Goal: Transaction & Acquisition: Purchase product/service

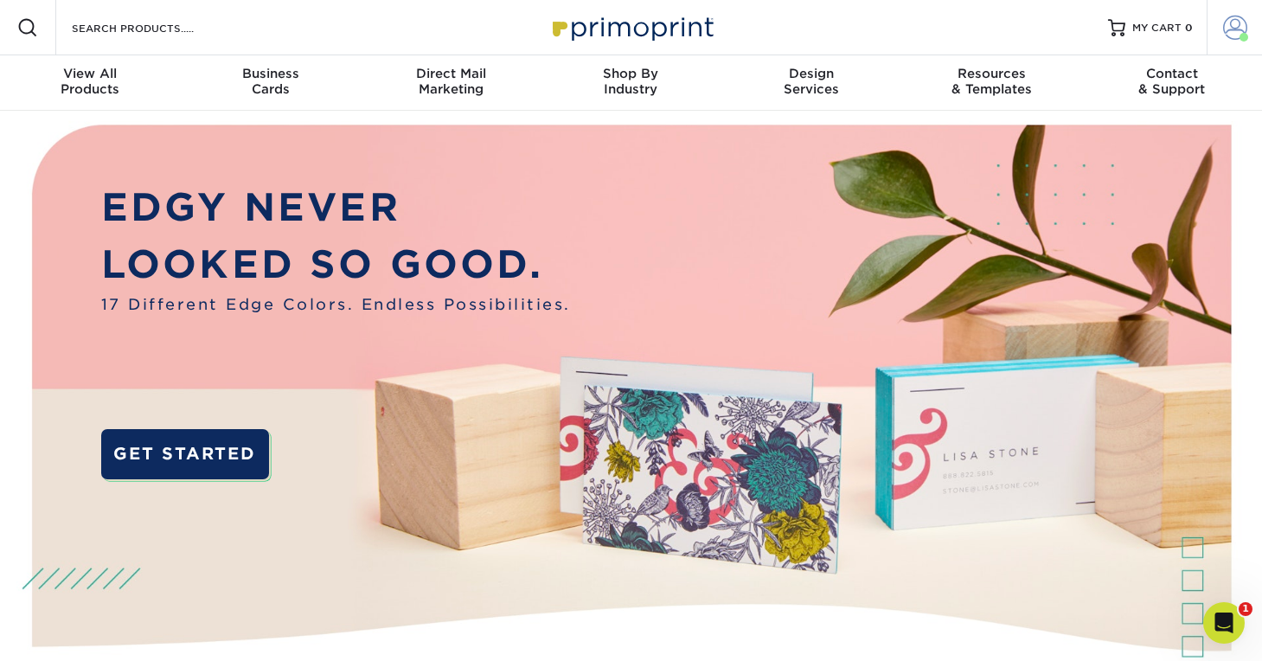
click at [1239, 17] on span at bounding box center [1235, 28] width 24 height 24
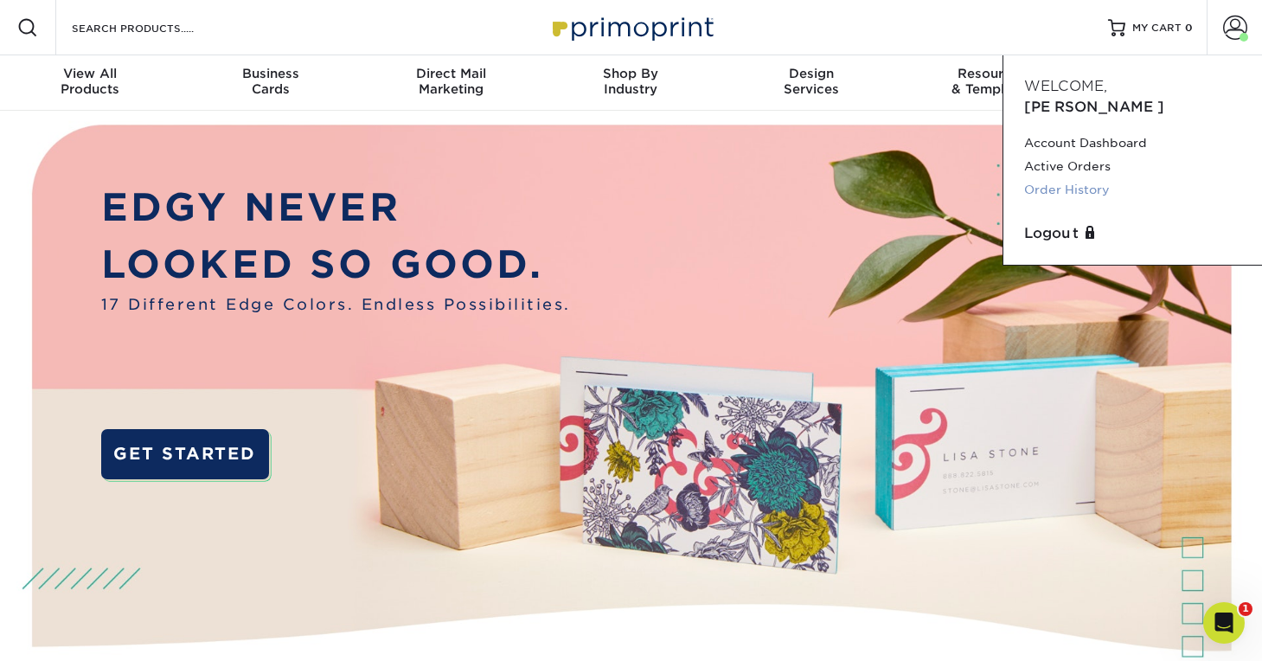
click at [1089, 178] on link "Order History" at bounding box center [1132, 189] width 217 height 23
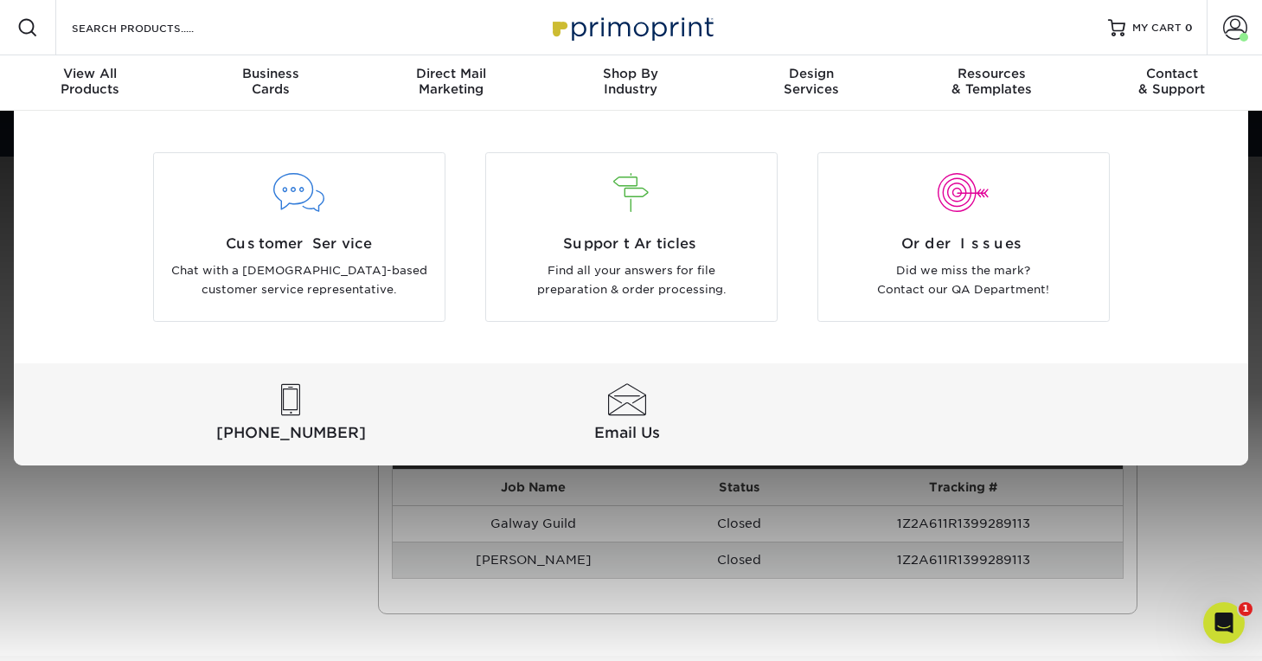
click at [750, 507] on div at bounding box center [631, 392] width 1262 height 562
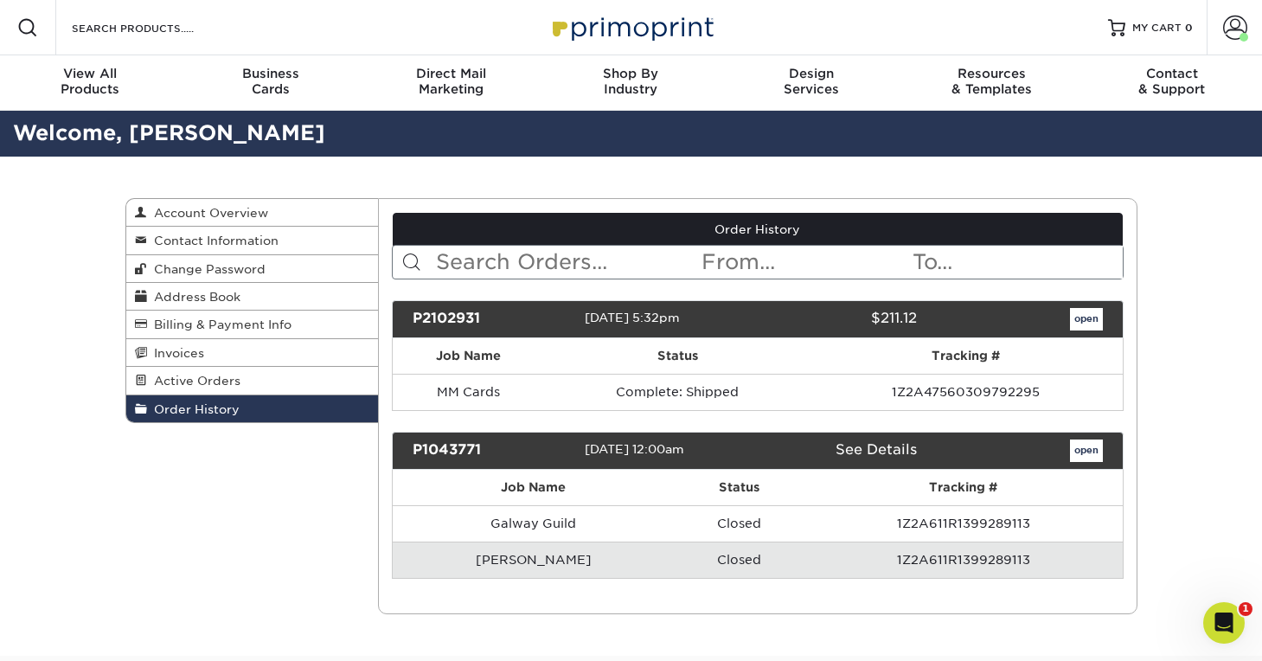
click at [554, 554] on td "Marty Magee's" at bounding box center [534, 559] width 282 height 36
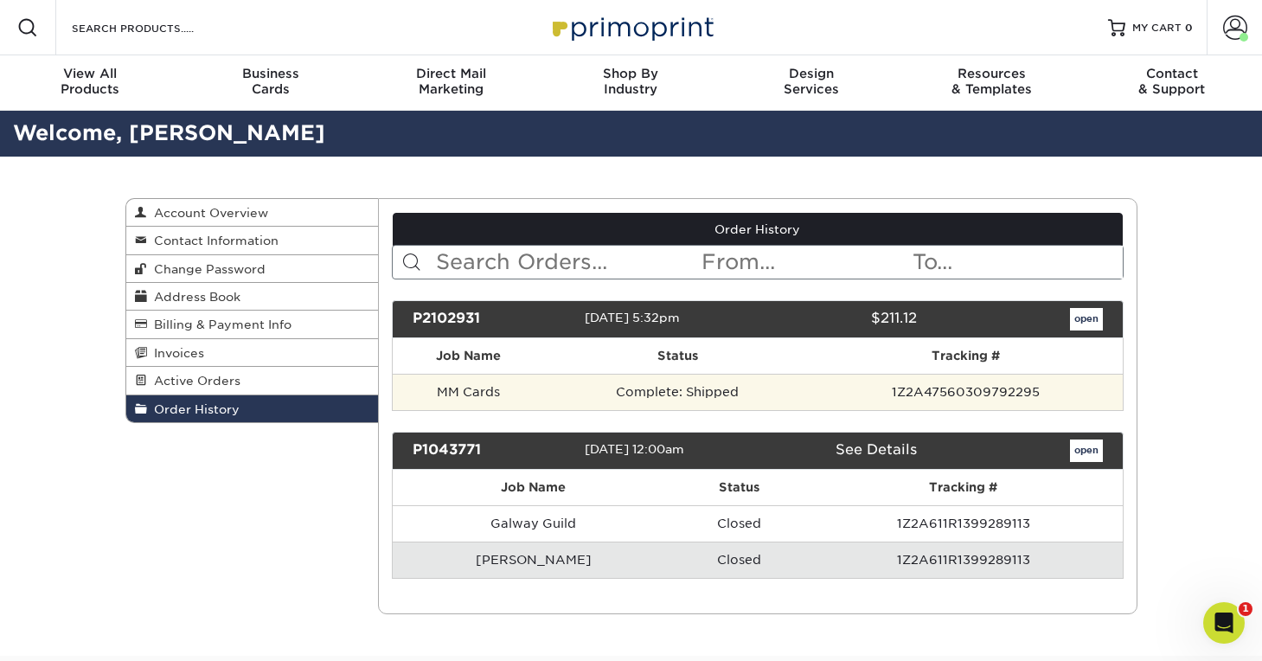
click at [709, 387] on td "Complete: Shipped" at bounding box center [677, 392] width 265 height 36
click at [454, 398] on td "MM Cards" at bounding box center [469, 392] width 152 height 36
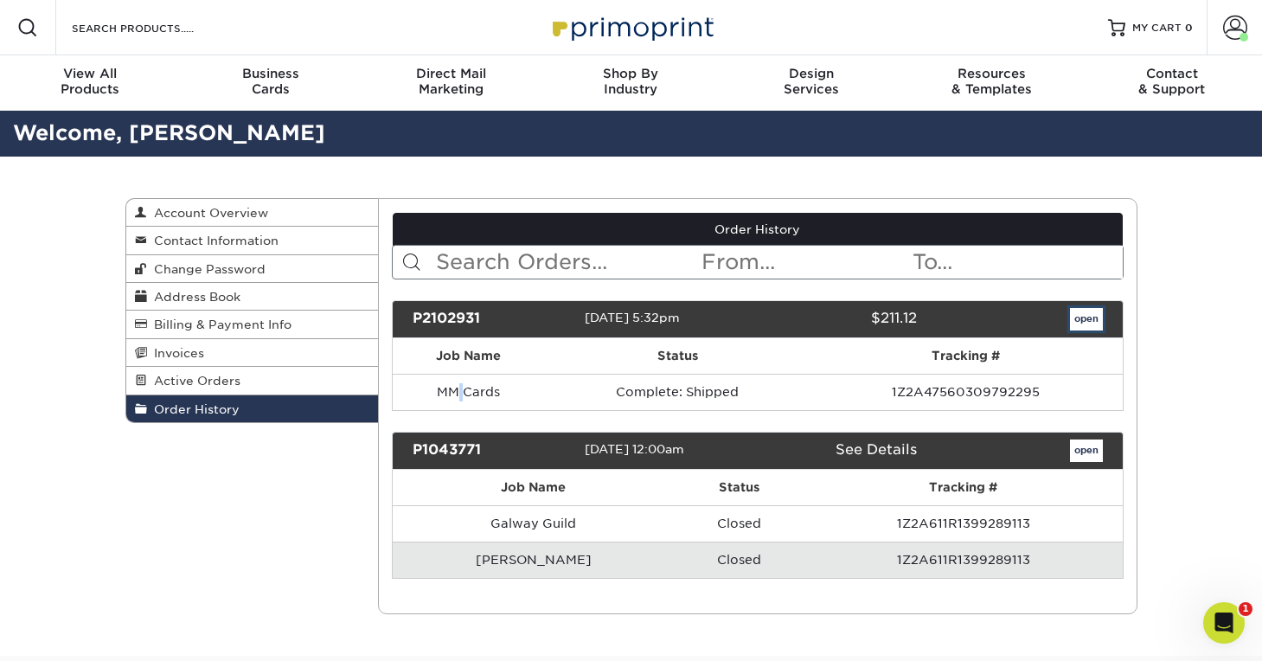
click at [1084, 319] on link "open" at bounding box center [1086, 319] width 33 height 22
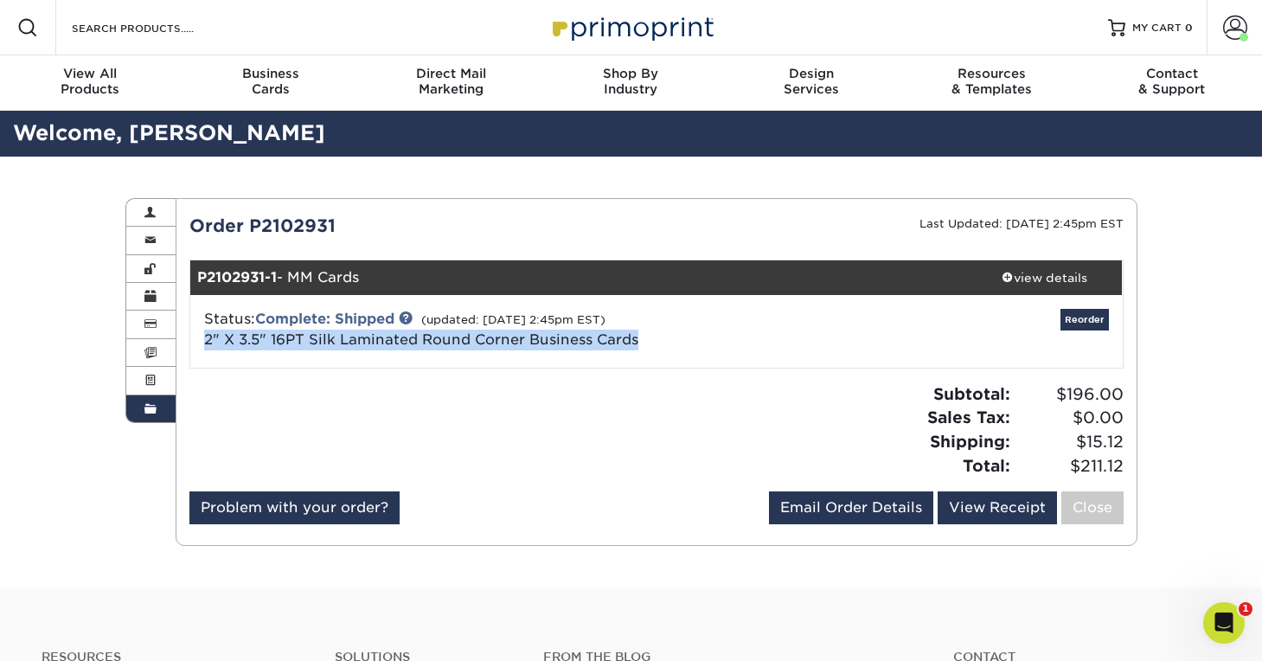
drag, startPoint x: 206, startPoint y: 336, endPoint x: 538, endPoint y: 357, distance: 332.8
click at [538, 357] on div "Status: Complete: Shipped (updated: 09/23/2017 2:45pm EST) 2" X 3.5" 16PT Silk …" at bounding box center [656, 331] width 958 height 73
click at [532, 345] on link "2" X 3.5" 16PT Silk Laminated Round Corner Business Cards" at bounding box center [421, 339] width 434 height 16
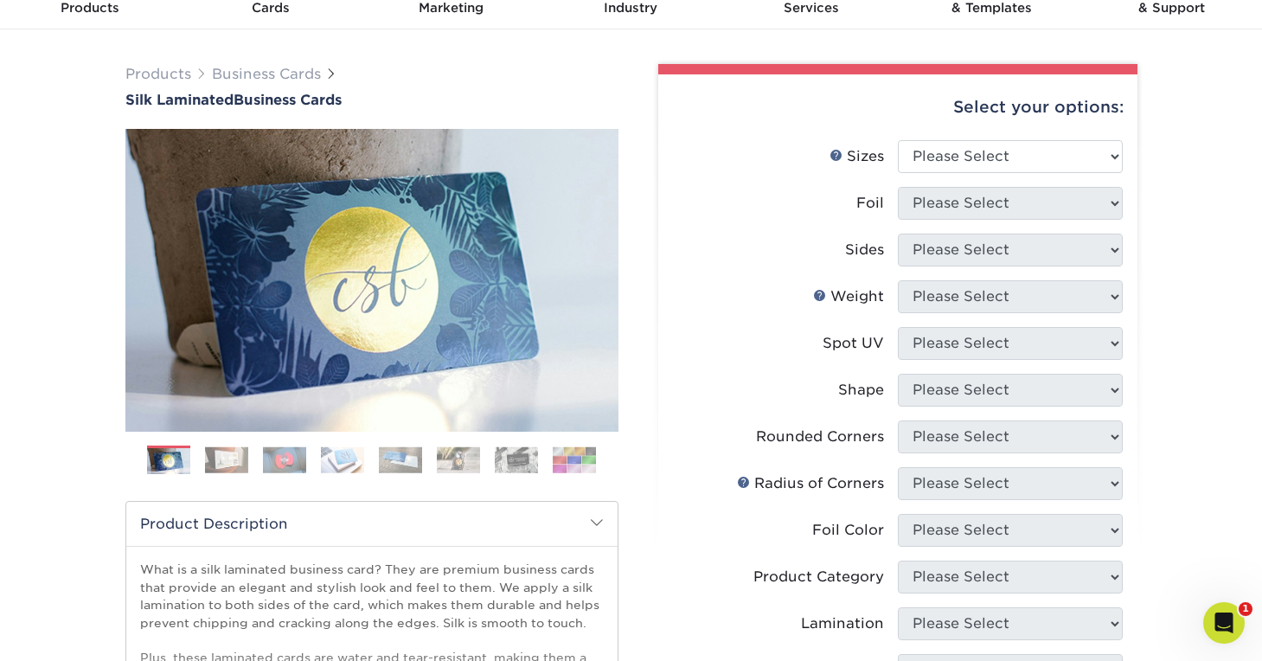
scroll to position [83, 0]
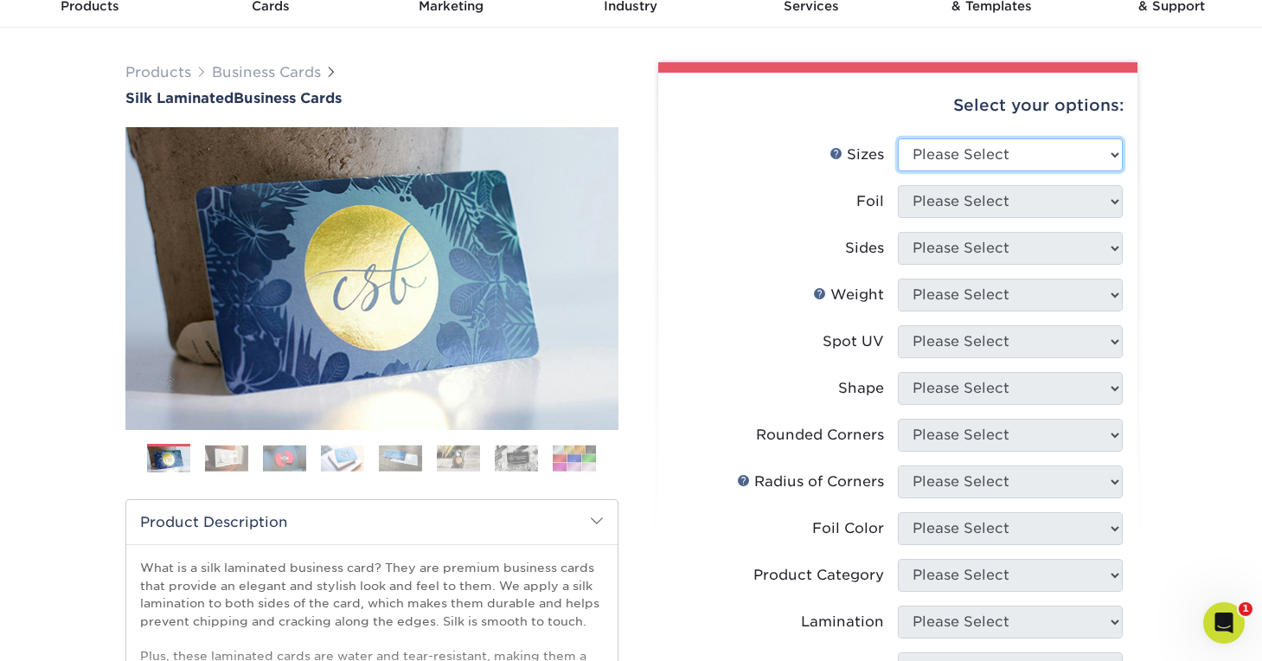
click at [1034, 152] on select "Please Select 1.5" x 3.5" - Mini 1.75" x 3.5" - Mini 2" x 2" - Square 2" x 3" -…" at bounding box center [1010, 154] width 225 height 33
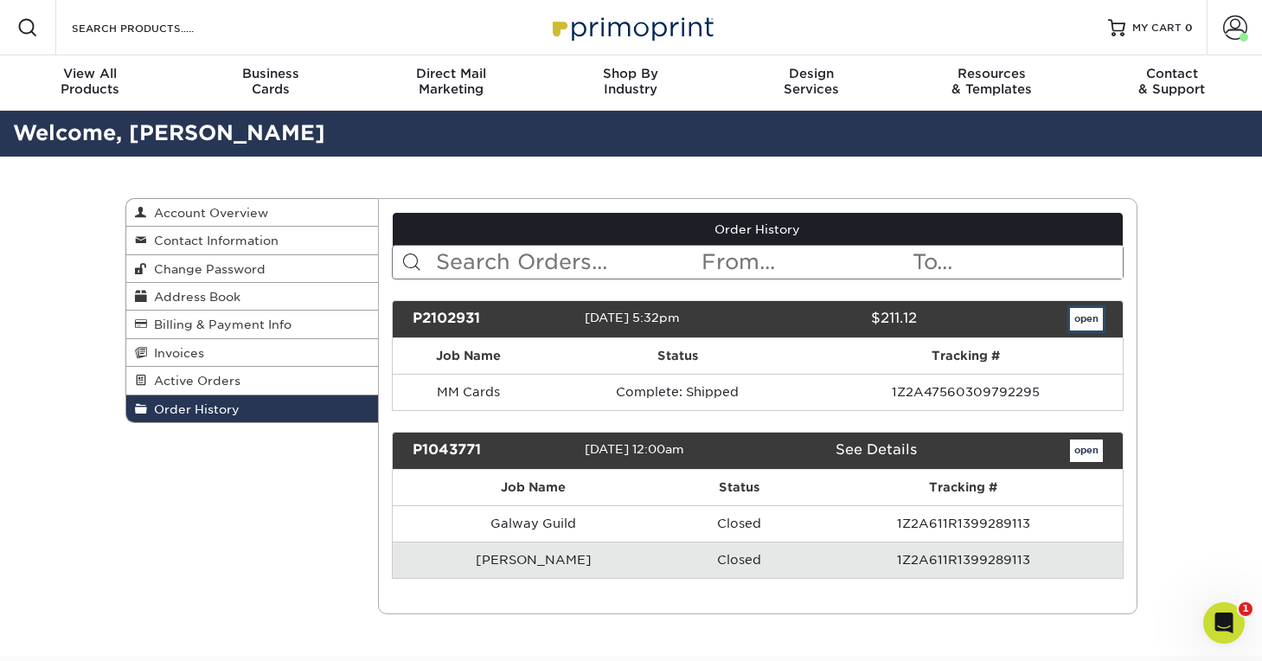
click at [1098, 326] on link "open" at bounding box center [1086, 319] width 33 height 22
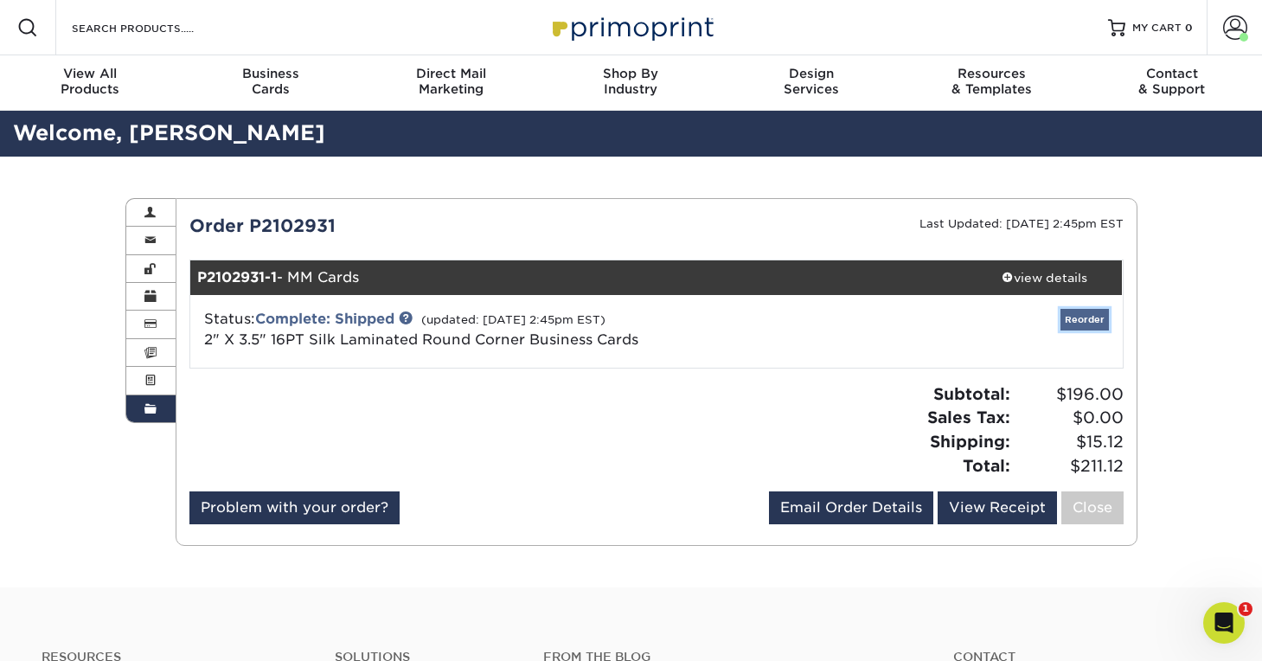
click at [1073, 317] on link "Reorder" at bounding box center [1084, 320] width 48 height 22
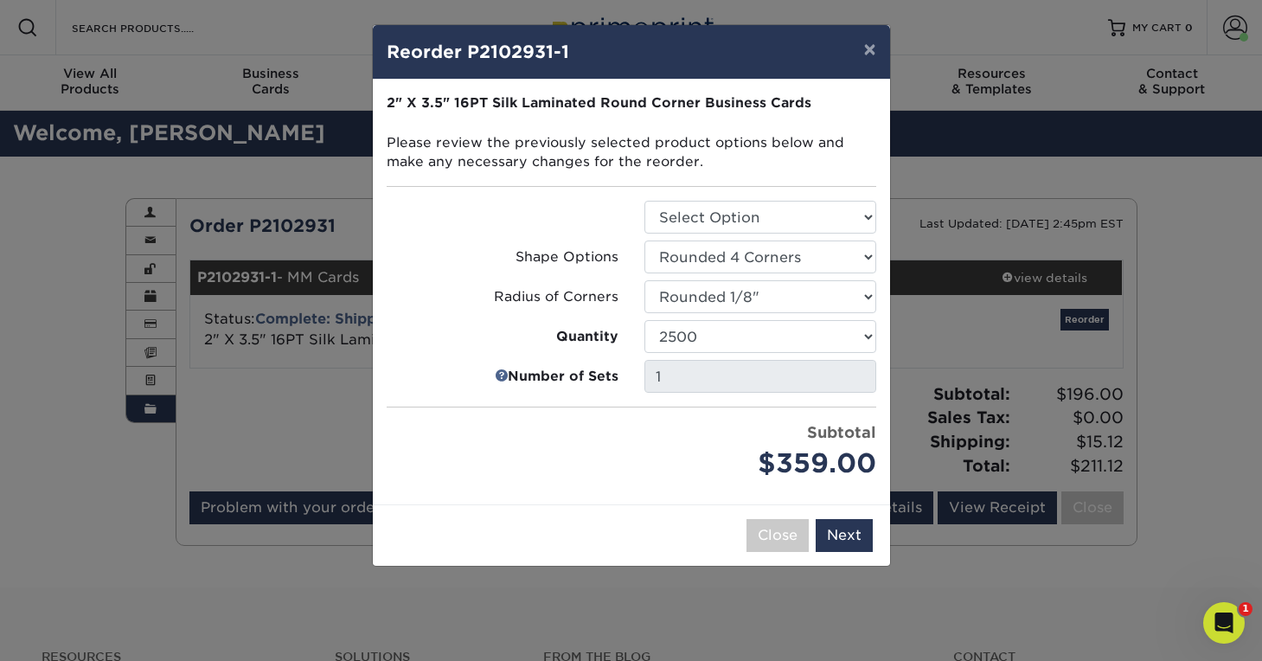
click at [649, 445] on div "$359.00" at bounding box center [760, 464] width 232 height 40
click at [866, 336] on select "25 50 75 100 250 500 1000 2500 5000 10000" at bounding box center [760, 336] width 232 height 33
click at [644, 320] on select "25 50 75 100 250 500 1000 2500 5000 10000" at bounding box center [760, 336] width 232 height 33
click at [861, 332] on select "25 50 75 100 250 500 1000 2500 5000 10000" at bounding box center [760, 336] width 232 height 33
click at [644, 320] on select "25 50 75 100 250 500 1000 2500 5000 10000" at bounding box center [760, 336] width 232 height 33
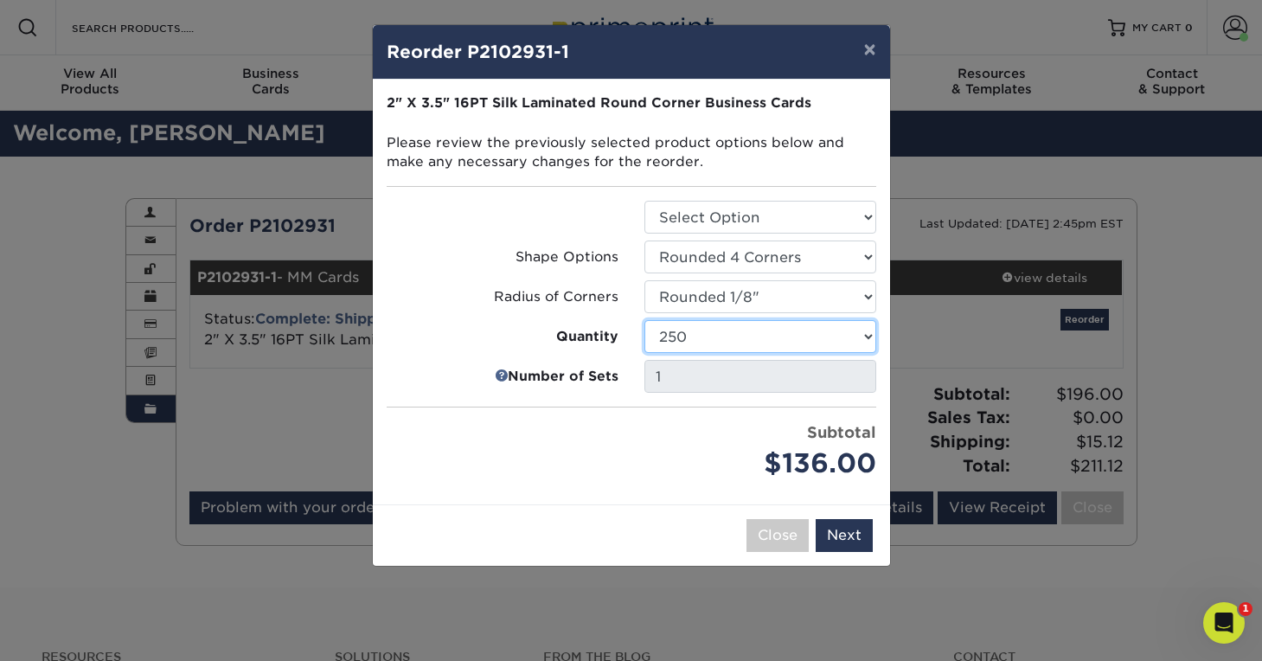
click at [860, 332] on select "25 50 75 100 250 500 1000 2500 5000 10000" at bounding box center [760, 336] width 232 height 33
click at [644, 320] on select "25 50 75 100 250 500 1000 2500 5000 10000" at bounding box center [760, 336] width 232 height 33
click at [864, 341] on select "25 50 75 100 250 500 1000 2500 5000 10000" at bounding box center [760, 336] width 232 height 33
click at [644, 320] on select "25 50 75 100 250 500 1000 2500 5000 10000" at bounding box center [760, 336] width 232 height 33
click at [866, 341] on select "25 50 75 100 250 500 1000 2500 5000 10000" at bounding box center [760, 336] width 232 height 33
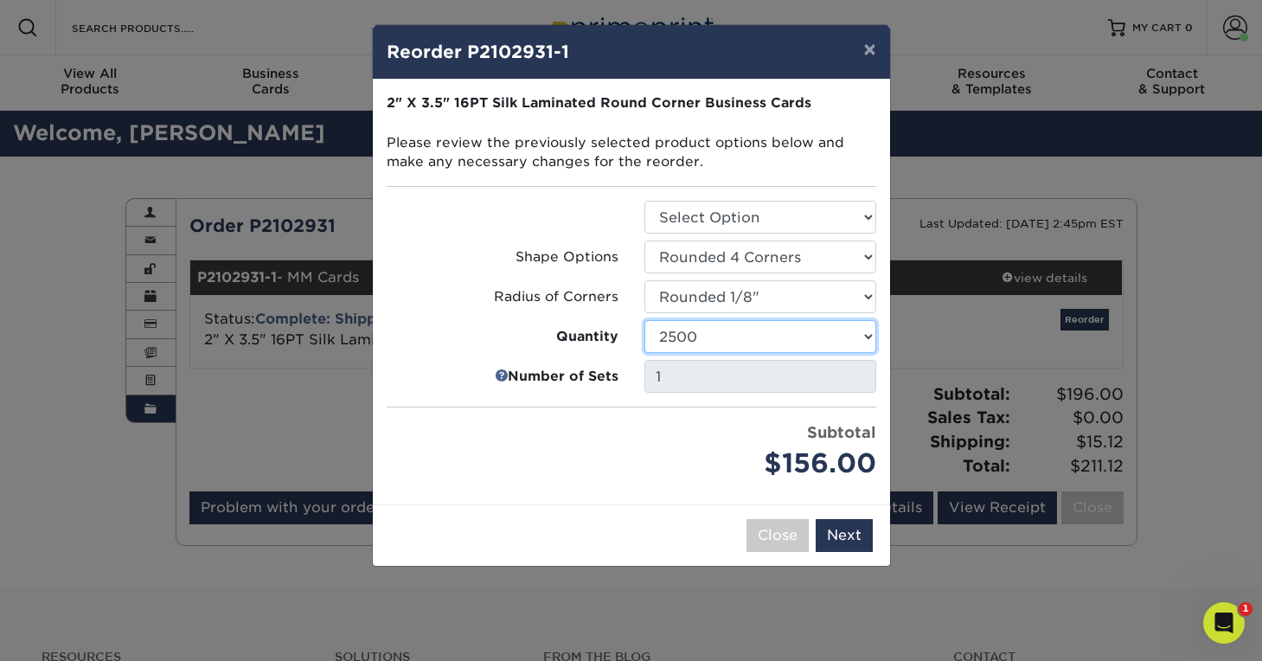
click at [644, 320] on select "25 50 75 100 250 500 1000 2500 5000 10000" at bounding box center [760, 336] width 232 height 33
click at [863, 336] on select "25 50 75 100 250 500 1000 2500 5000 10000" at bounding box center [760, 336] width 232 height 33
select select "52e3d710-0e8f-4d4d-8560-7d4d8655be69"
click at [644, 320] on select "25 50 75 100 250 500 1000 2500 5000 10000" at bounding box center [760, 336] width 232 height 33
click at [638, 444] on div "Subtotal $156.00" at bounding box center [760, 452] width 258 height 62
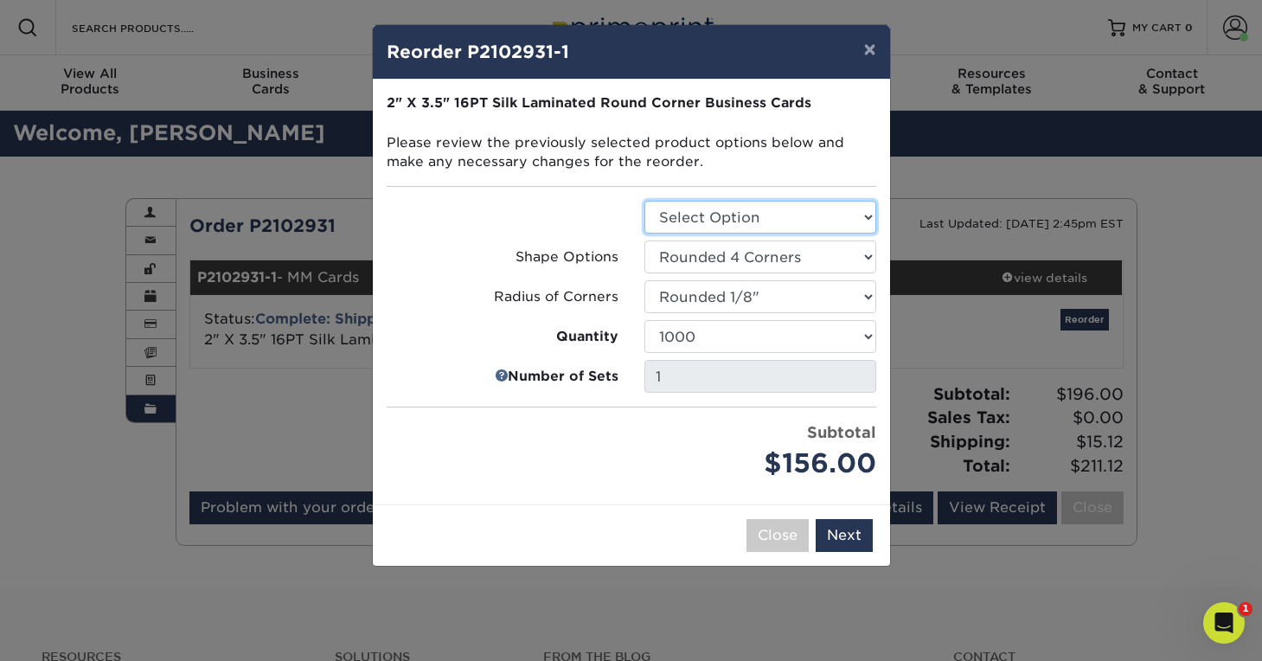
click at [756, 221] on select "Select Option Business Cards" at bounding box center [760, 217] width 232 height 33
select select "3b5148f1-0588-4f88-a218-97bcfdce65c1"
click at [644, 201] on select "Select Option Business Cards" at bounding box center [760, 217] width 232 height 33
click at [765, 258] on select "Select Option Rounded 2 Corners Rounded 4 Corners" at bounding box center [760, 256] width 232 height 33
click at [644, 240] on select "Select Option Rounded 2 Corners Rounded 4 Corners" at bounding box center [760, 256] width 232 height 33
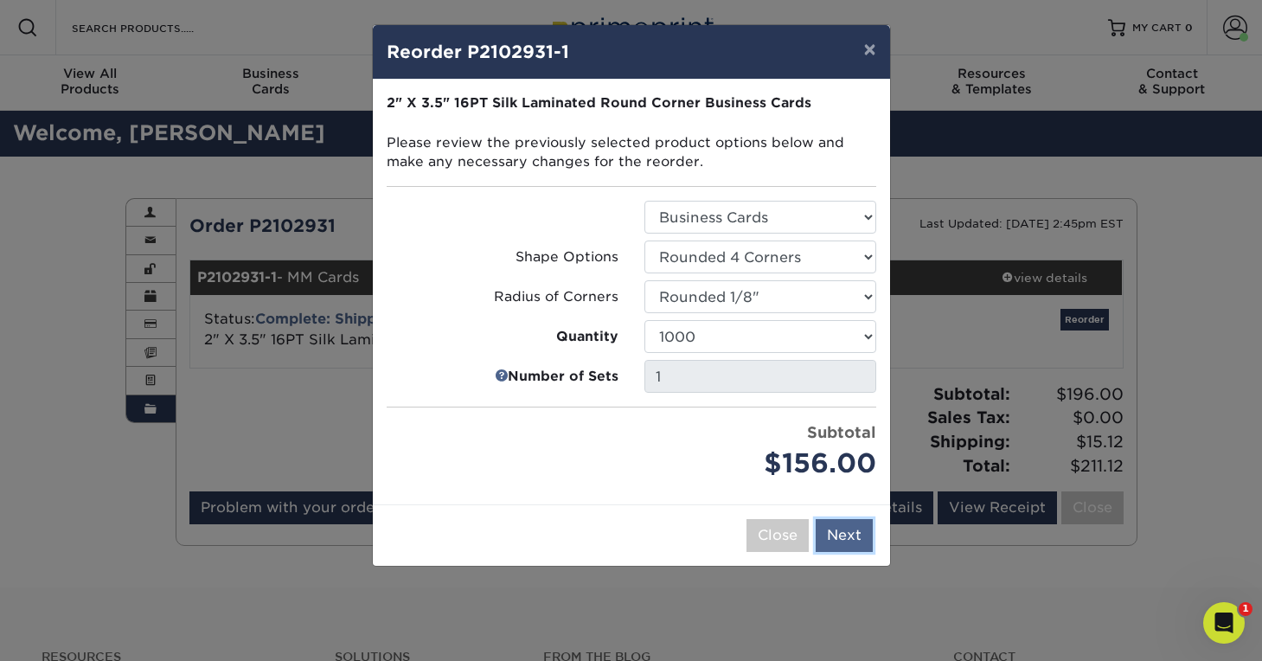
click at [833, 533] on button "Next" at bounding box center [844, 535] width 57 height 33
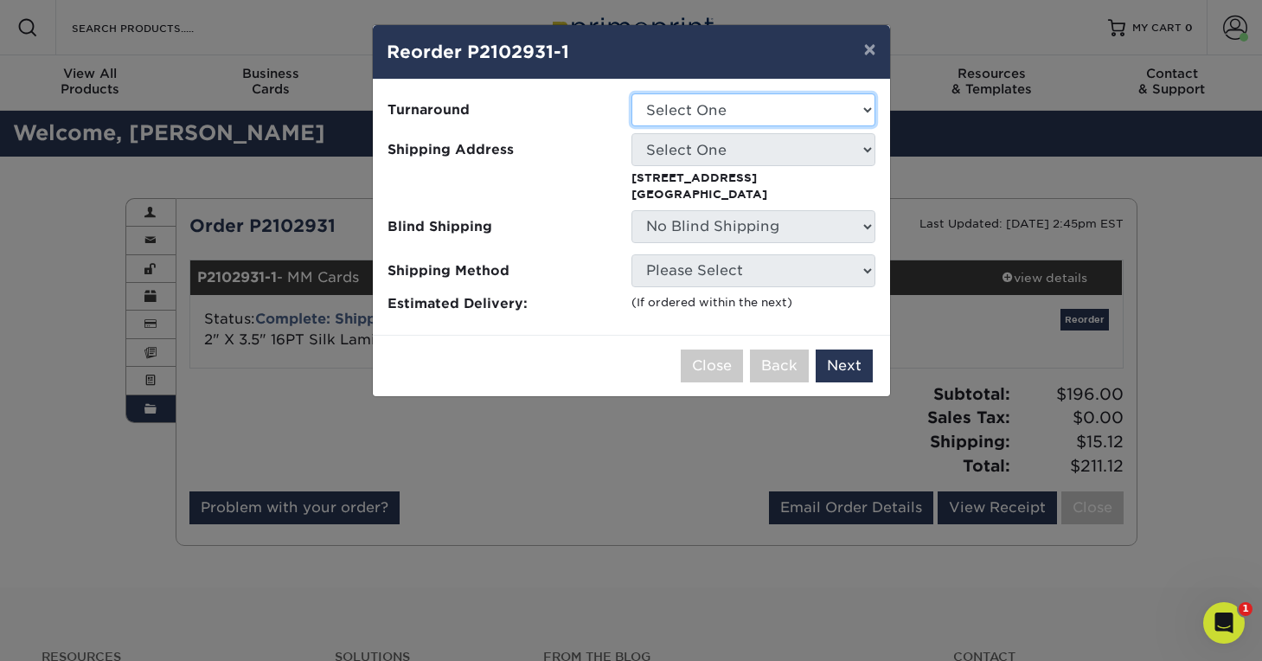
click at [813, 98] on select "Select One 2-4 Business Days" at bounding box center [753, 109] width 244 height 33
select select "91acc967-e865-41c5-a9f5-fc4e1b1f6724"
click at [631, 93] on select "Select One 2-4 Business Days" at bounding box center [753, 109] width 244 height 33
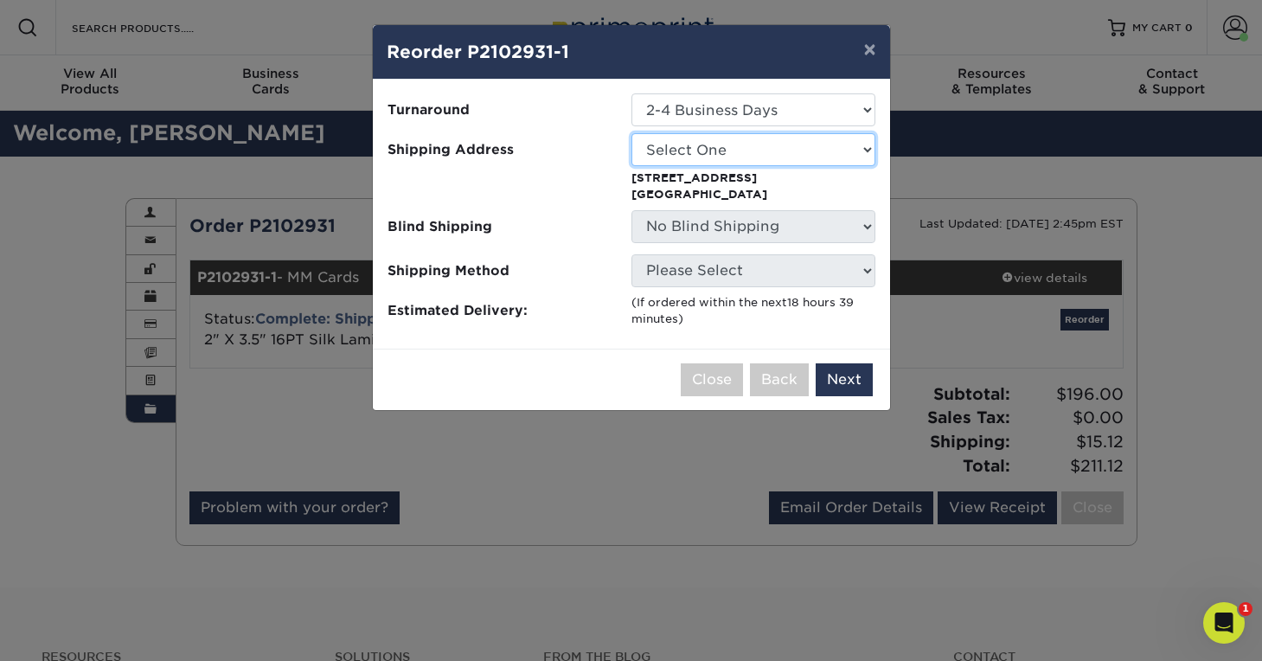
click at [810, 149] on select "Select One MM Business (FMFCU)" at bounding box center [753, 149] width 244 height 33
select select "13695"
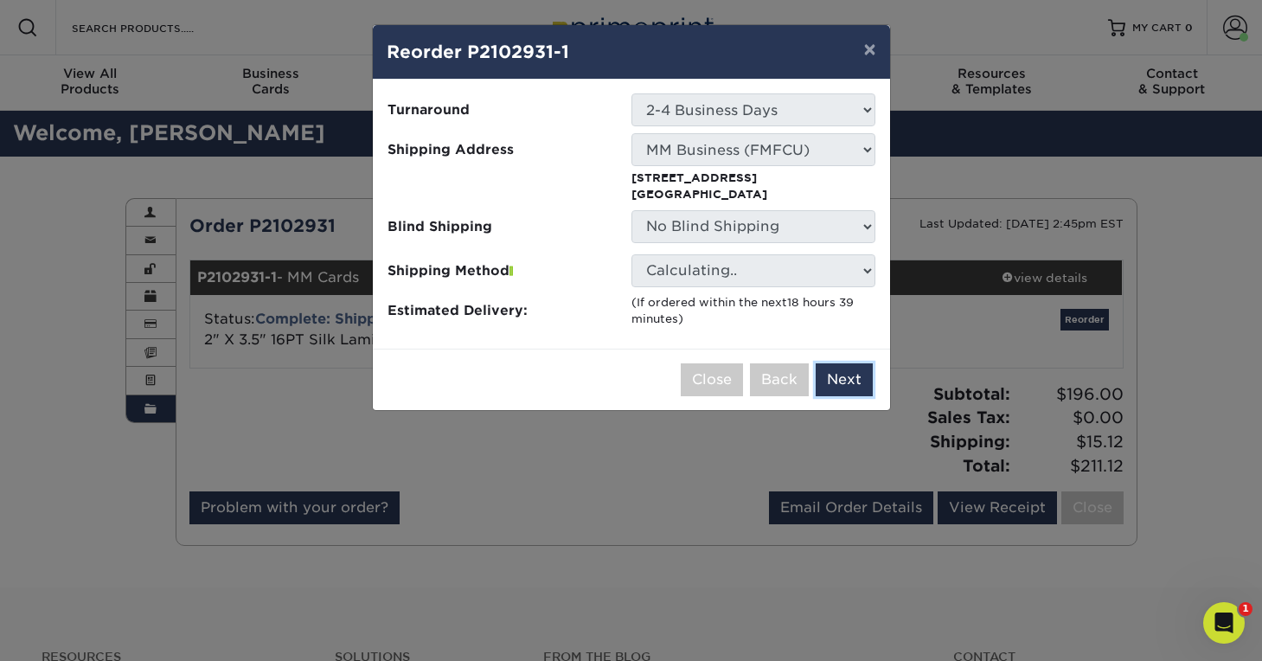
drag, startPoint x: 842, startPoint y: 385, endPoint x: 873, endPoint y: 92, distance: 294.9
click at [873, 92] on div "× Reorder P2102931-1 Please select all options to continue. Only quantities tha…" at bounding box center [631, 217] width 519 height 387
click at [871, 49] on button "×" at bounding box center [869, 49] width 40 height 48
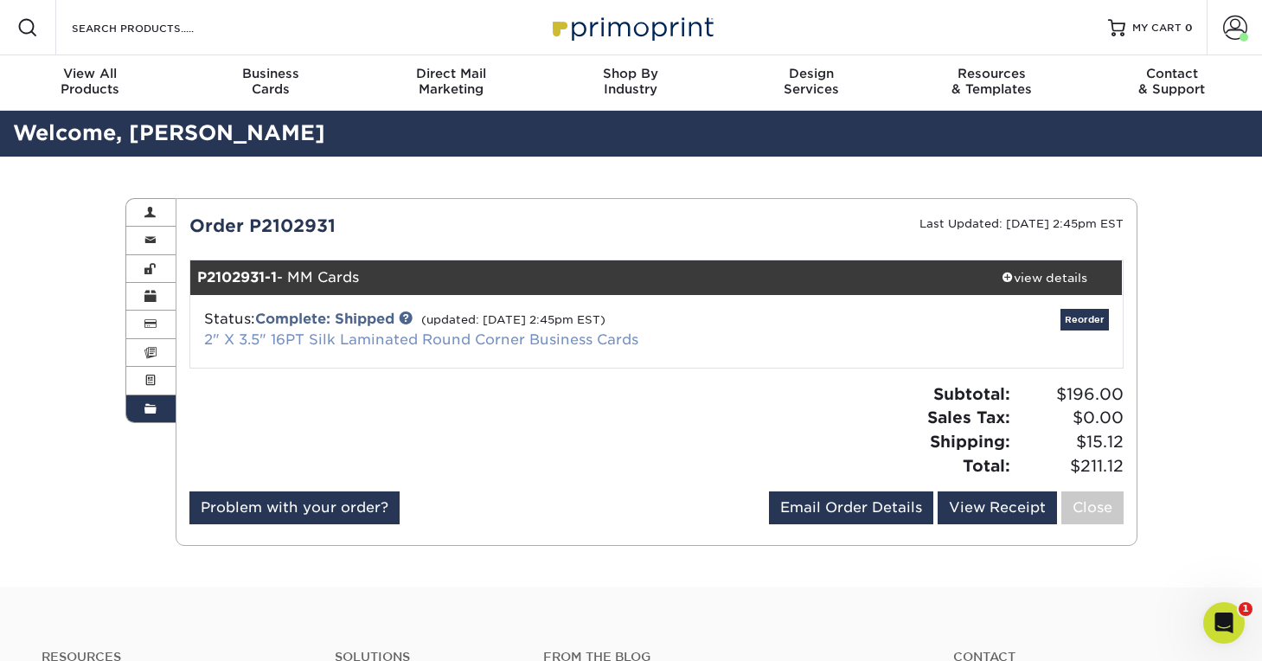
click at [369, 340] on link "2" X 3.5" 16PT Silk Laminated Round Corner Business Cards" at bounding box center [421, 339] width 434 height 16
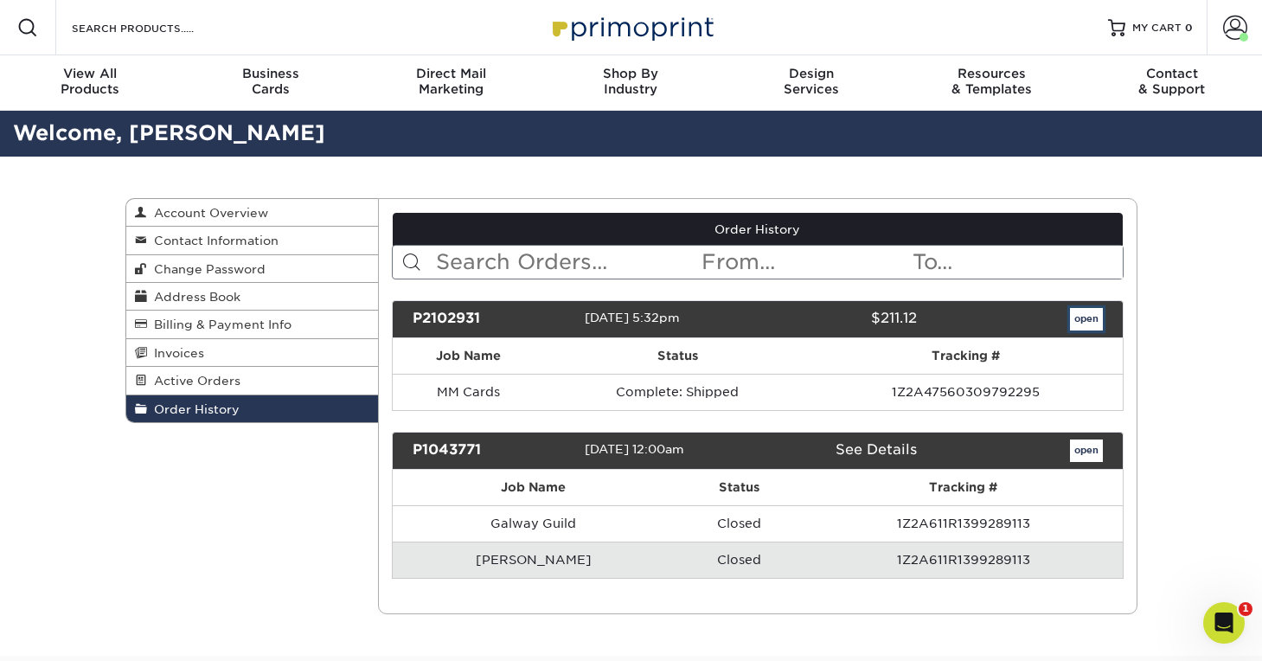
click at [1092, 318] on link "open" at bounding box center [1086, 319] width 33 height 22
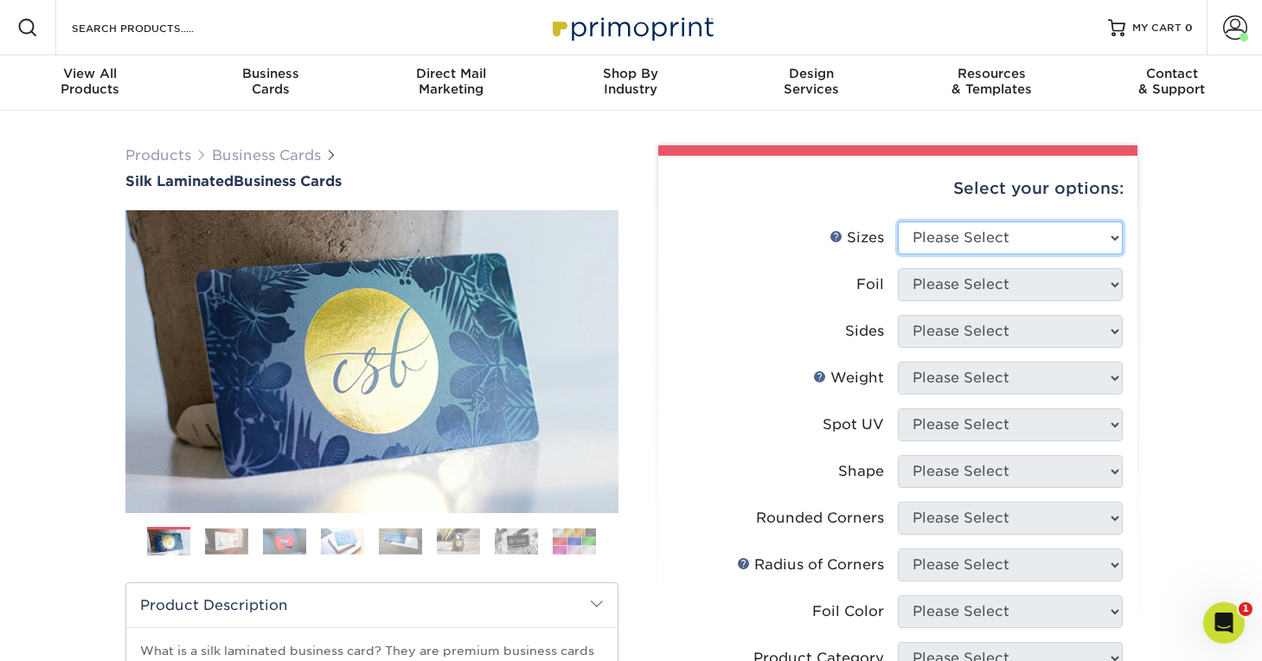
click at [1112, 234] on select "Please Select 1.5" x 3.5" - Mini 1.75" x 3.5" - Mini 2" x 2" - Square 2" x 3" -…" at bounding box center [1010, 237] width 225 height 33
select select "2.00x3.50"
click at [898, 221] on select "Please Select 1.5" x 3.5" - Mini 1.75" x 3.5" - Mini 2" x 2" - Square 2" x 3" -…" at bounding box center [1010, 237] width 225 height 33
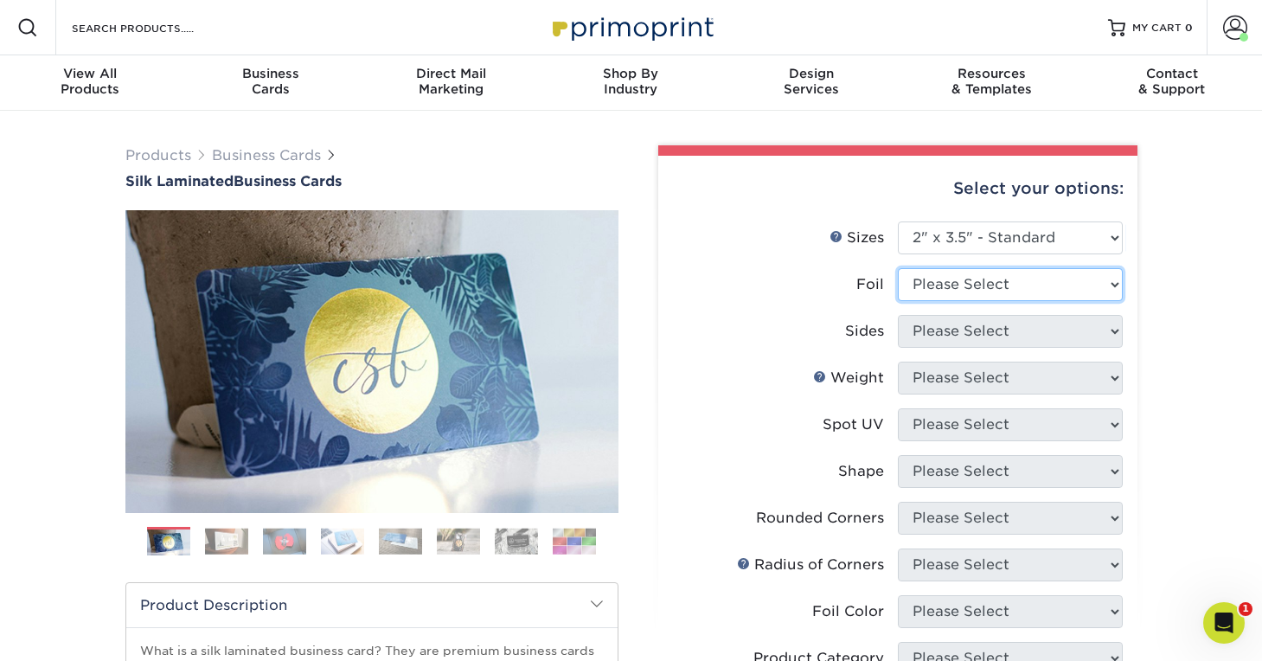
click at [1107, 283] on select "Please Select Yes No" at bounding box center [1010, 284] width 225 height 33
select select "0"
click at [898, 268] on select "Please Select Yes No" at bounding box center [1010, 284] width 225 height 33
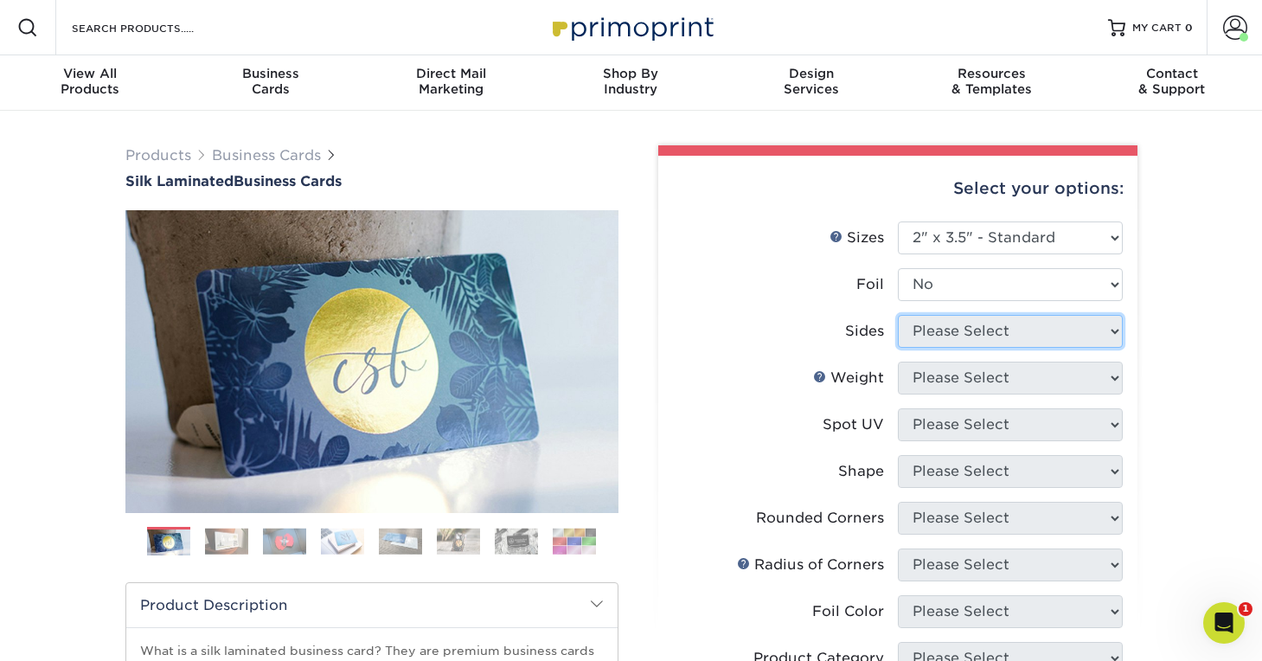
click at [1098, 323] on select "Please Select Print Both Sides Print Both Sides - Foil Both Sides Print Both Si…" at bounding box center [1010, 331] width 225 height 33
select select "13abbda7-1d64-4f25-8bb2-c179b224825d"
click at [898, 315] on select "Please Select Print Both Sides Print Front Only" at bounding box center [1010, 331] width 225 height 33
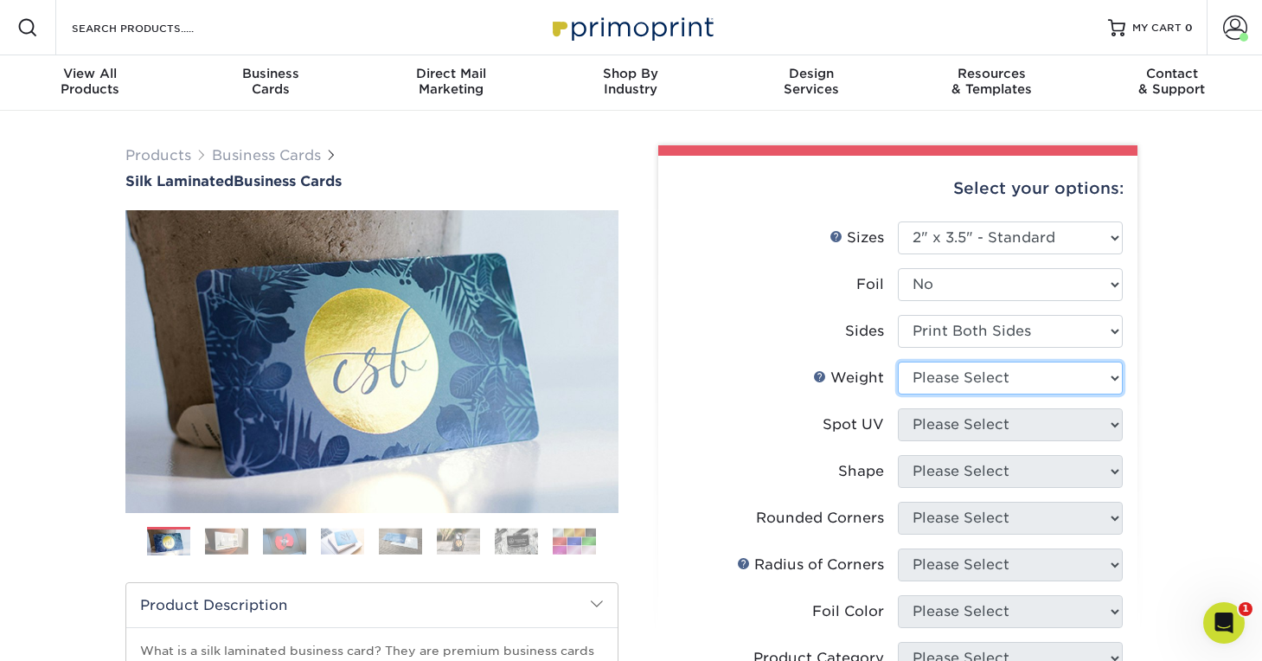
click at [1097, 386] on select "Please Select 16PT" at bounding box center [1010, 378] width 225 height 33
select select "16PT"
click at [898, 362] on select "Please Select 16PT" at bounding box center [1010, 378] width 225 height 33
click at [1093, 422] on select "Please Select No Spot UV Front and Back (Both Sides) Front Only Back Only" at bounding box center [1010, 424] width 225 height 33
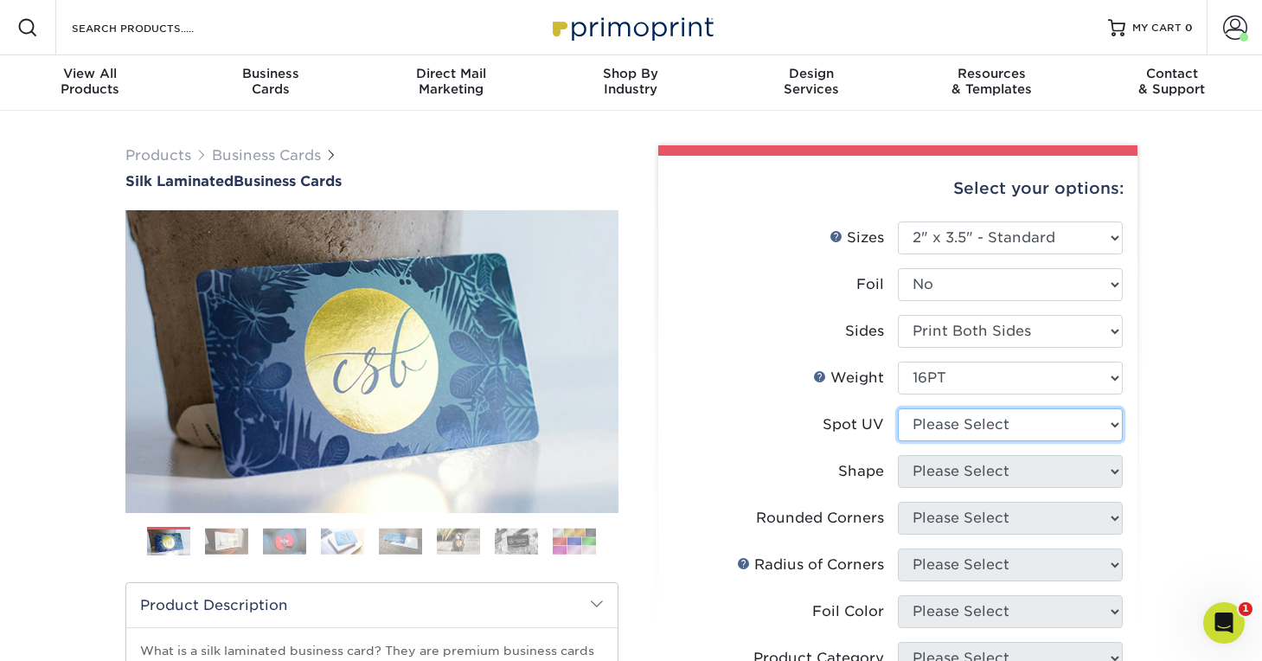
select select "3"
click at [898, 408] on select "Please Select No Spot UV Front and Back (Both Sides) Front Only Back Only" at bounding box center [1010, 424] width 225 height 33
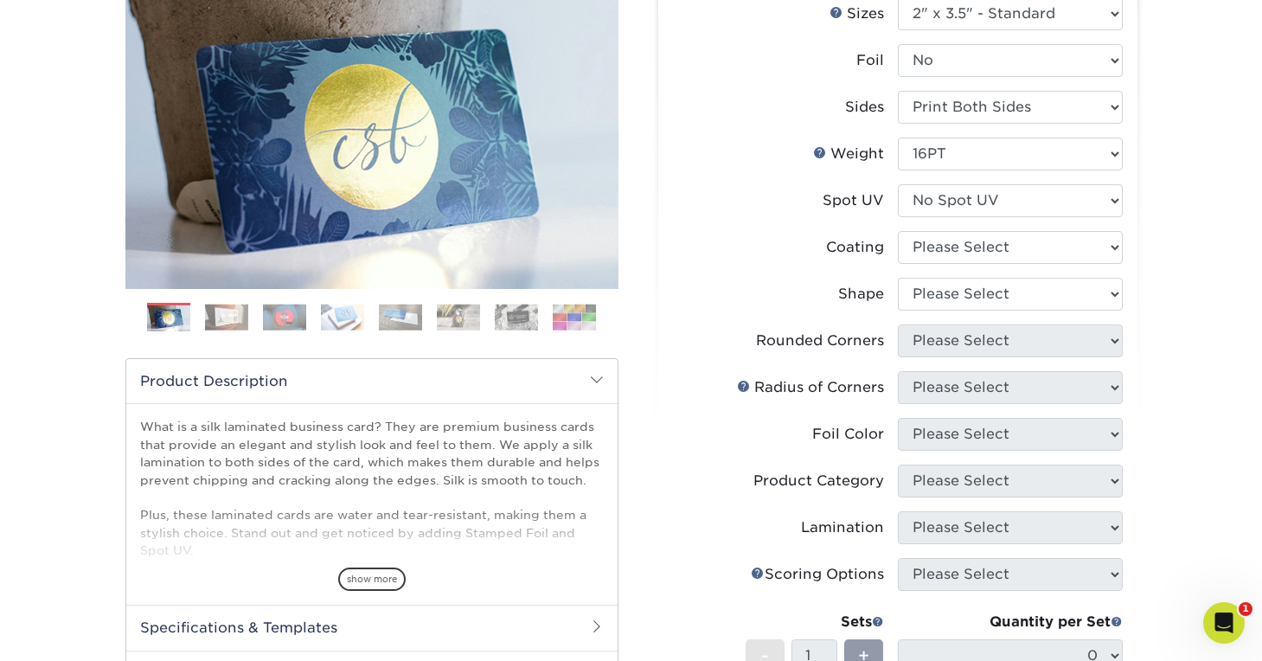
scroll to position [247, 0]
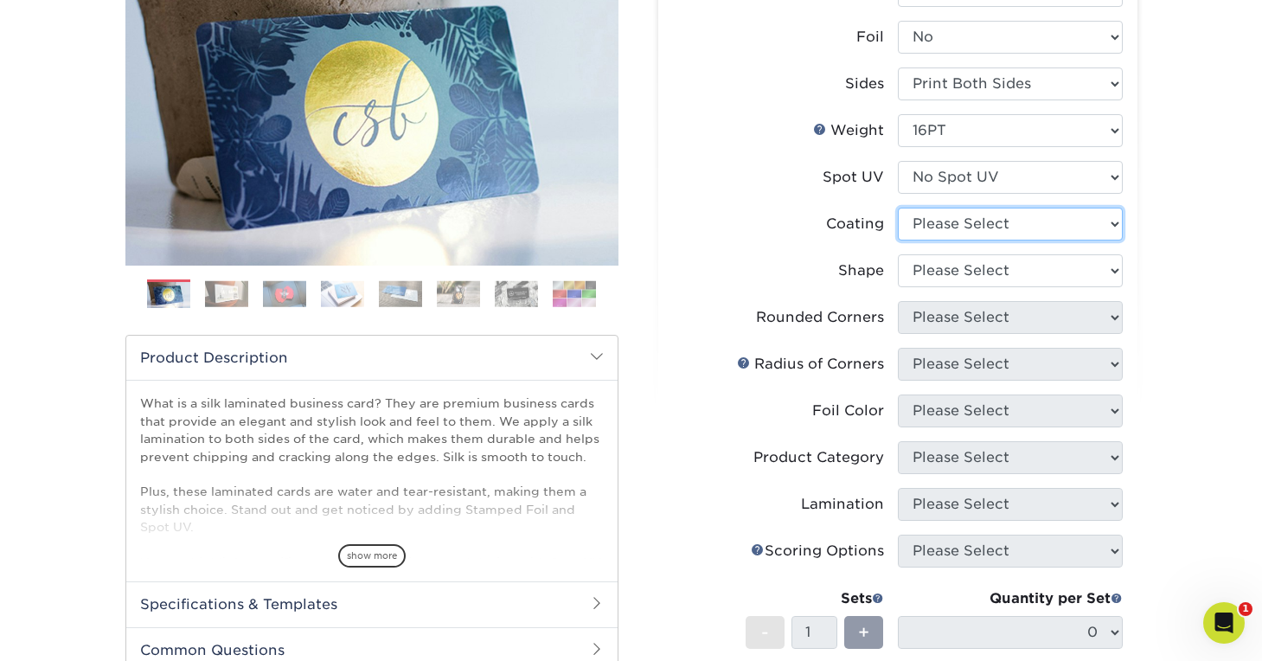
click at [1092, 212] on select at bounding box center [1010, 224] width 225 height 33
select select "3e7618de-abca-4bda-9f97-8b9129e913d8"
click at [898, 208] on select at bounding box center [1010, 224] width 225 height 33
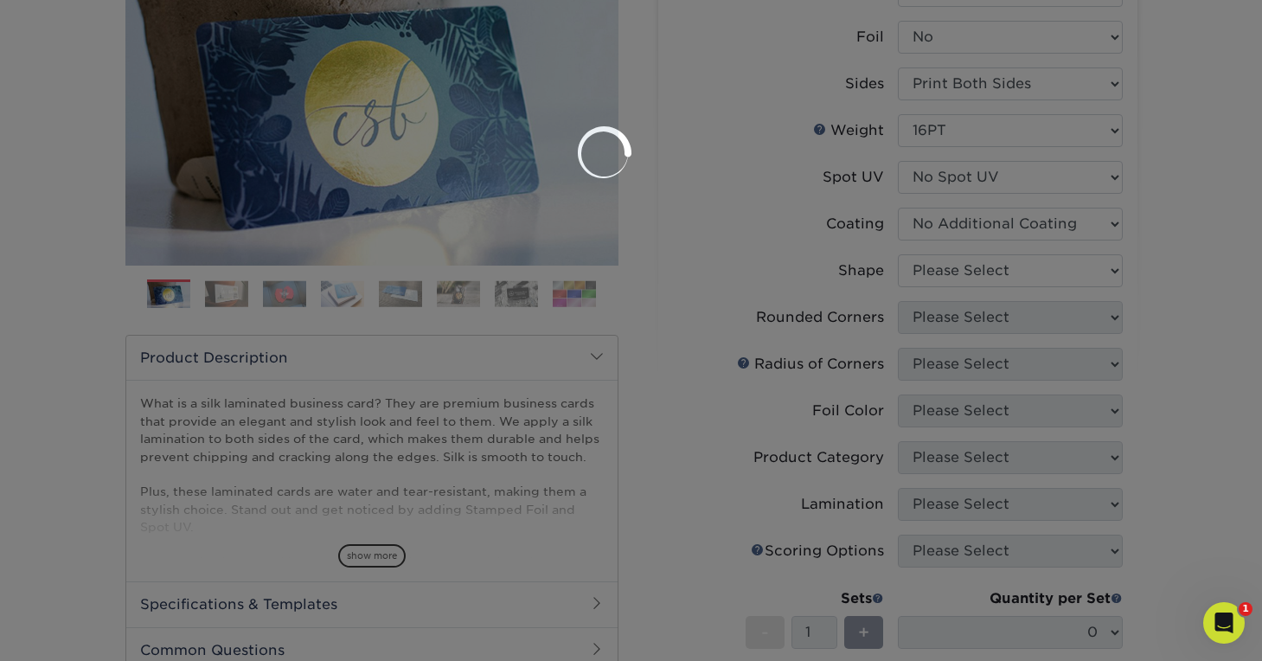
click at [1093, 259] on div at bounding box center [631, 330] width 1262 height 661
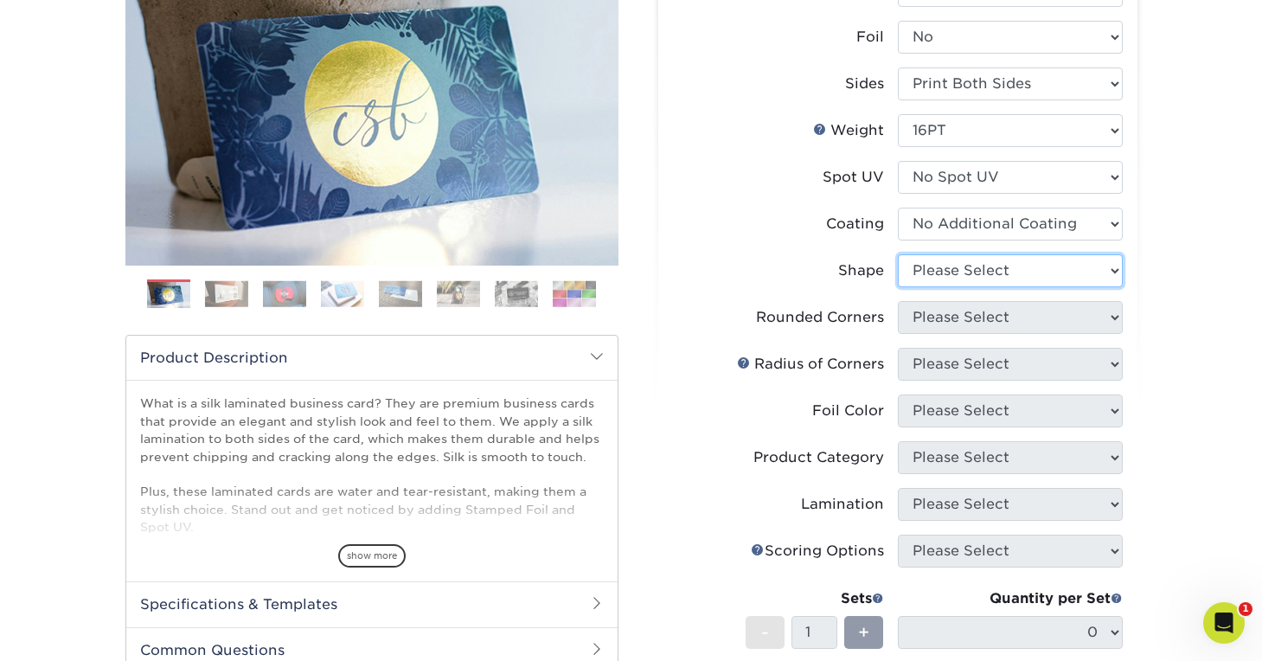
click at [1093, 267] on select "Please Select Standard Oval" at bounding box center [1010, 270] width 225 height 33
click at [898, 254] on select "Please Select Standard Oval" at bounding box center [1010, 270] width 225 height 33
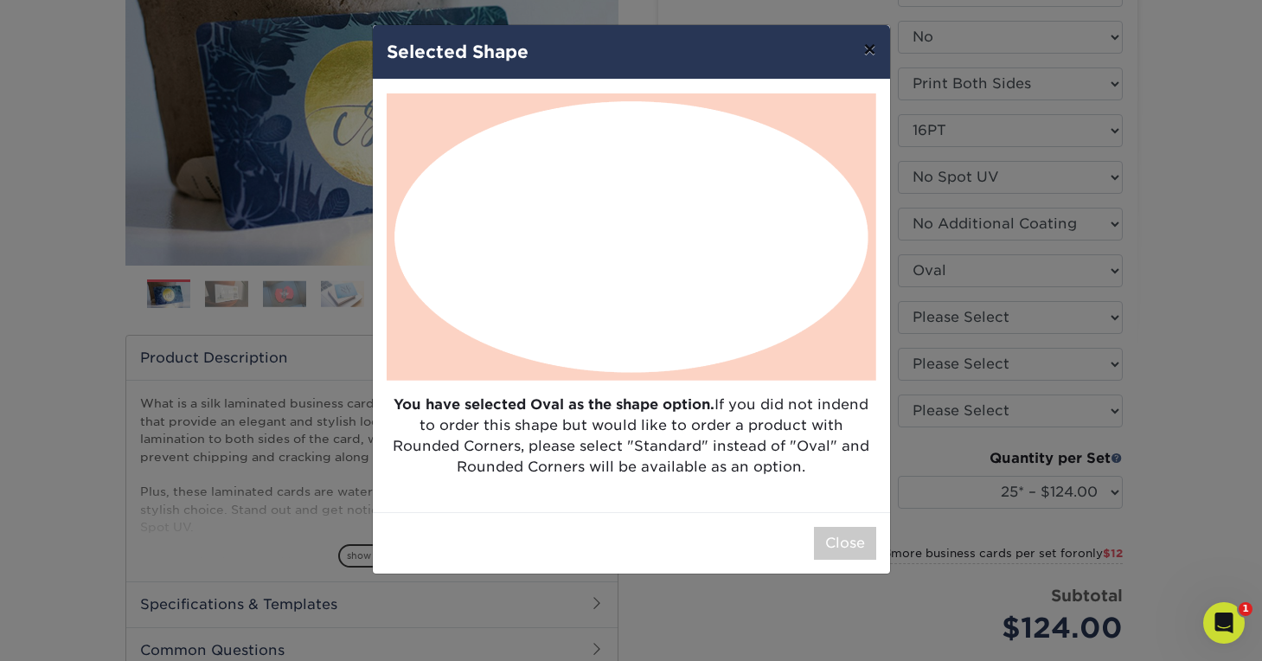
click at [875, 44] on button "×" at bounding box center [869, 49] width 40 height 48
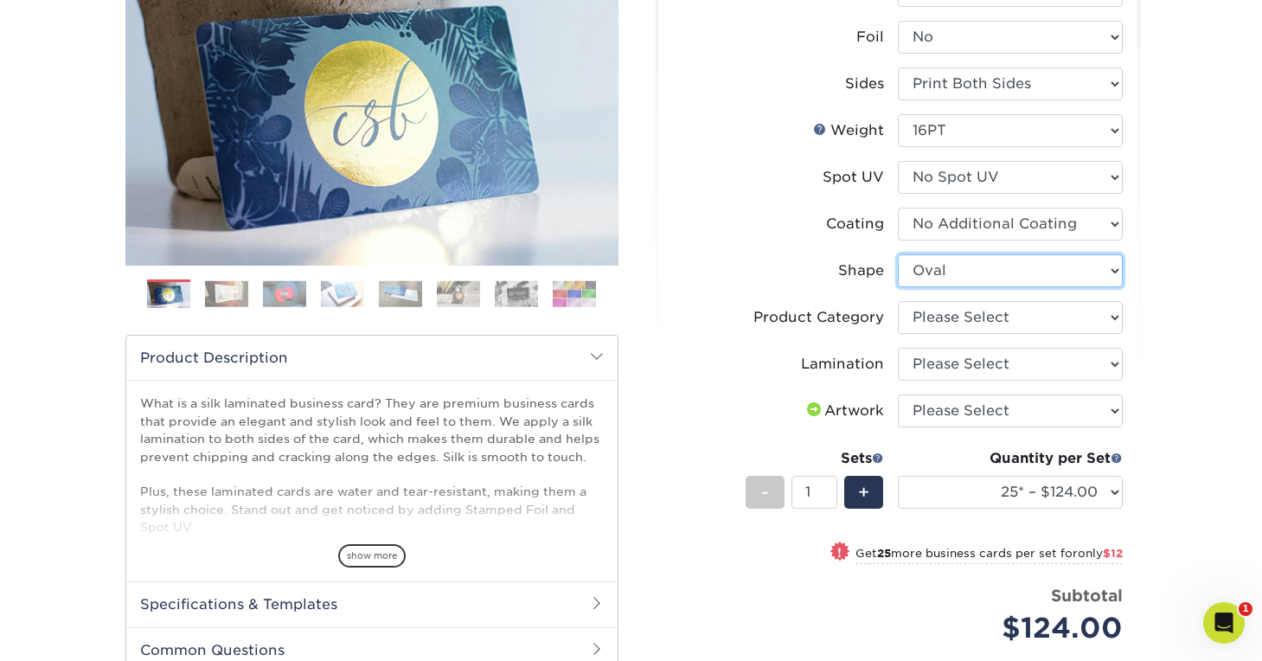
click at [1033, 270] on select "Please Select Standard Oval" at bounding box center [1010, 270] width 225 height 33
select select "standard"
click at [898, 254] on select "Please Select Standard Oval" at bounding box center [1010, 270] width 225 height 33
select select
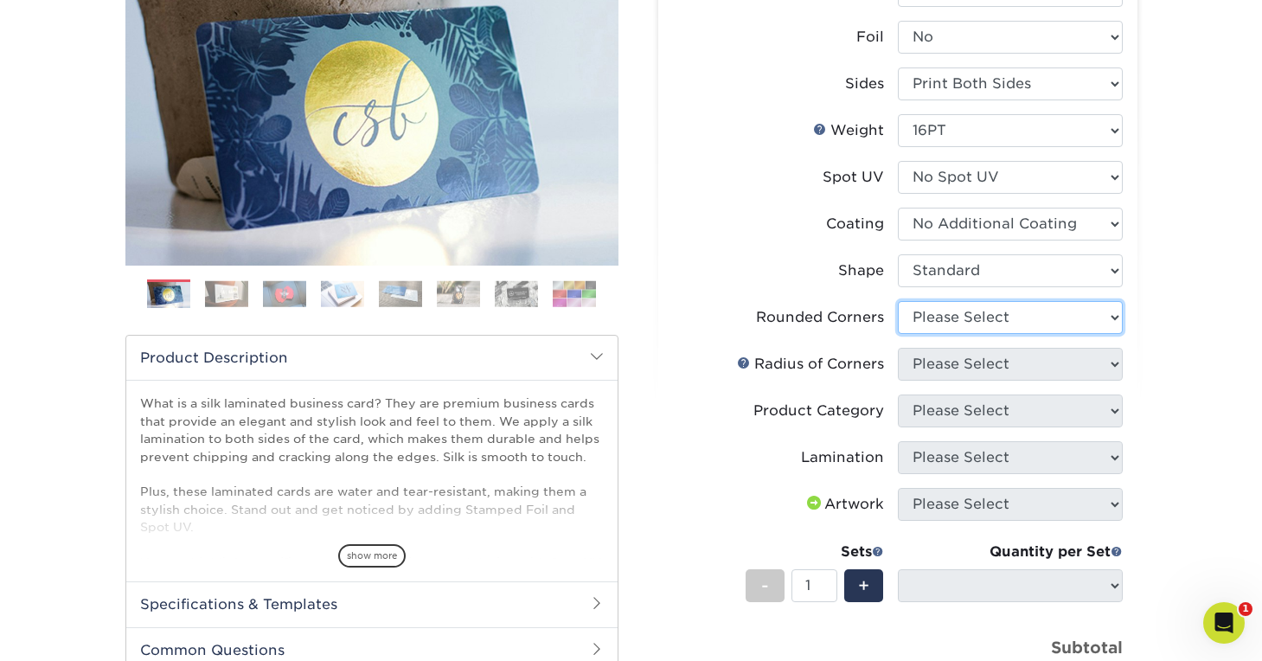
click at [1067, 317] on select "Please Select Yes - Round 2 Corners Yes - Round 4 Corners No" at bounding box center [1010, 317] width 225 height 33
select select "7672df9e-0e0a-464d-8e1f-920c575e4da3"
click at [898, 301] on select "Please Select Yes - Round 2 Corners Yes - Round 4 Corners No" at bounding box center [1010, 317] width 225 height 33
select select "-1"
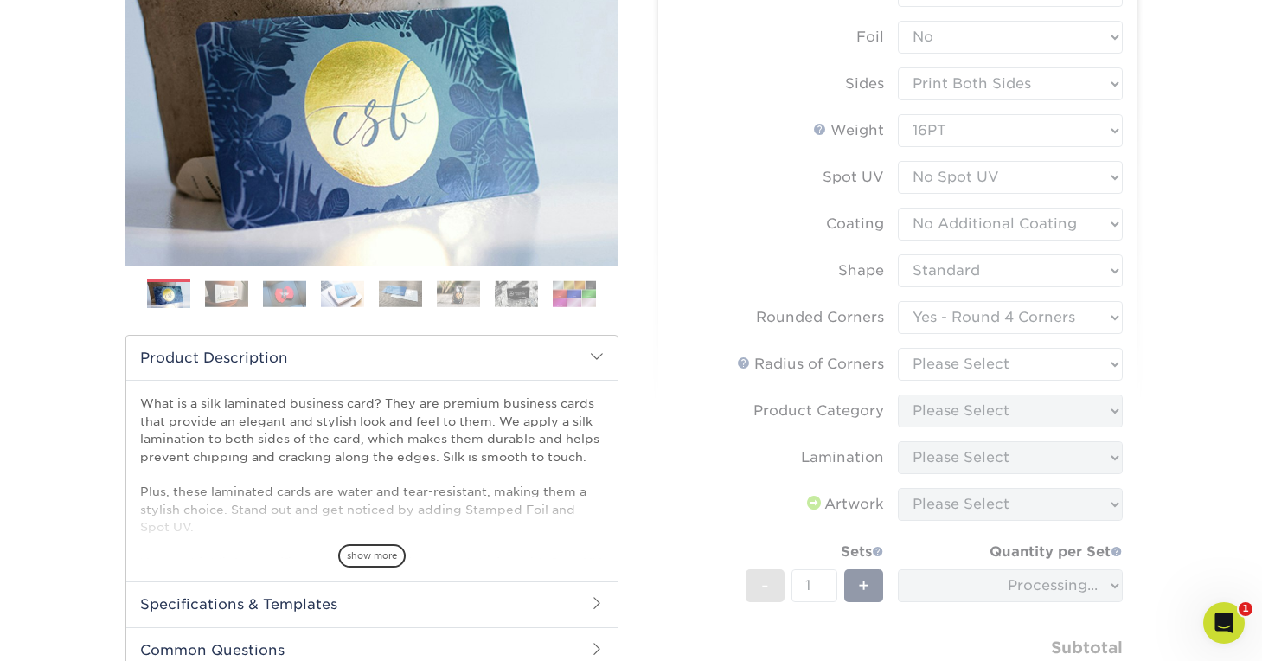
click at [1069, 364] on form "Sizes Help Sizes Please Select 1.5" x 3.5" - Mini 1.75" x 3.5" - Mini 2" x 2" -…" at bounding box center [898, 355] width 452 height 762
click at [1079, 367] on form "Sizes Help Sizes Please Select 1.5" x 3.5" - Mini 1.75" x 3.5" - Mini 2" x 2" -…" at bounding box center [898, 355] width 452 height 762
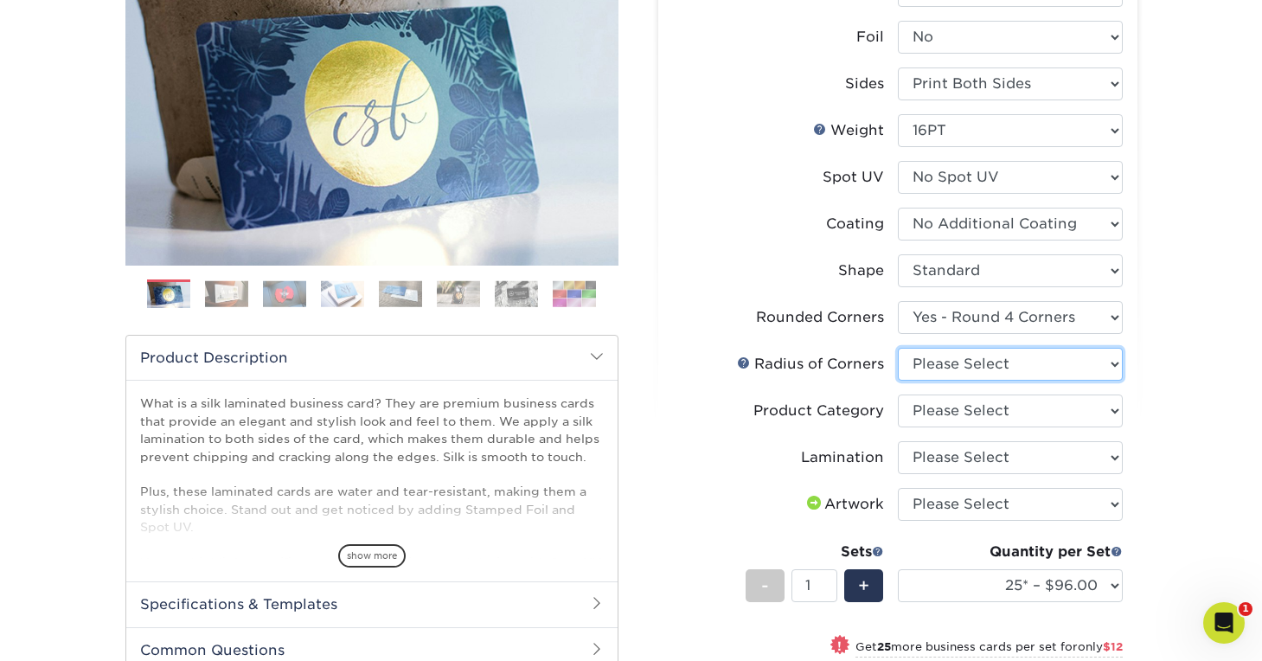
click at [1079, 367] on select "Please Select Rounded 1/8" Rounded 1/4"" at bounding box center [1010, 364] width 225 height 33
select select "589680c7-ee9a-431b-9d12-d7aeb1386a97"
click at [898, 348] on select "Please Select Rounded 1/8" Rounded 1/4"" at bounding box center [1010, 364] width 225 height 33
click at [1074, 409] on select "Please Select Business Cards" at bounding box center [1010, 410] width 225 height 33
select select "3b5148f1-0588-4f88-a218-97bcfdce65c1"
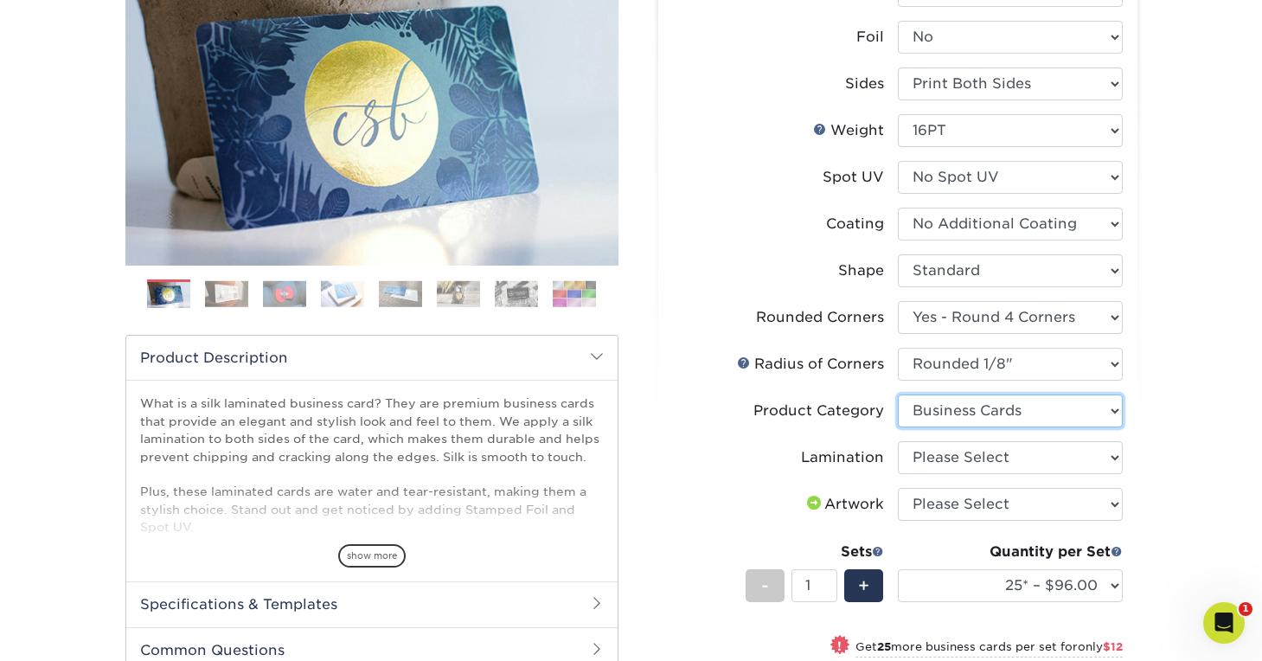
click at [898, 394] on select "Please Select Business Cards" at bounding box center [1010, 410] width 225 height 33
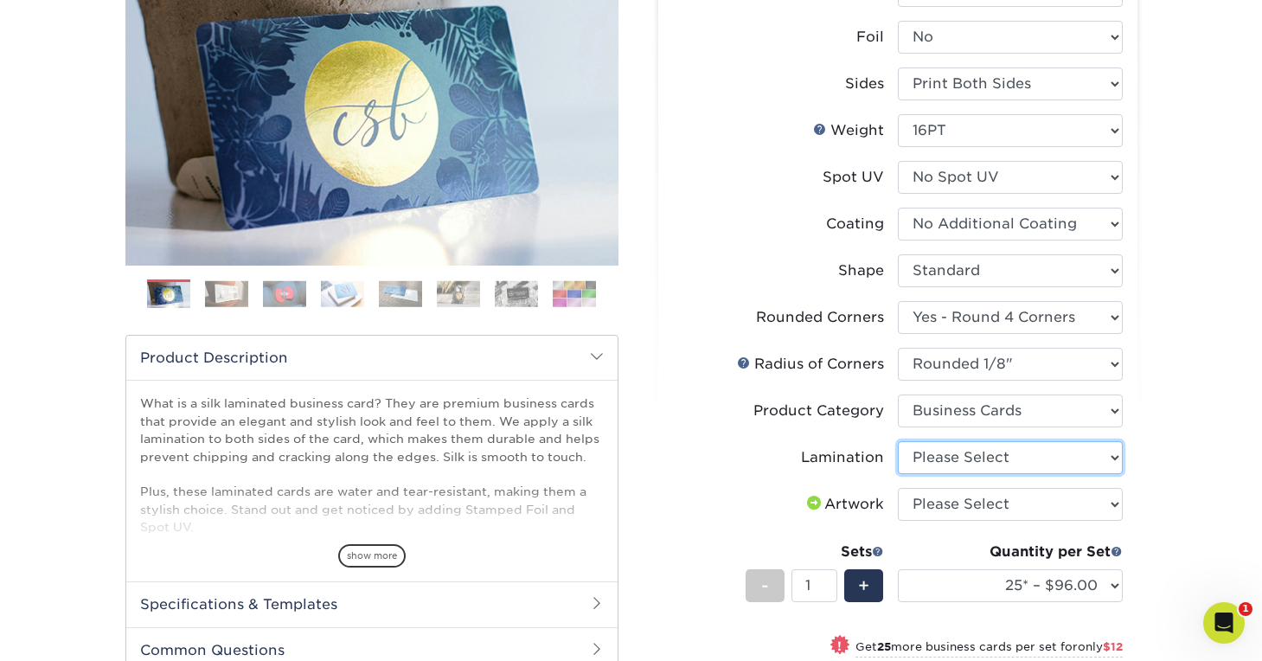
click at [1075, 463] on select "Please Select Silk" at bounding box center [1010, 457] width 225 height 33
select select "ccacb42f-45f7-42d3-bbd3-7c8421cf37f0"
click at [898, 441] on select "Please Select Silk" at bounding box center [1010, 457] width 225 height 33
click at [1073, 504] on select "Please Select I will upload files I need a design - $100" at bounding box center [1010, 504] width 225 height 33
select select "upload"
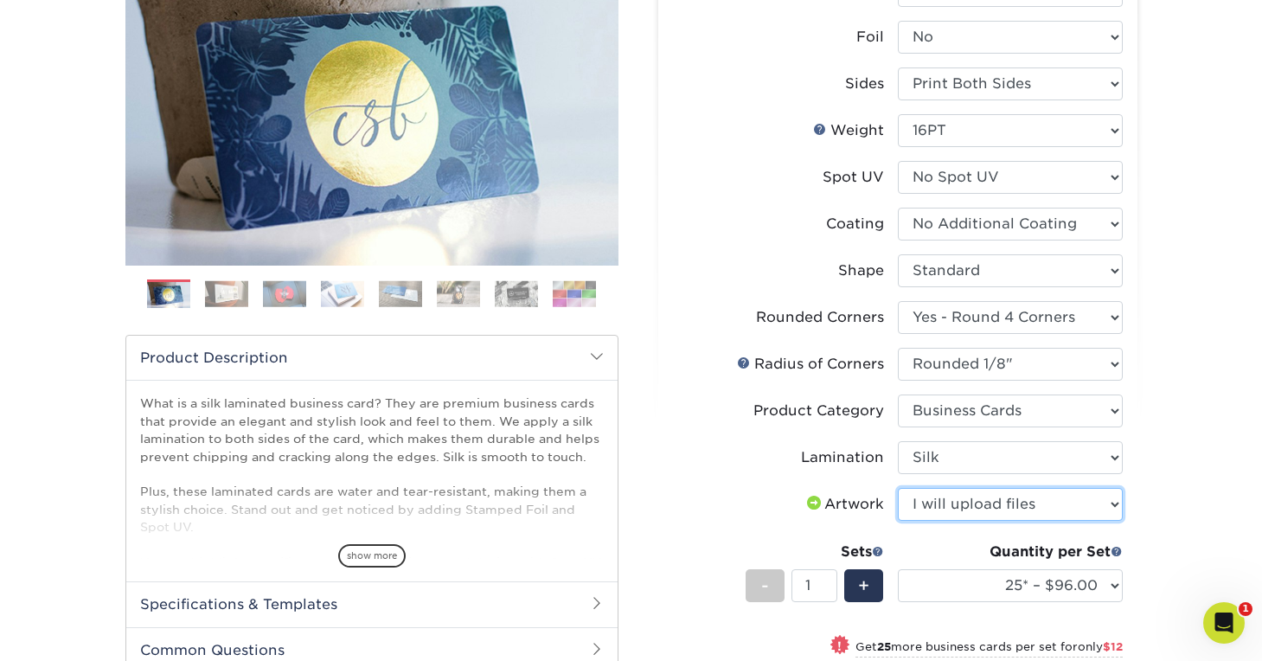
click at [898, 488] on select "Please Select I will upload files I need a design - $100" at bounding box center [1010, 504] width 225 height 33
click at [1186, 513] on div "Products Business Cards Silk Laminated Business Cards Previous Next" at bounding box center [631, 448] width 1262 height 1170
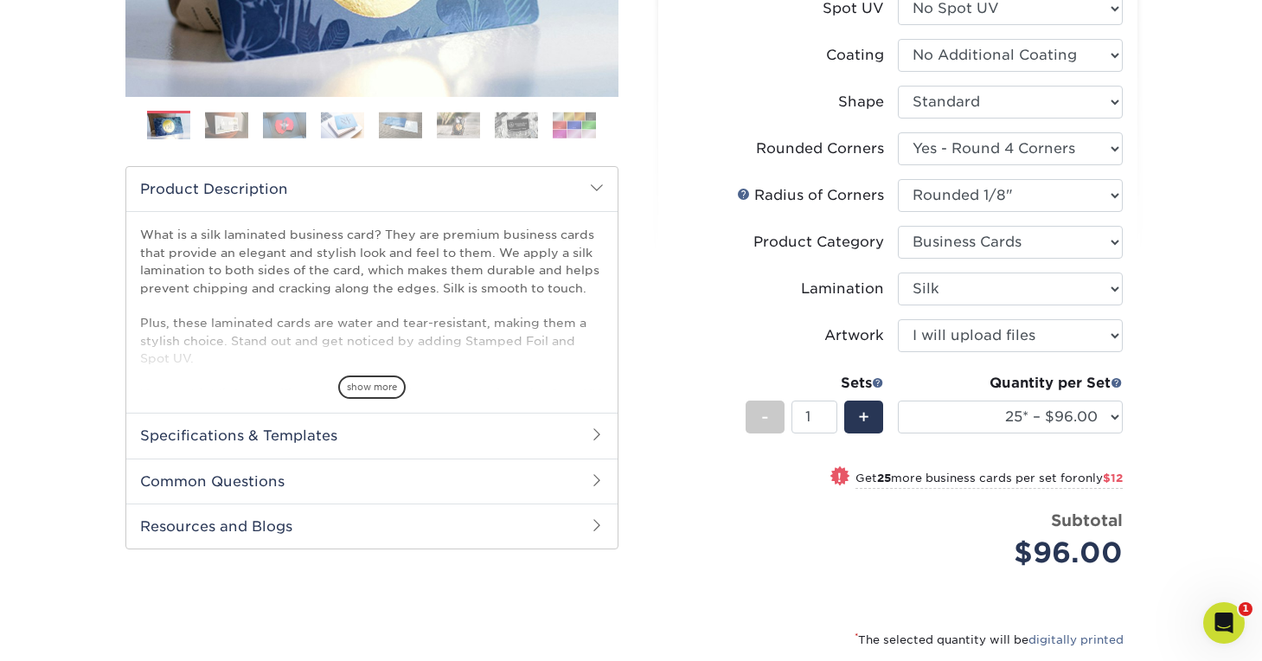
scroll to position [421, 0]
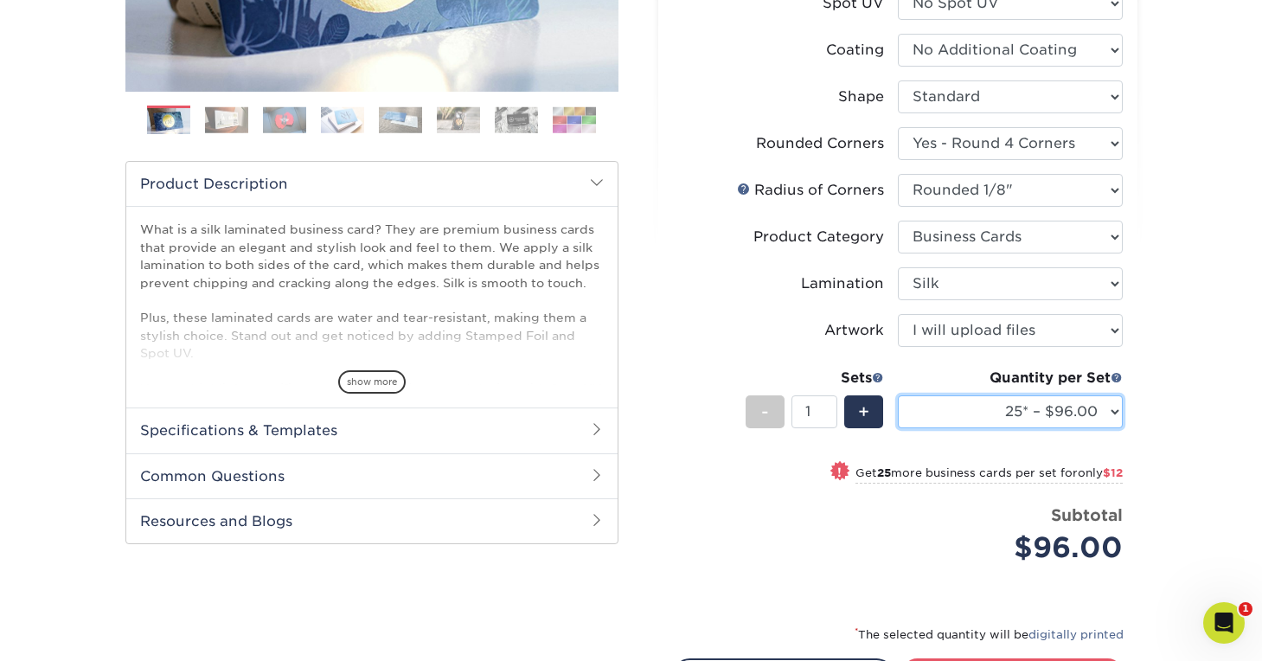
click at [1118, 412] on select "25* – $96.00 50* – $108.00 75* – $120.00 100* – $128.00 250* – $136.00 500 – $1…" at bounding box center [1010, 411] width 225 height 33
select select "1000 – $156.00"
click at [898, 395] on select "25* – $96.00 50* – $108.00 75* – $120.00 100* – $128.00 250* – $136.00 500 – $1…" at bounding box center [1010, 411] width 225 height 33
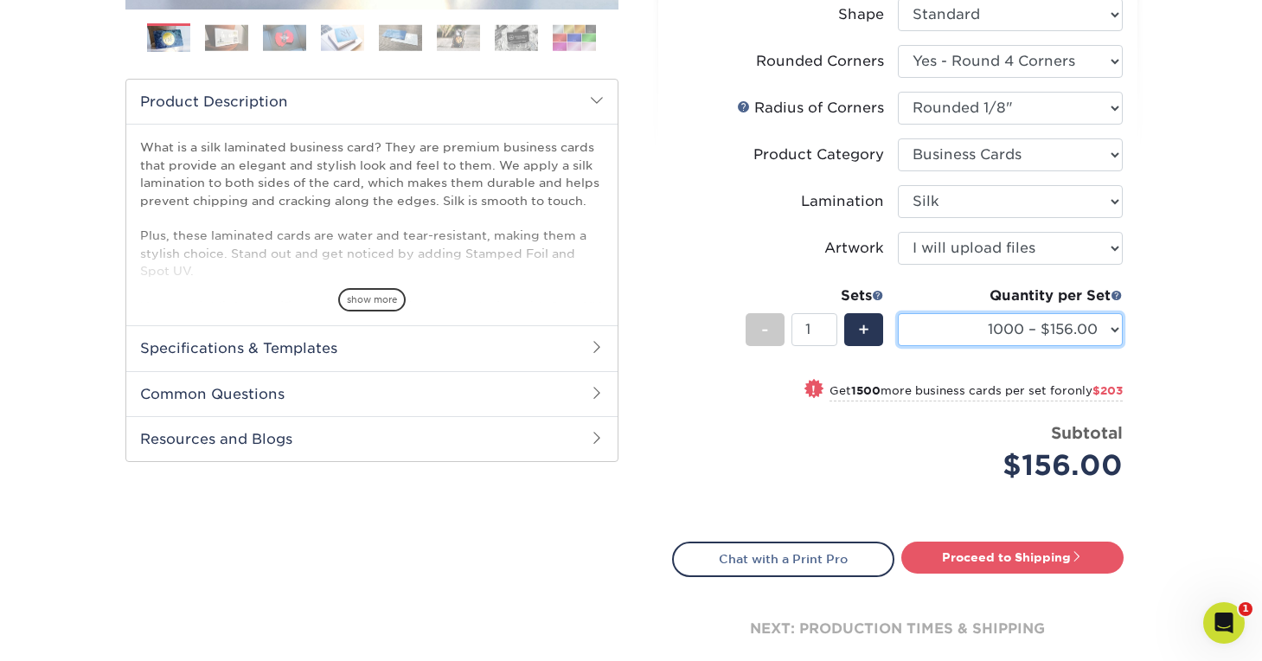
scroll to position [505, 0]
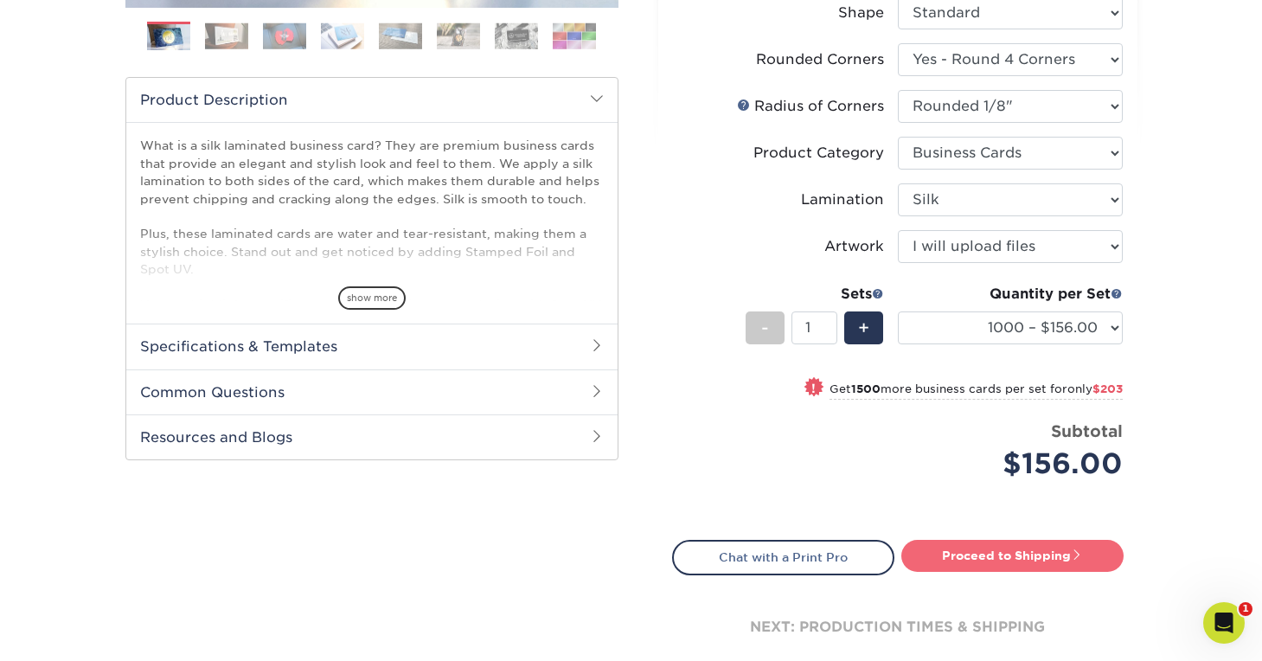
click at [919, 566] on link "Proceed to Shipping" at bounding box center [1012, 555] width 222 height 31
type input "Set 1"
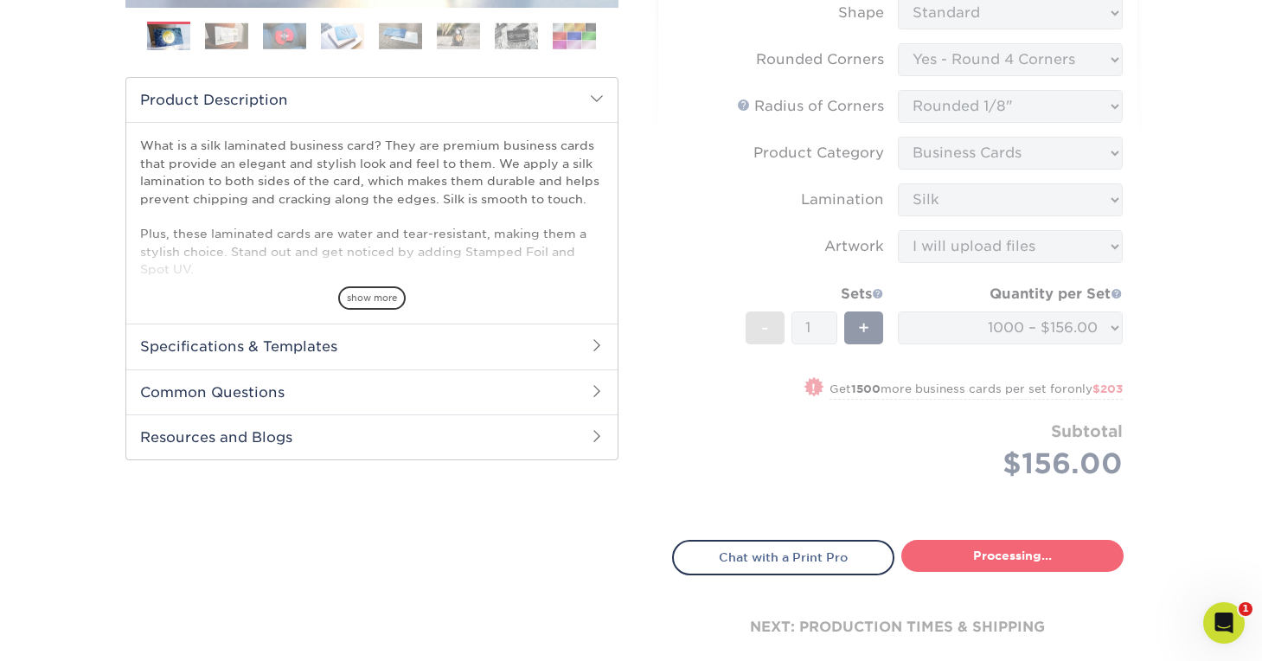
select select "91acc967-e865-41c5-a9f5-fc4e1b1f6724"
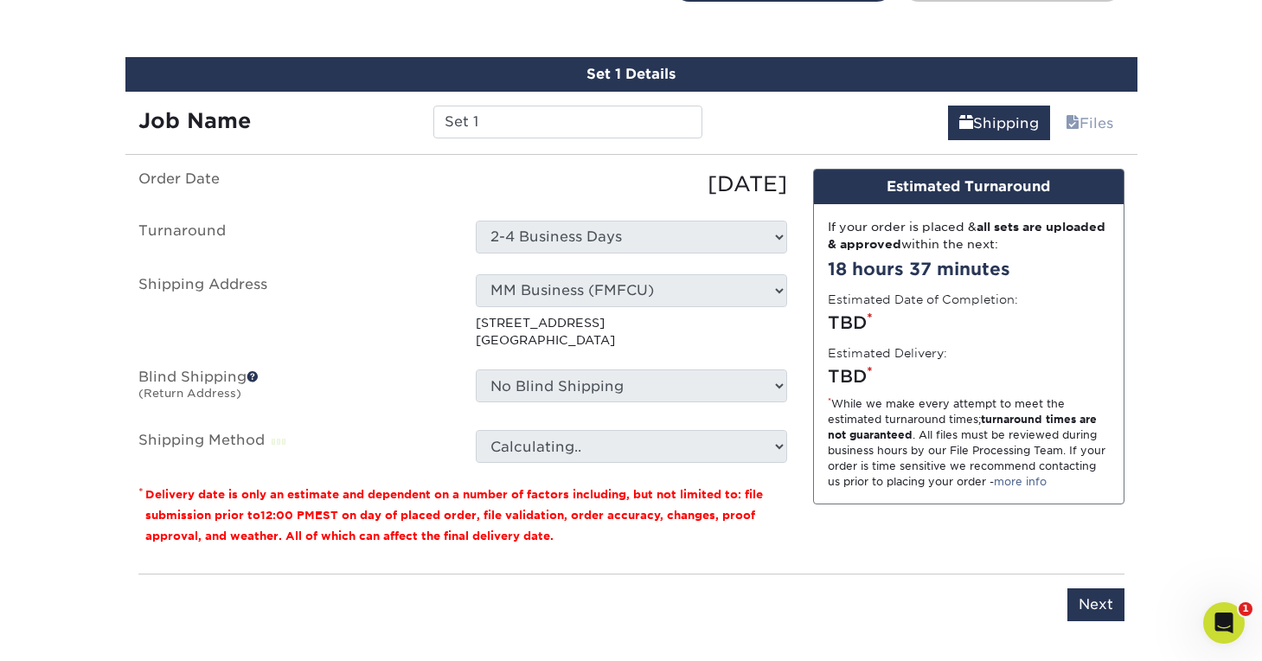
scroll to position [1092, 0]
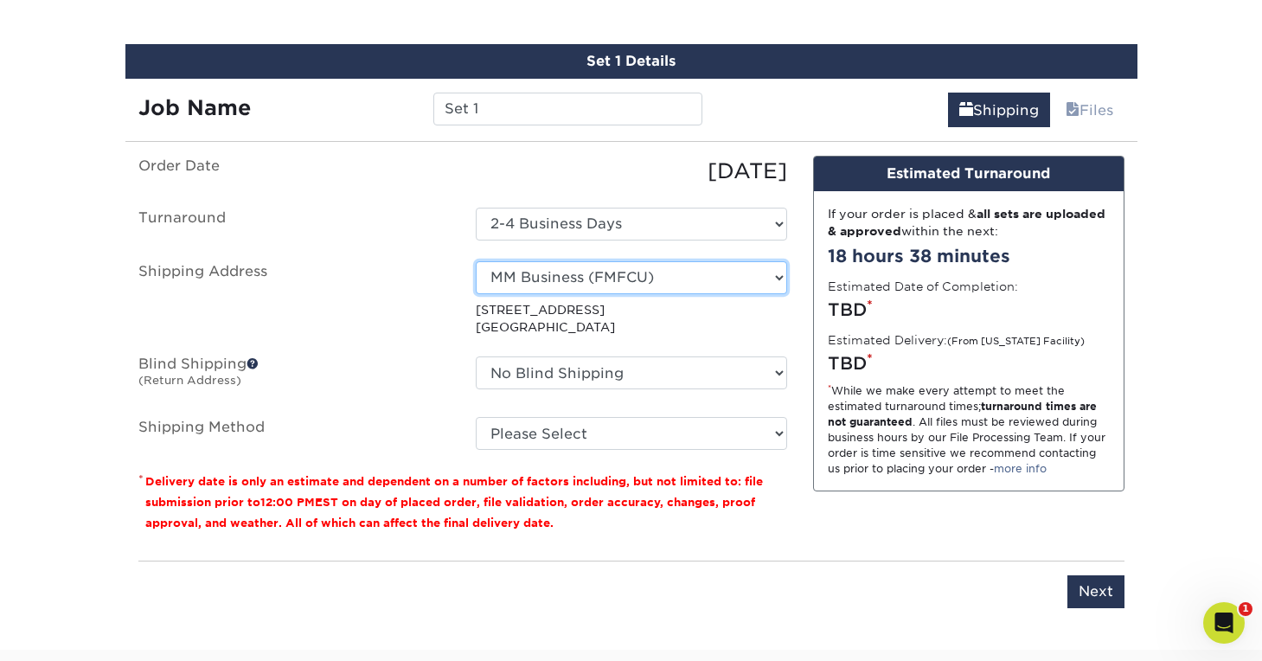
click at [776, 272] on select "Select One MM Business (FMFCU) + Add New Address" at bounding box center [631, 277] width 311 height 33
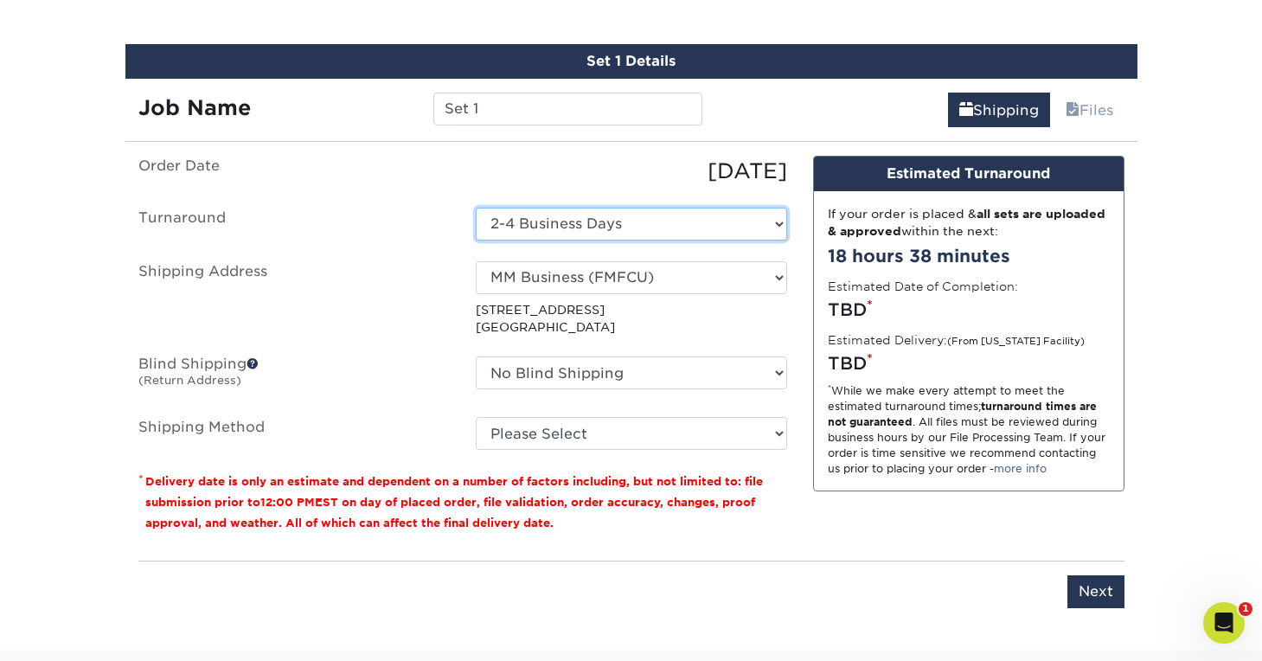
click at [773, 219] on select "Select One 2-4 Business Days" at bounding box center [631, 224] width 311 height 33
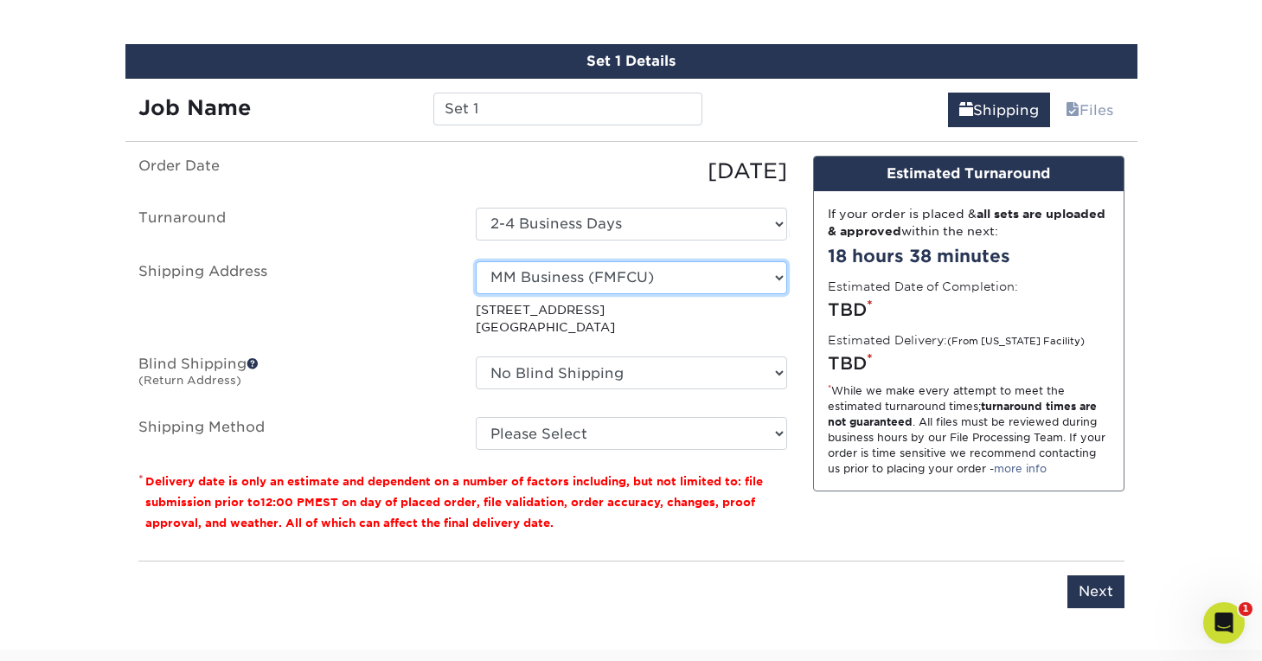
click at [765, 261] on select "Select One MM Business (FMFCU) + Add New Address" at bounding box center [631, 277] width 311 height 33
select select "newaddress"
click at [476, 261] on select "Select One MM Business (FMFCU) + Add New Address" at bounding box center [631, 277] width 311 height 33
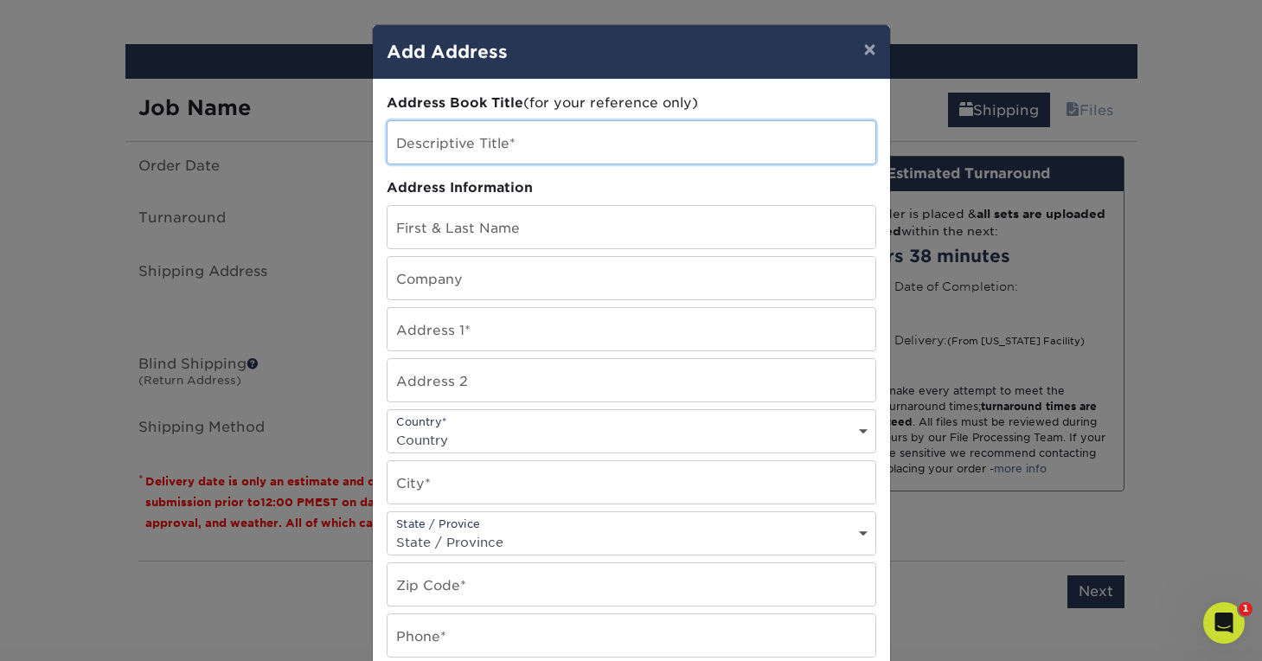
click at [666, 156] on input "text" at bounding box center [631, 142] width 488 height 42
type input "Captain [PERSON_NAME]'s"
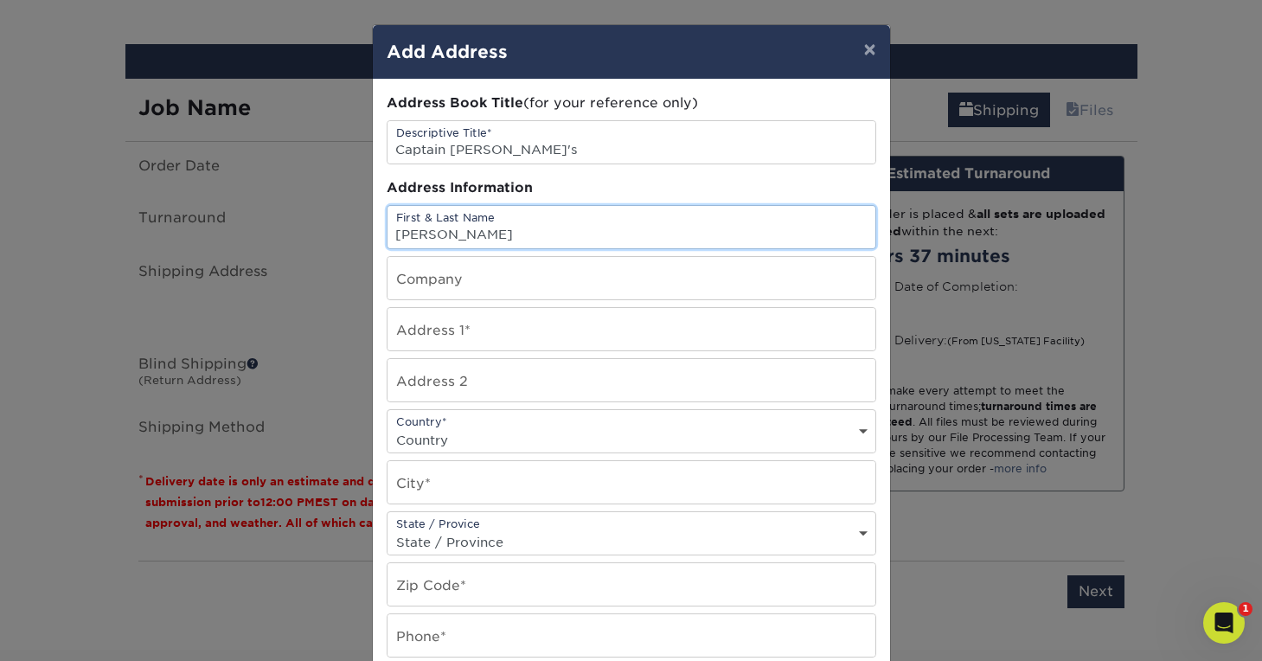
type input "Joe Magee"
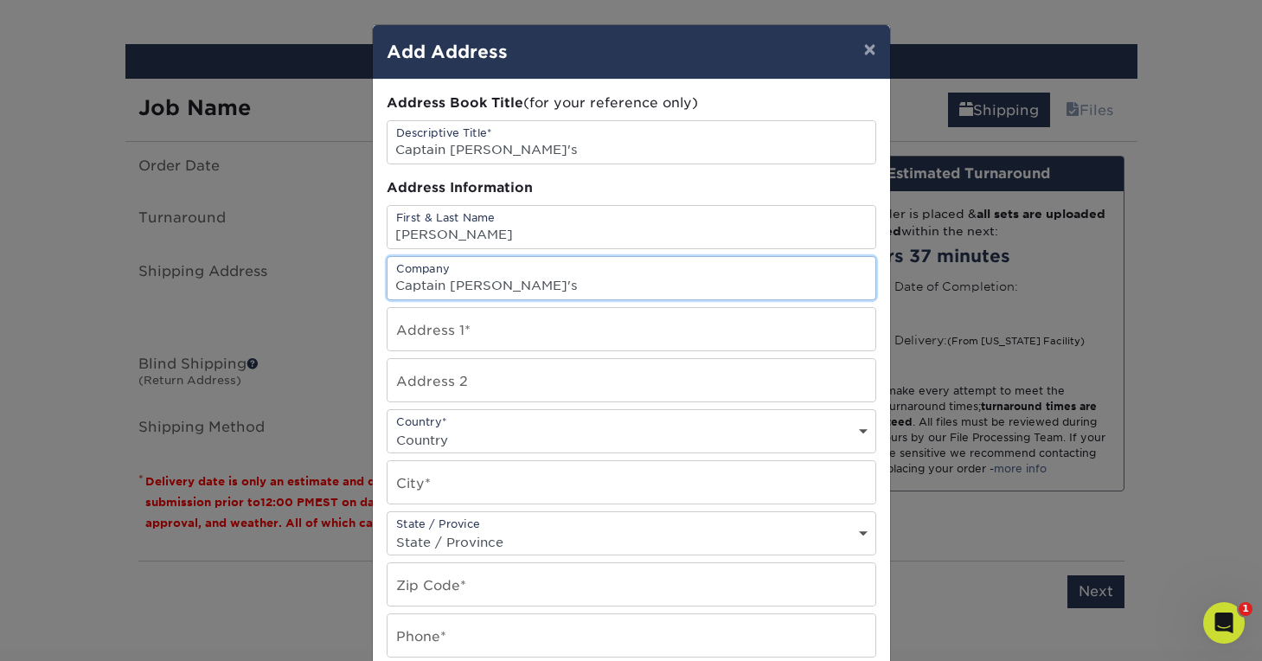
type input "Captain [PERSON_NAME]'s"
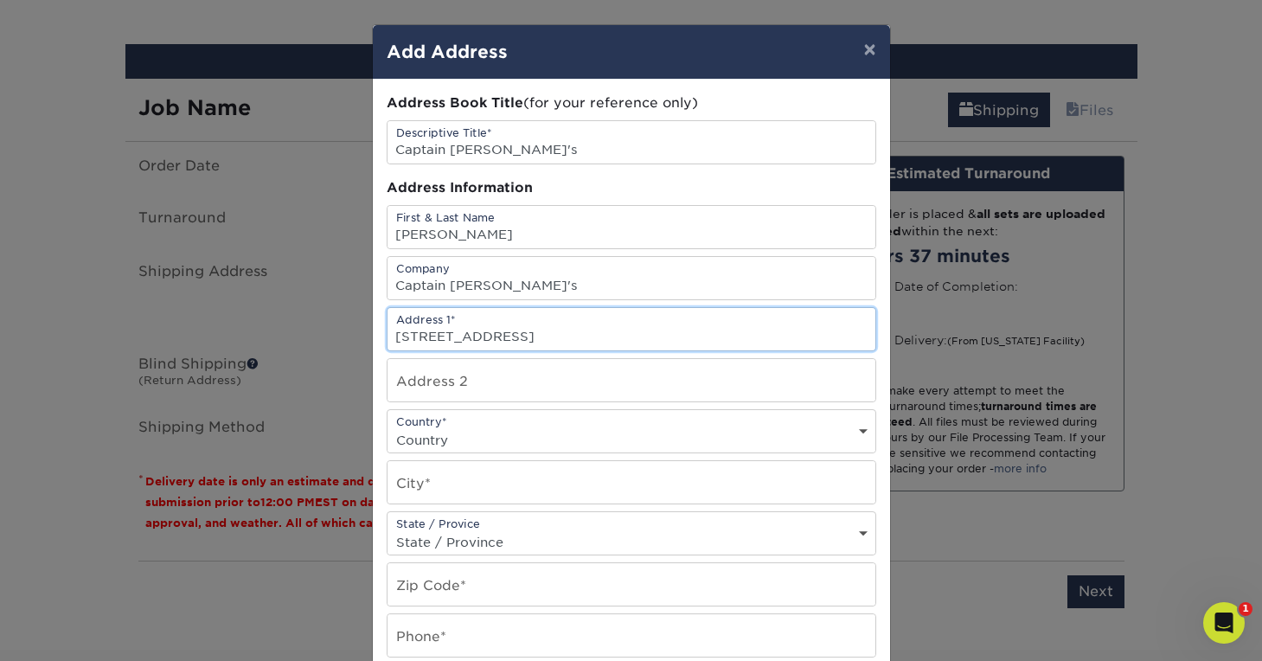
type input "[STREET_ADDRESS]"
click at [729, 425] on div "Country* Country United States Canada ----------------------------- Afghanistan…" at bounding box center [632, 431] width 490 height 44
click at [722, 439] on select "Country United States Canada ----------------------------- Afghanistan Albania …" at bounding box center [631, 439] width 488 height 25
select select "US"
click at [387, 427] on select "Country United States Canada ----------------------------- Afghanistan Albania …" at bounding box center [631, 439] width 488 height 25
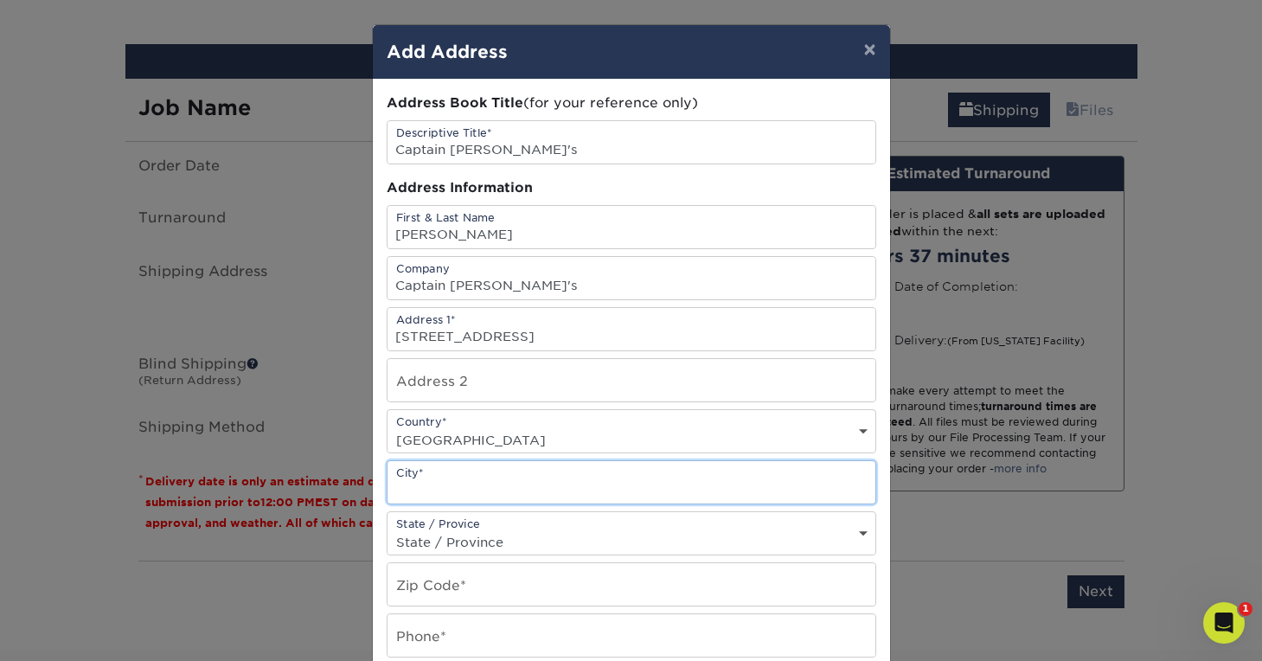
click at [690, 496] on input "text" at bounding box center [631, 482] width 488 height 42
type input "Warwick"
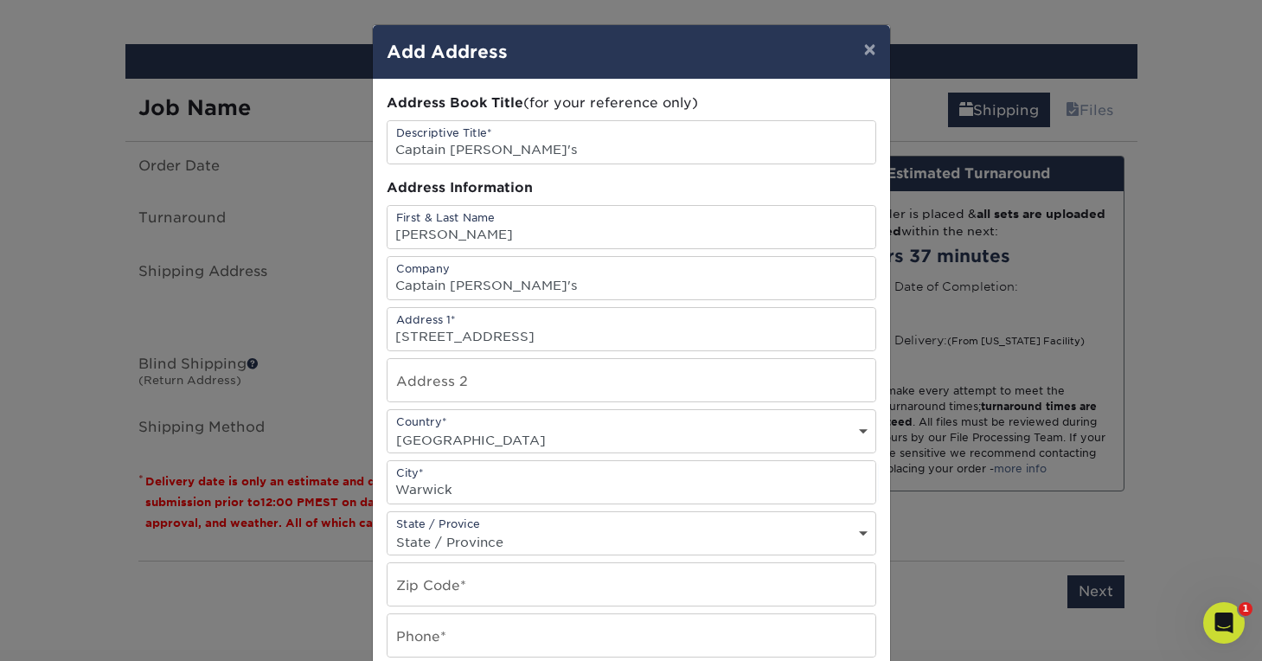
select select "MD"
type input "21912"
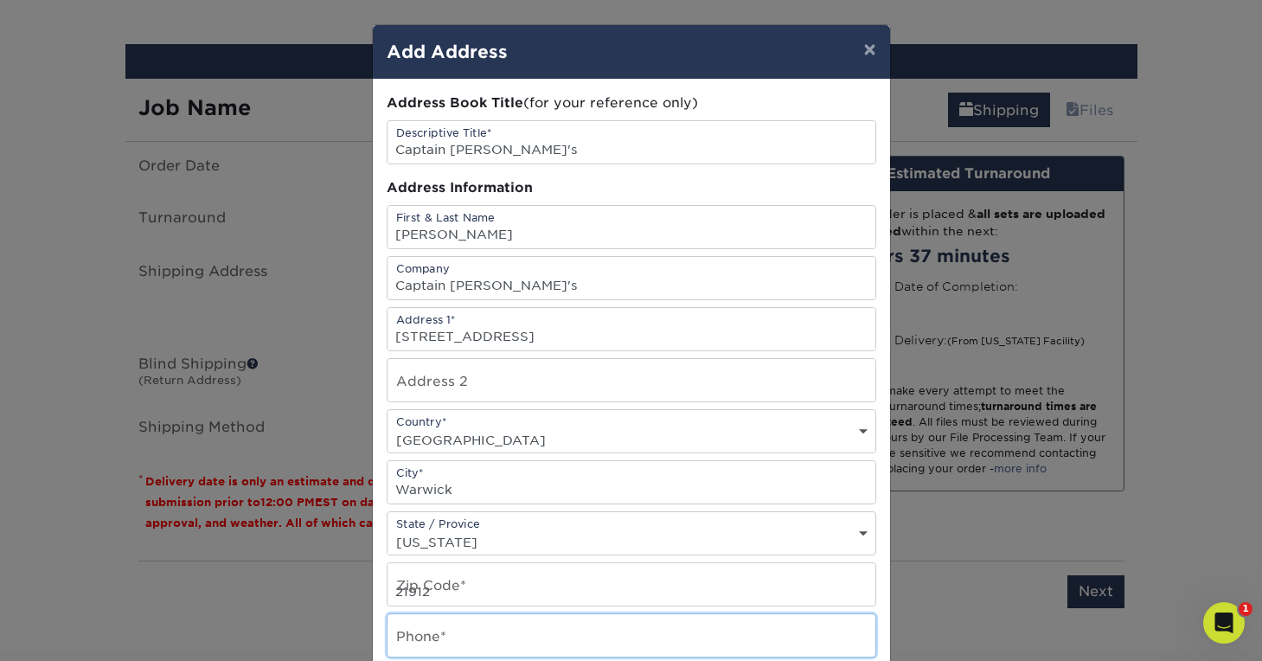
type input "6179218671"
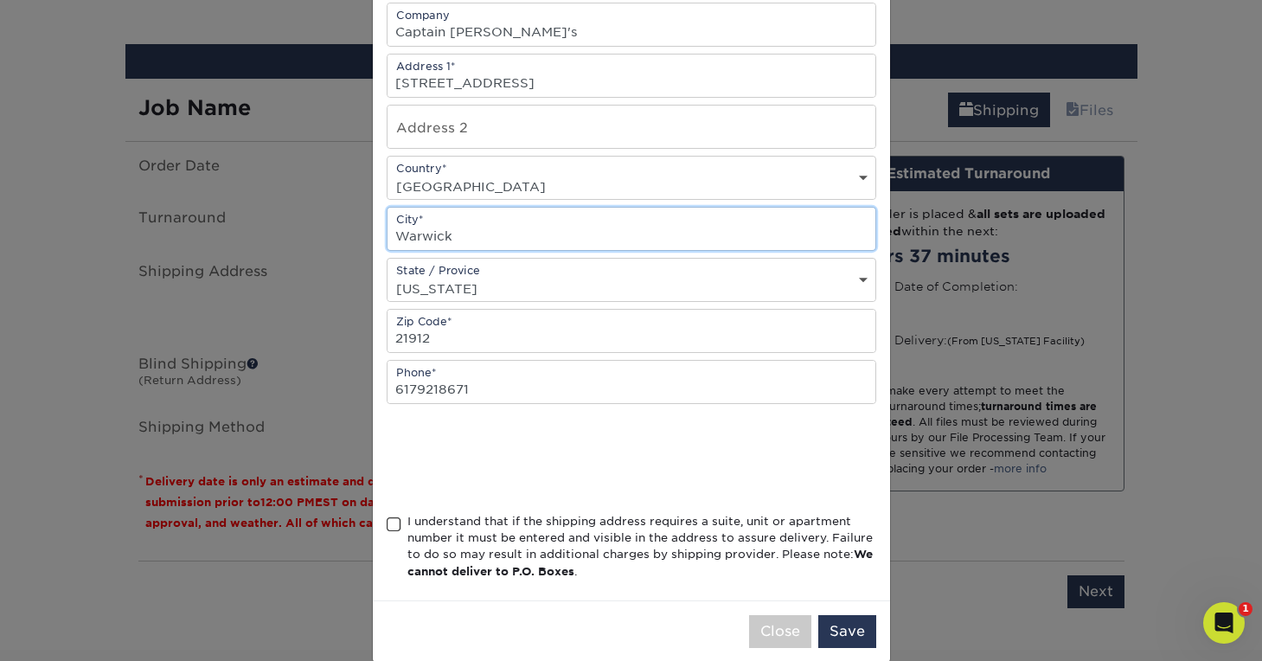
scroll to position [279, 0]
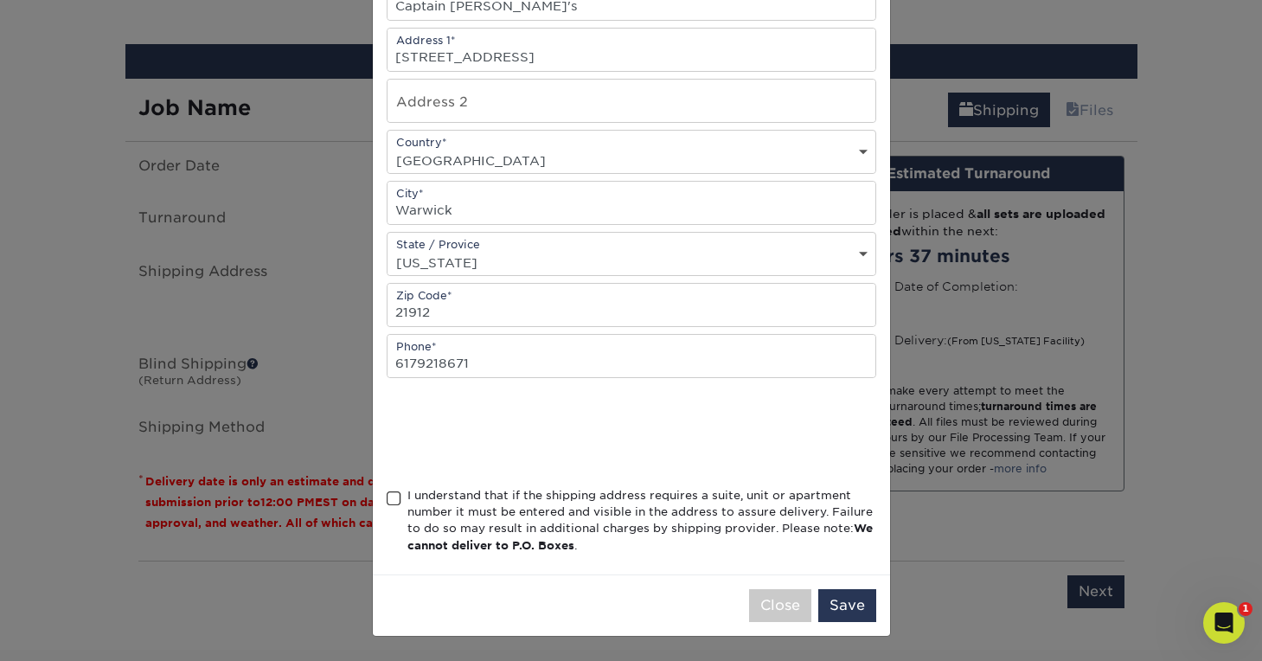
click at [392, 498] on span at bounding box center [394, 498] width 15 height 16
click at [0, 0] on input "I understand that if the shipping address requires a suite, unit or apartment n…" at bounding box center [0, 0] width 0 height 0
click at [836, 603] on button "Save" at bounding box center [847, 605] width 58 height 33
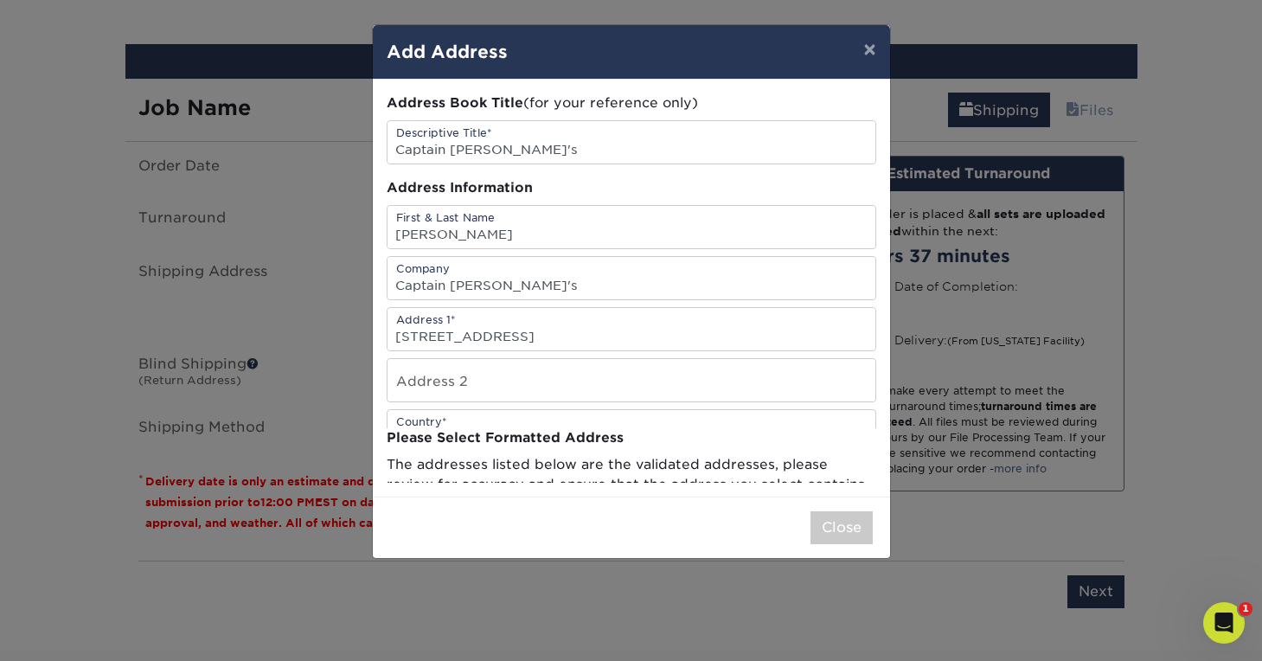
scroll to position [0, 0]
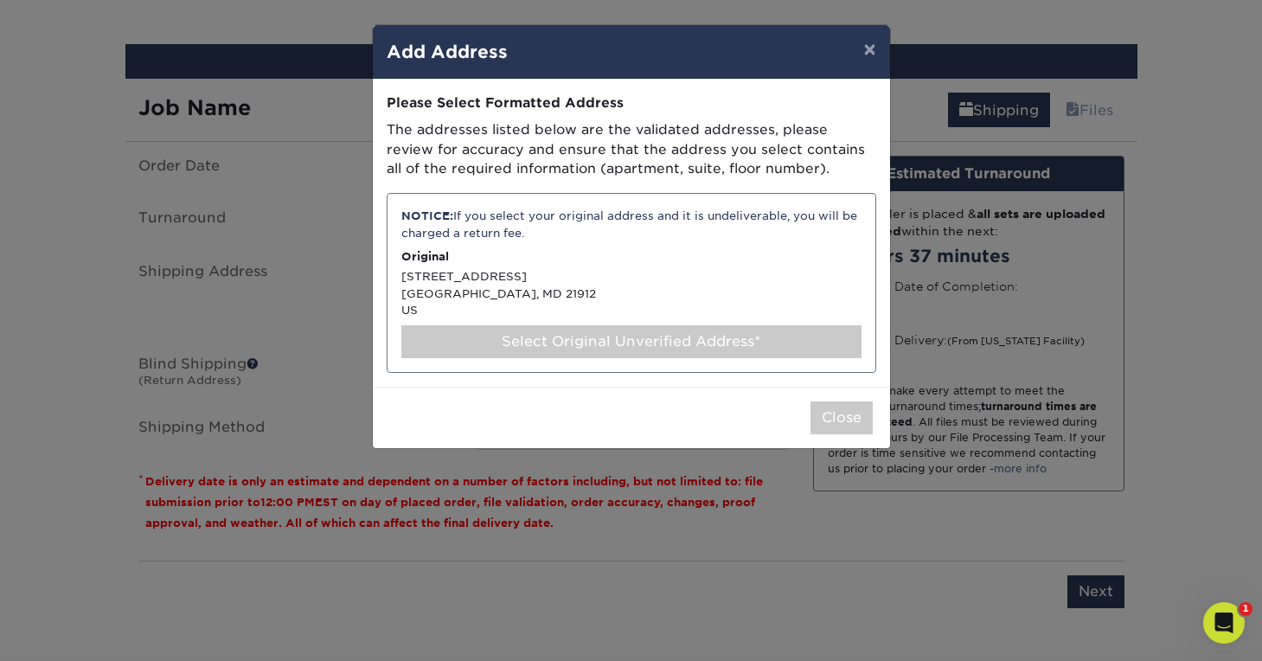
click at [685, 311] on div "NOTICE: If you select your original address and it is undeliverable, you will b…" at bounding box center [632, 283] width 490 height 180
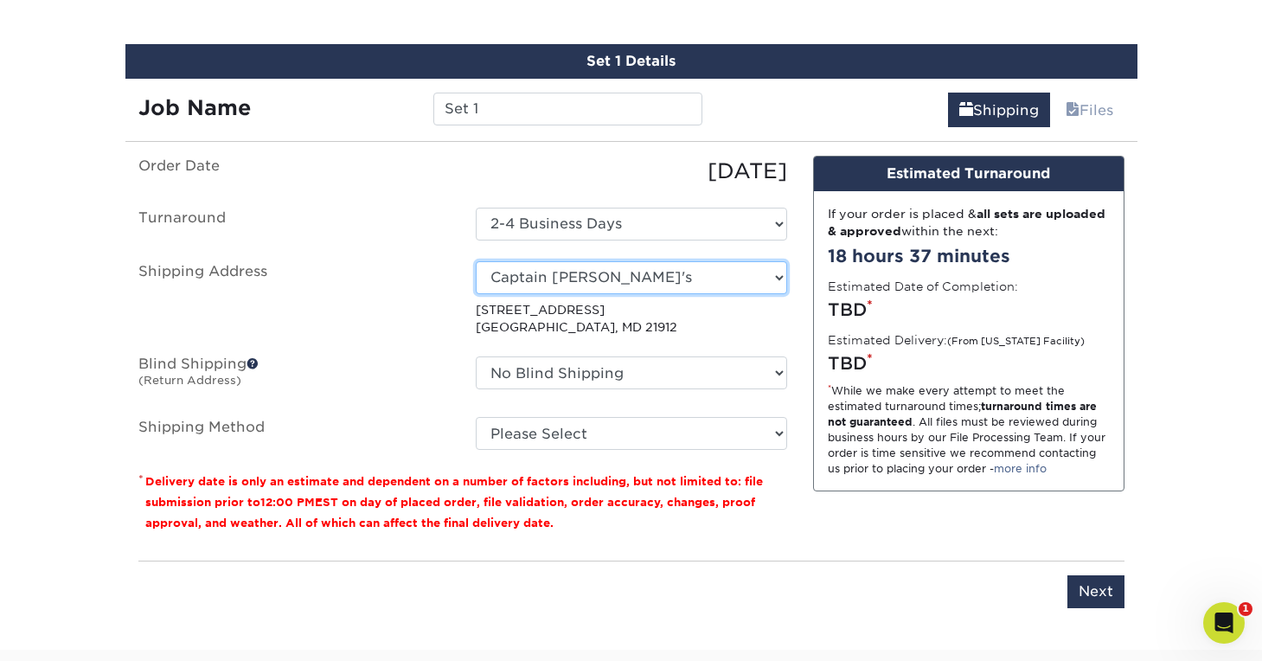
click at [778, 276] on select "Select One MM Business (FMFCU) Captain Ron's + Add New Address" at bounding box center [631, 277] width 311 height 33
click at [476, 261] on select "Select One MM Business (FMFCU) Captain Ron's + Add New Address" at bounding box center [631, 277] width 311 height 33
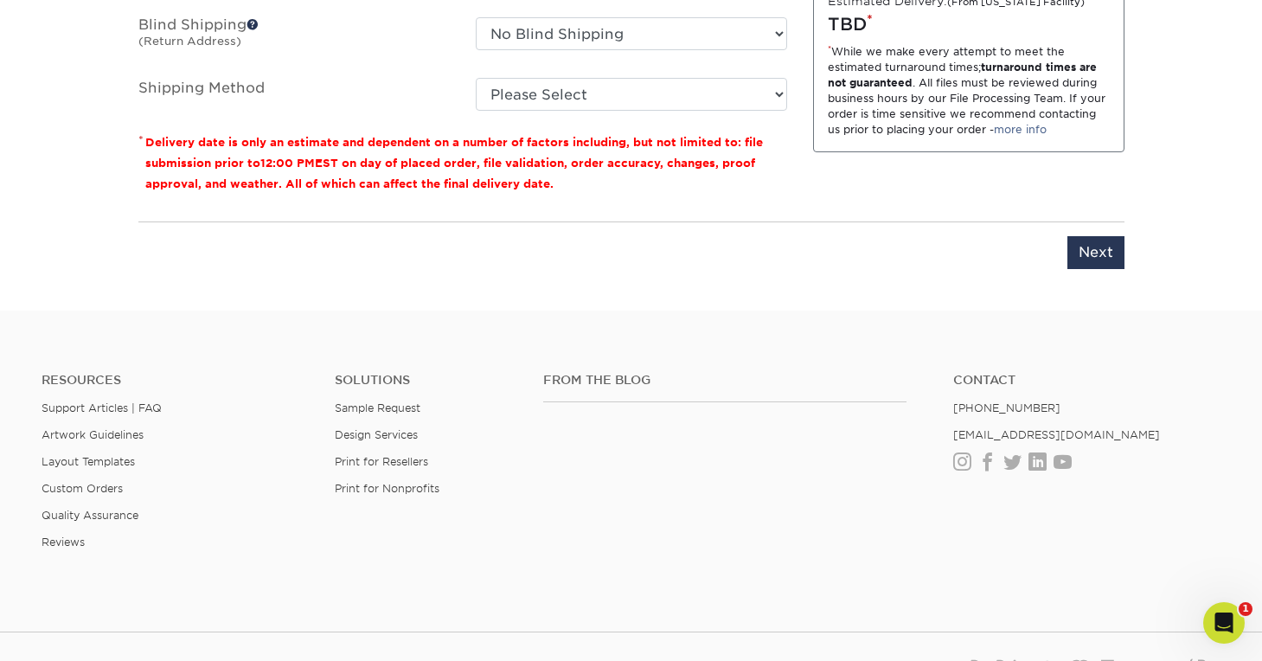
scroll to position [983, 0]
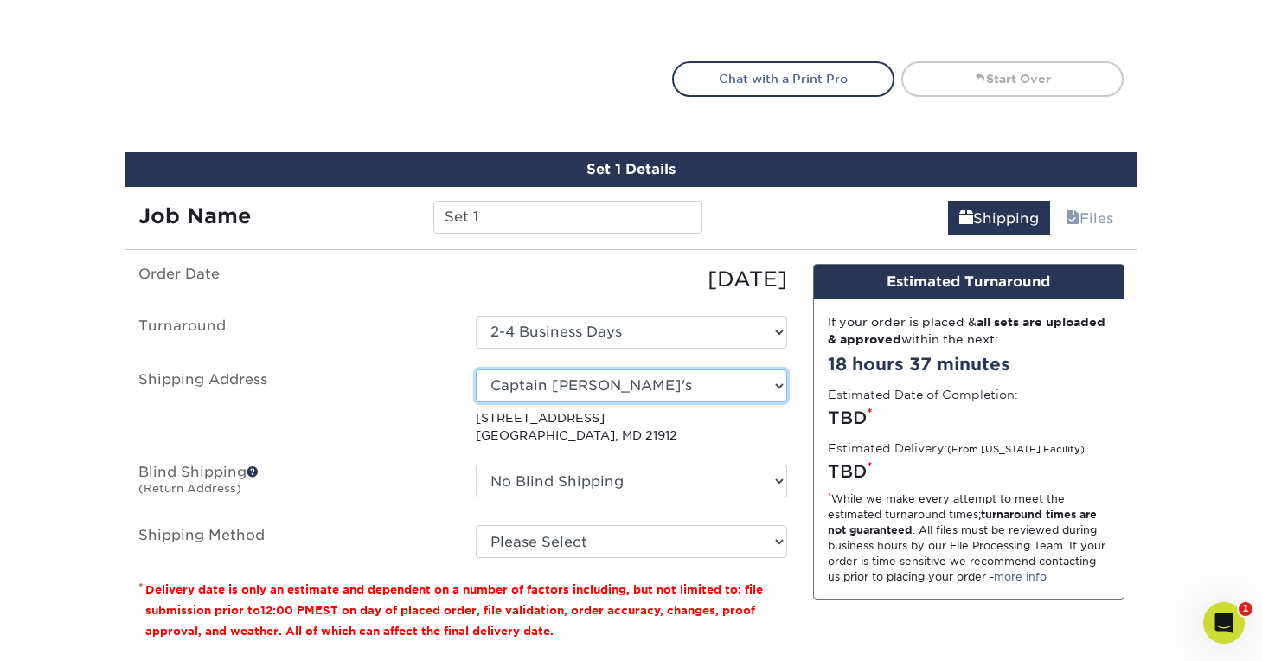
click at [732, 375] on select "Select One MM Business (FMFCU) Captain Ron's + Add New Address" at bounding box center [631, 385] width 311 height 33
select select "newaddress"
click at [476, 369] on select "Select One MM Business (FMFCU) Captain Ron's + Add New Address" at bounding box center [631, 385] width 311 height 33
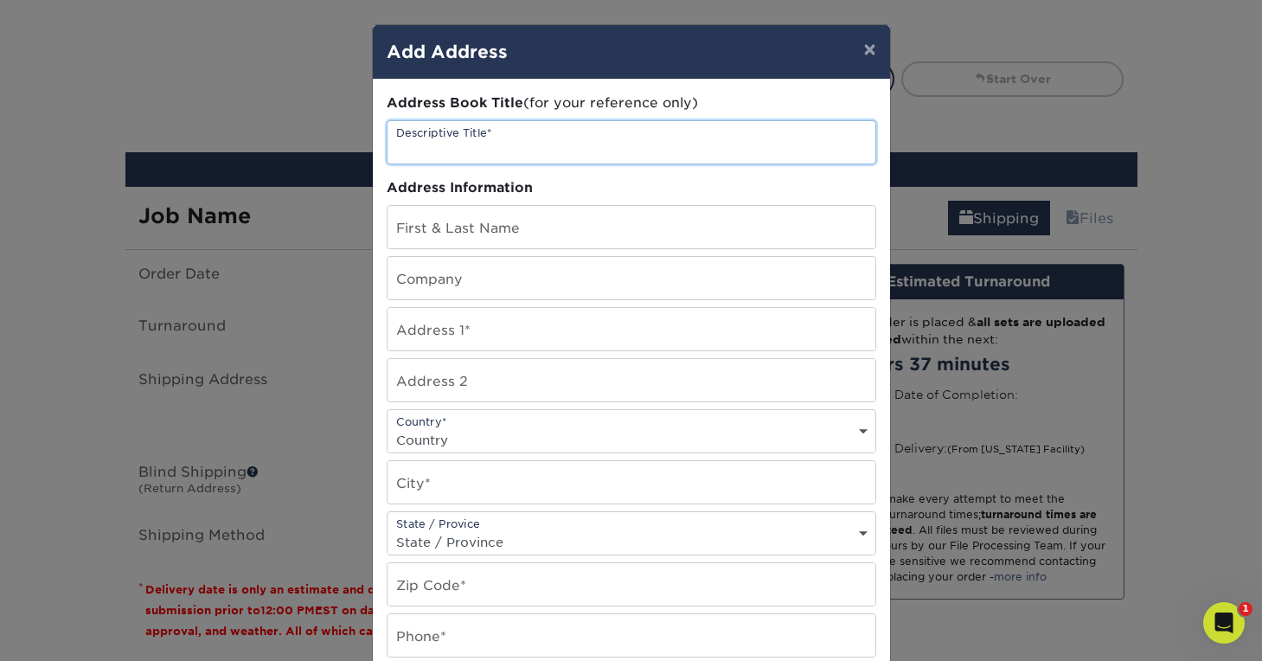
click at [557, 149] on input "text" at bounding box center [631, 142] width 488 height 42
type input "Capt Ron's"
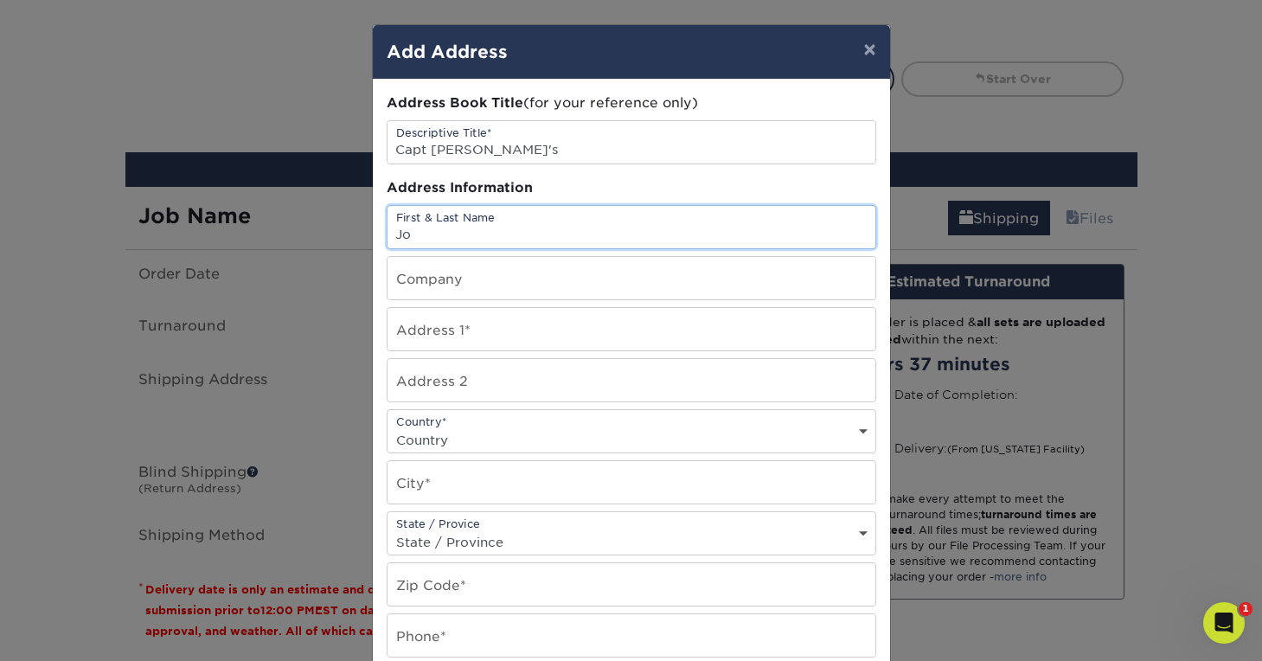
type input "Joe"
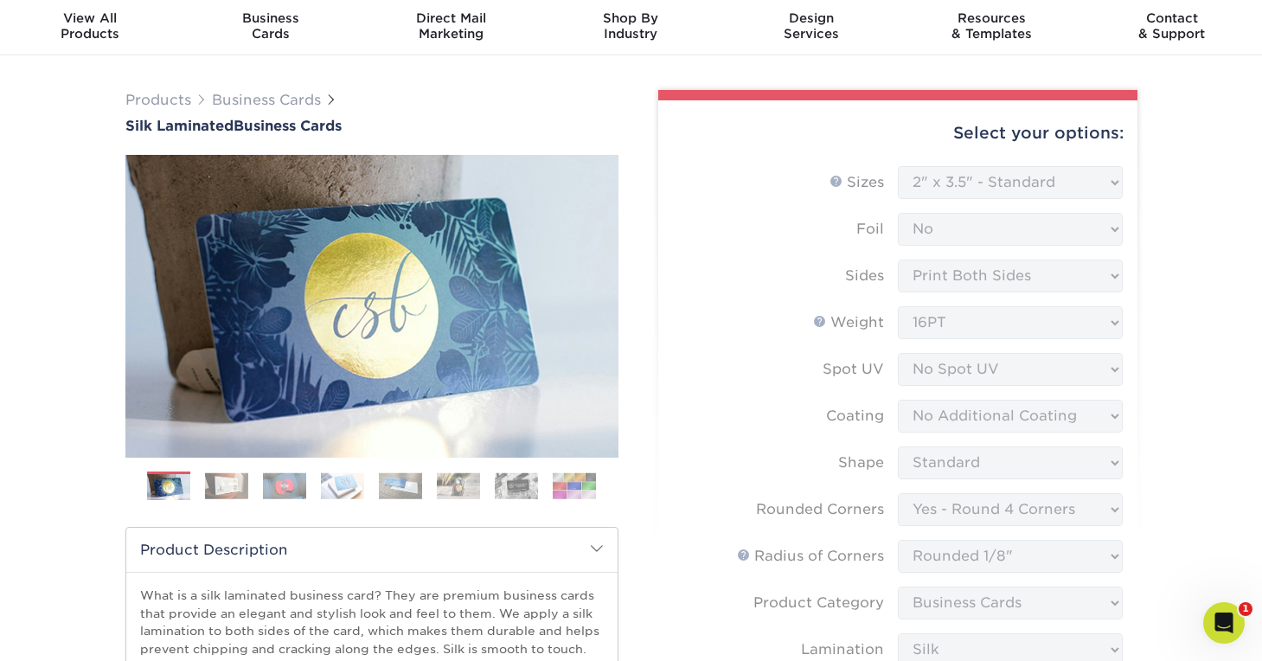
scroll to position [0, 0]
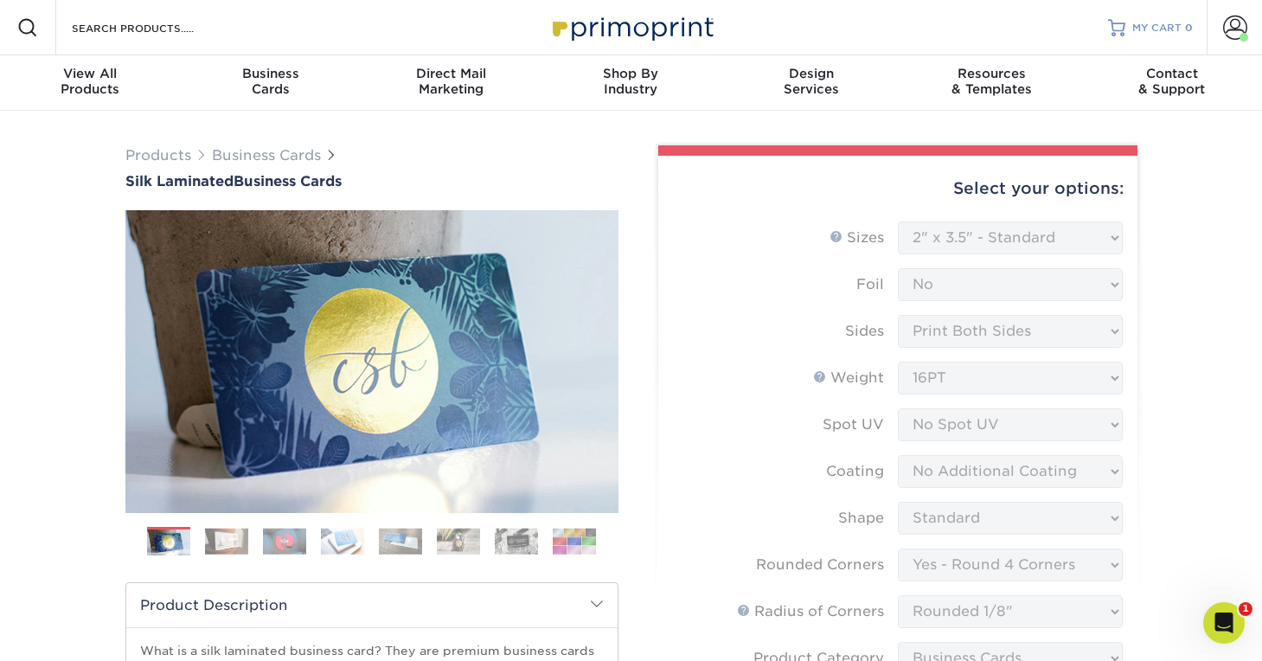
click at [1163, 24] on span "MY CART" at bounding box center [1156, 28] width 49 height 15
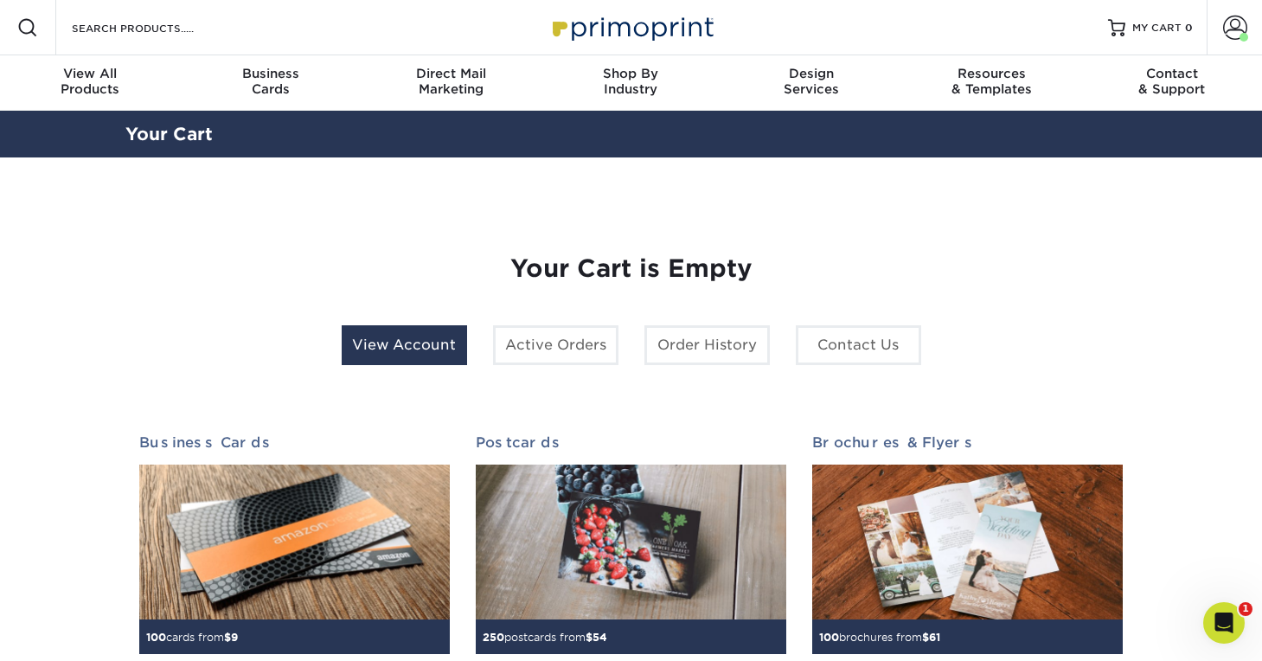
click at [433, 349] on link "View Account" at bounding box center [404, 345] width 125 height 40
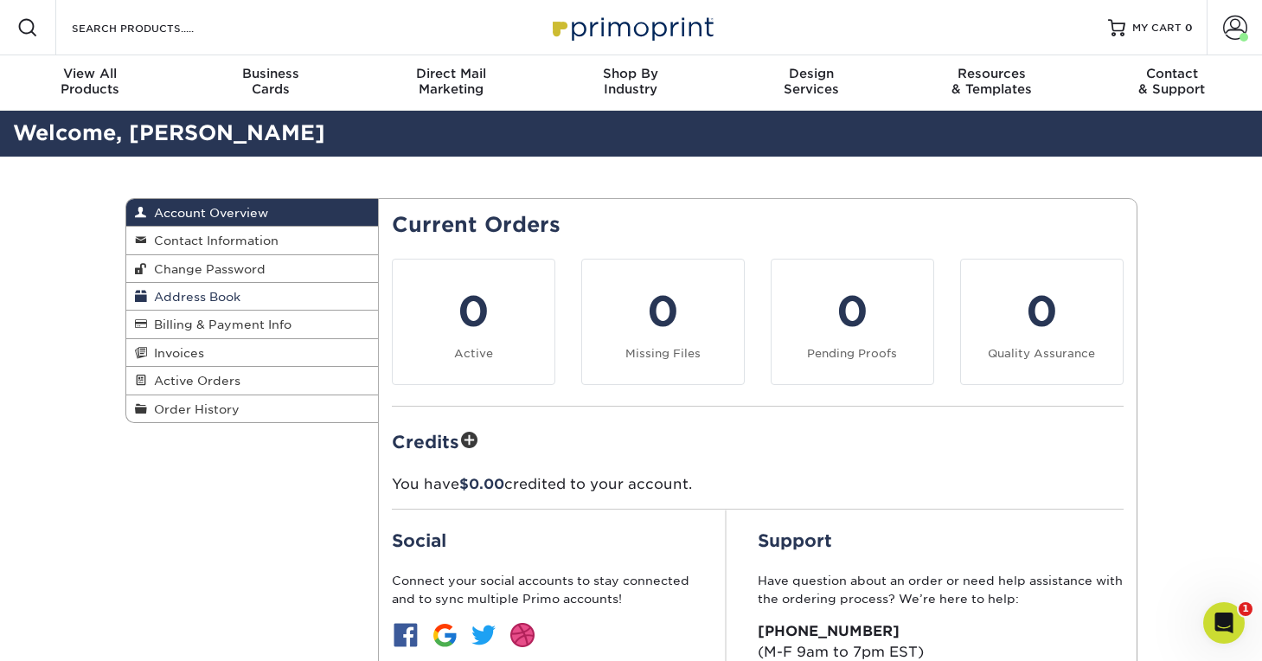
click at [213, 303] on span "Address Book" at bounding box center [193, 297] width 93 height 14
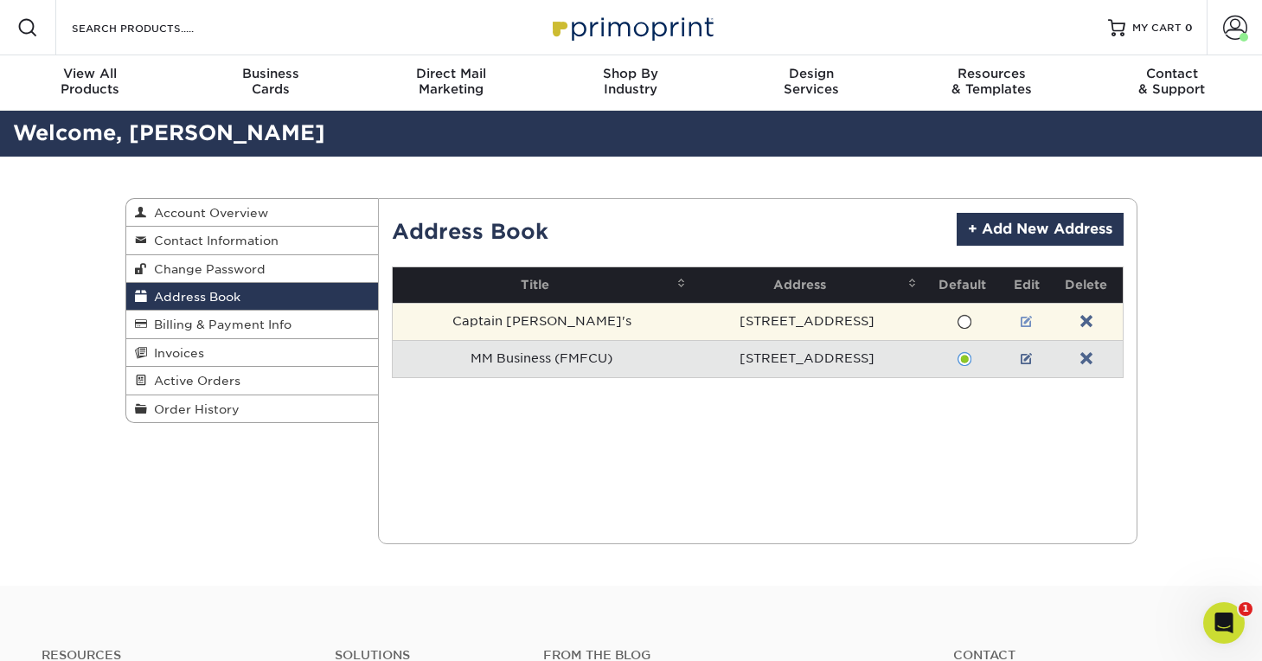
click at [1021, 318] on link at bounding box center [1027, 322] width 12 height 14
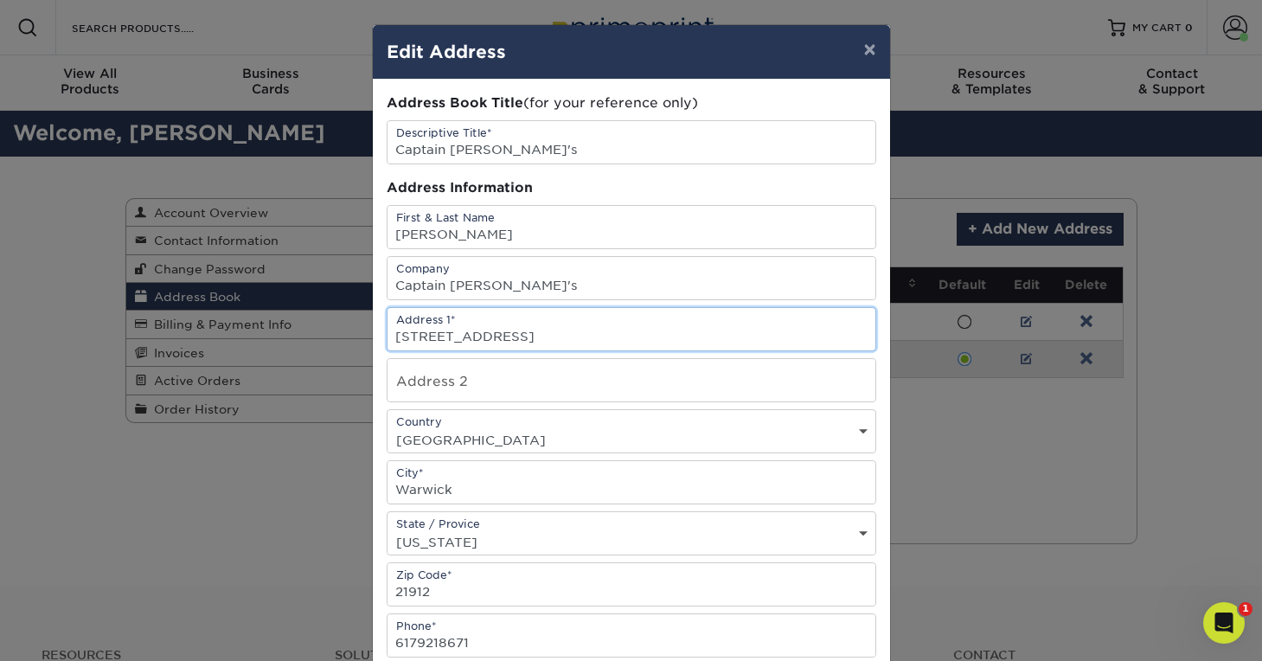
drag, startPoint x: 533, startPoint y: 343, endPoint x: 333, endPoint y: 337, distance: 199.9
click at [333, 337] on div "× Edit Address Address Book Title (for your reference only) Descriptive Title* …" at bounding box center [631, 330] width 1262 height 661
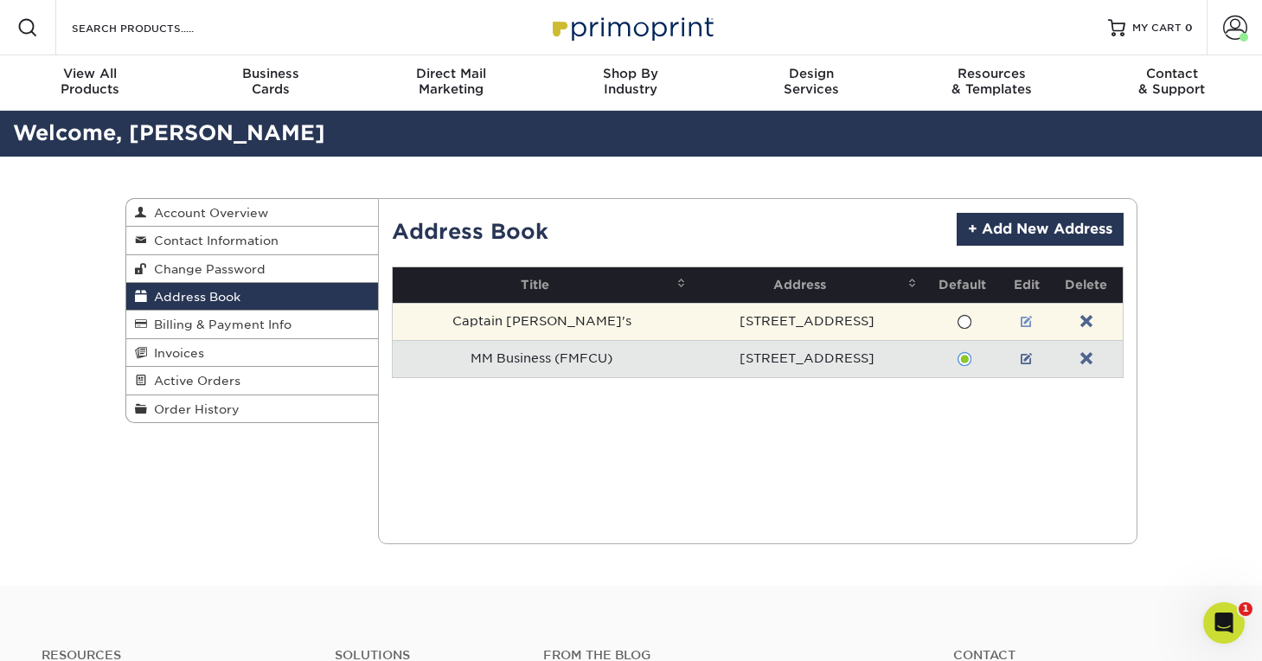
click at [1021, 322] on link at bounding box center [1027, 322] width 12 height 14
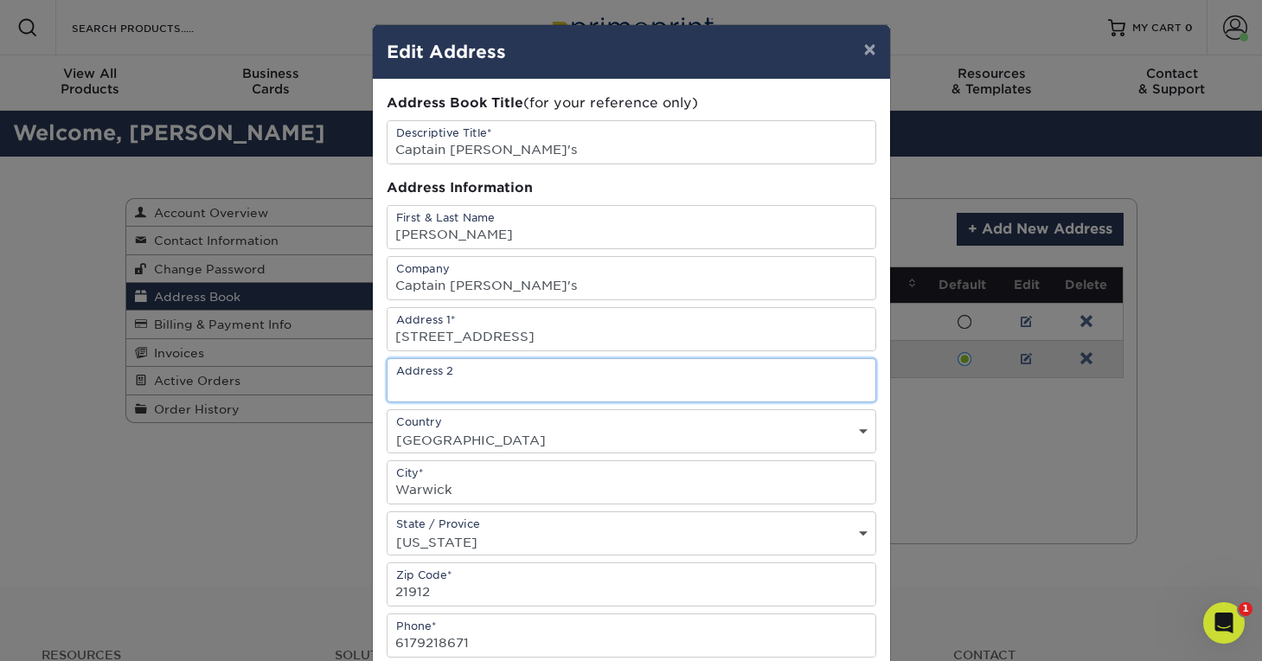
click at [503, 387] on input "text" at bounding box center [631, 380] width 488 height 42
drag, startPoint x: 527, startPoint y: 336, endPoint x: 323, endPoint y: 311, distance: 205.8
click at [323, 311] on div "× Edit Address Address Book Title (for your reference only) Descriptive Title* …" at bounding box center [631, 330] width 1262 height 661
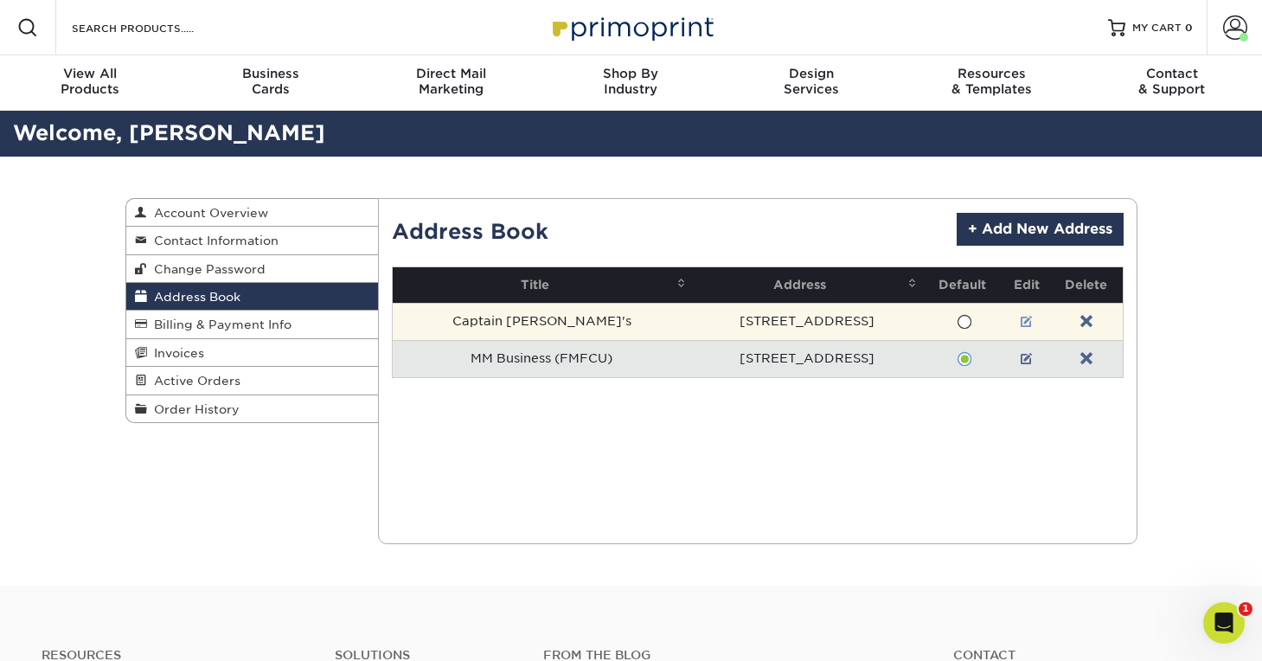
click at [1021, 315] on link at bounding box center [1027, 322] width 12 height 14
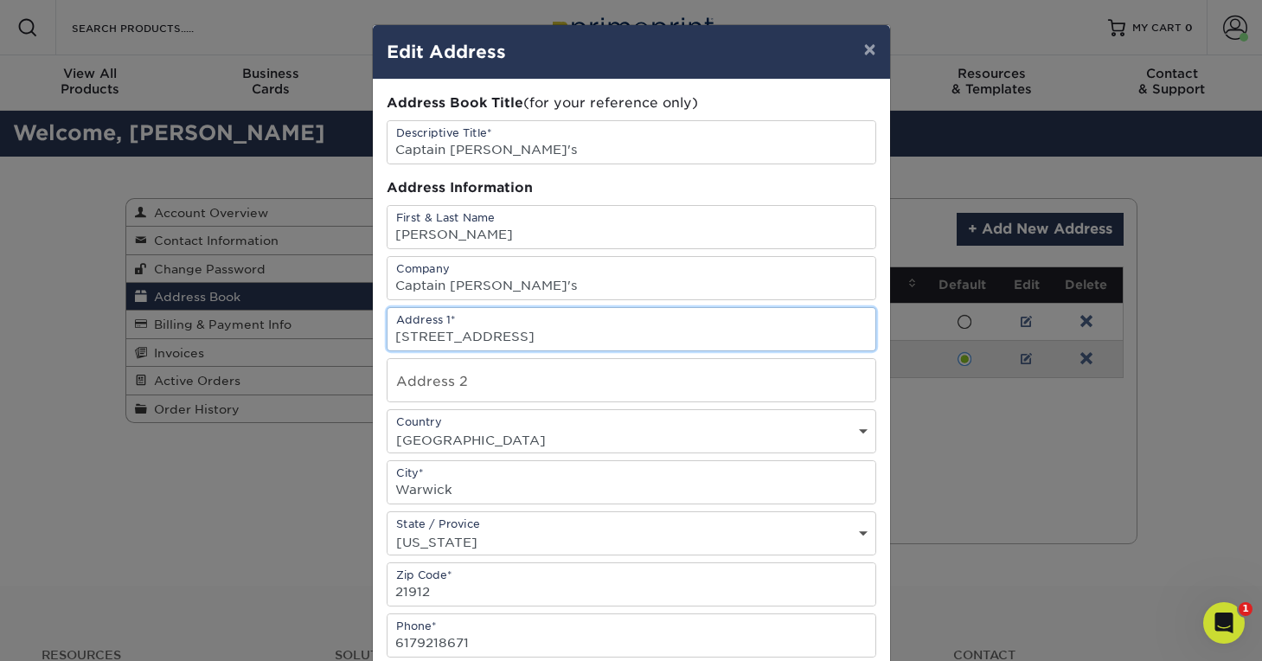
click at [486, 348] on input "719 10th Avenue" at bounding box center [631, 329] width 488 height 42
click at [427, 339] on input "565 cecilton warwick road" at bounding box center [631, 329] width 488 height 42
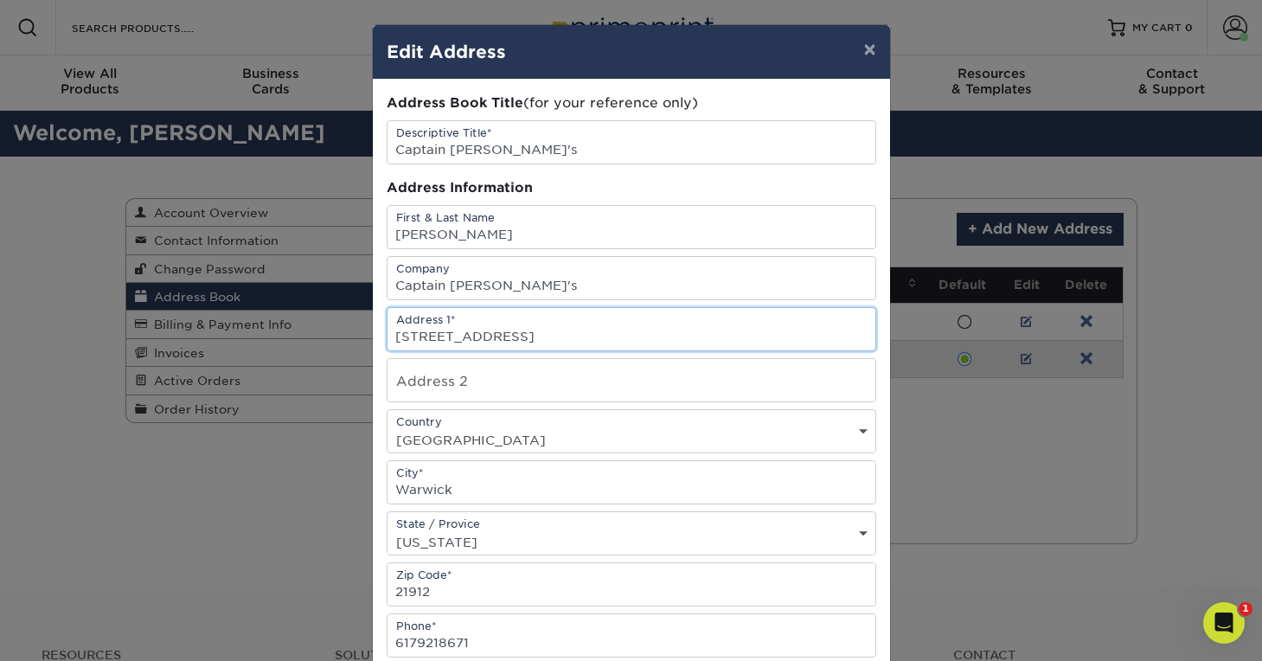
click at [425, 334] on input "565 cecilton warwick road" at bounding box center [631, 329] width 488 height 42
click at [483, 337] on input "565 Cecilton warwick road" at bounding box center [631, 329] width 488 height 42
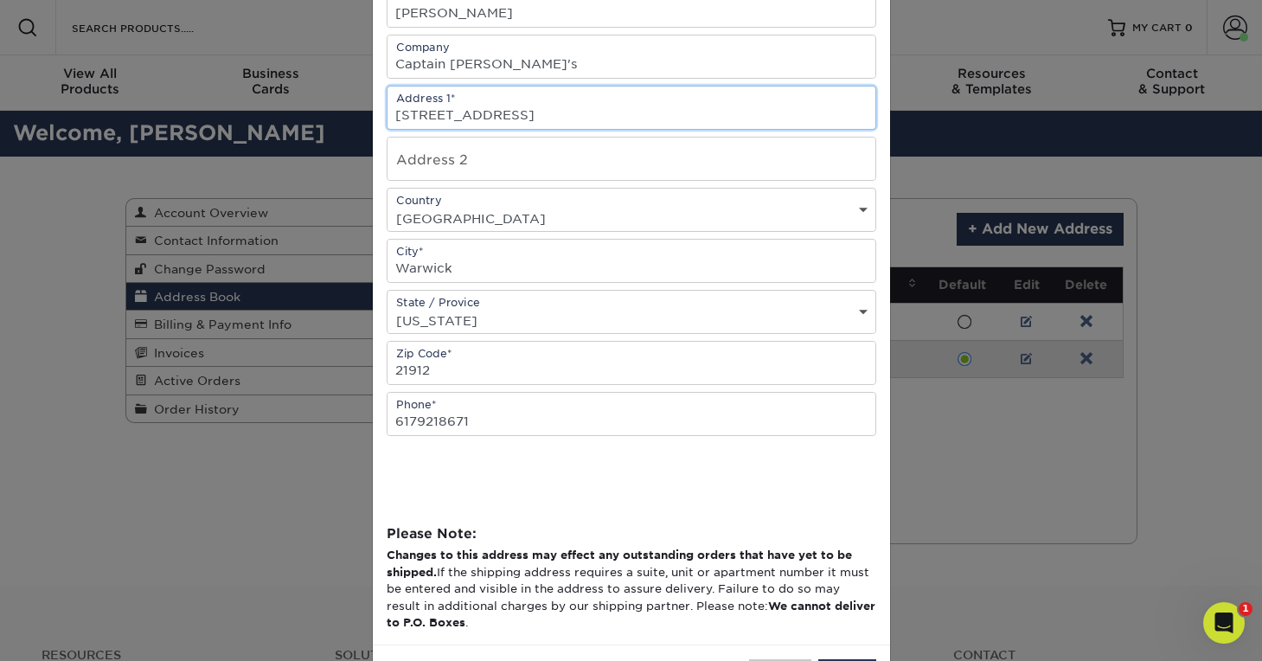
scroll to position [241, 0]
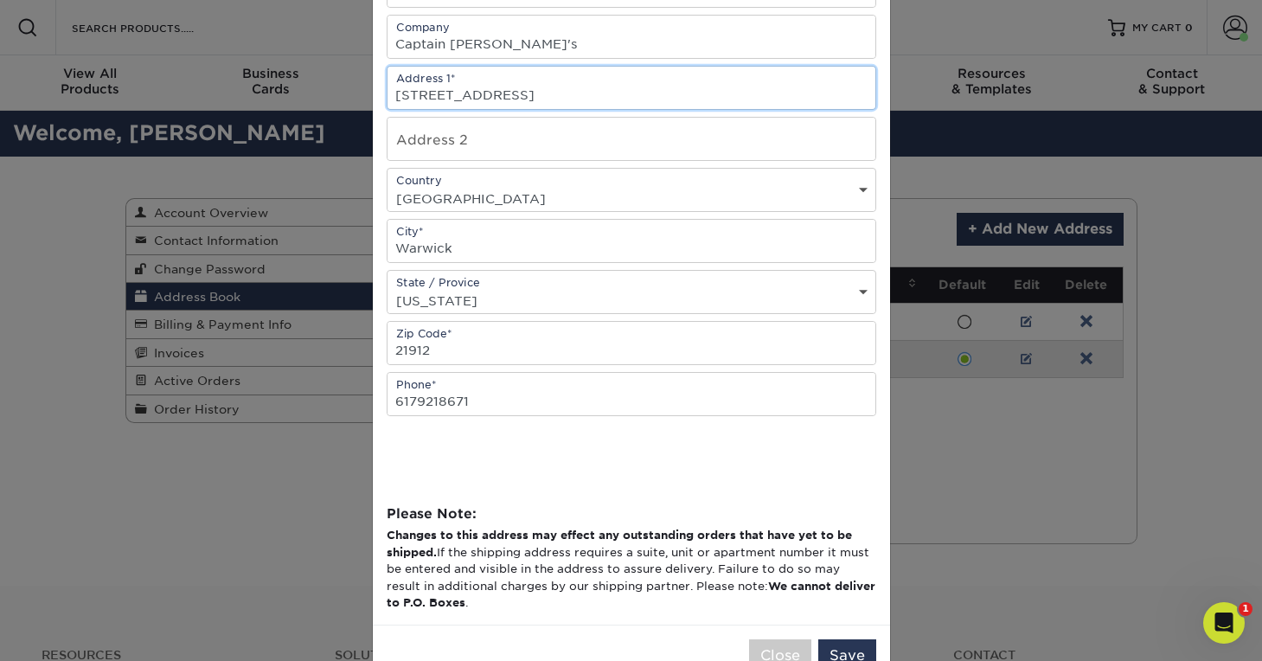
type input "565 Cecilton Warwick road"
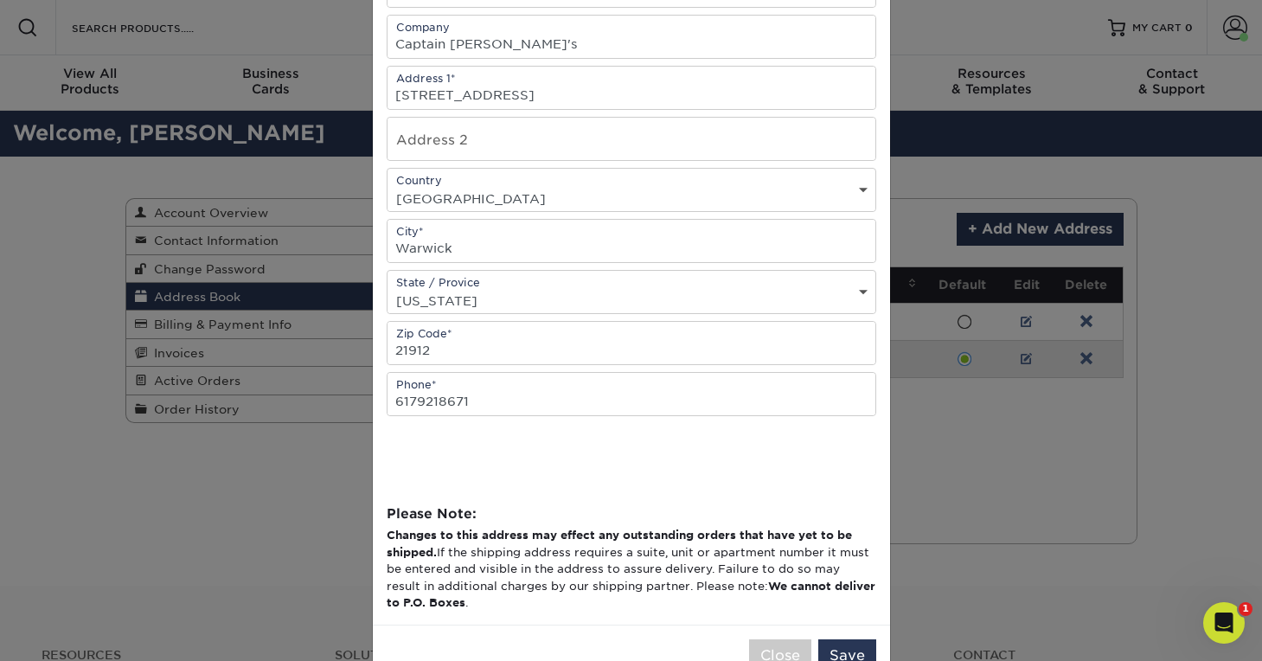
scroll to position [291, 0]
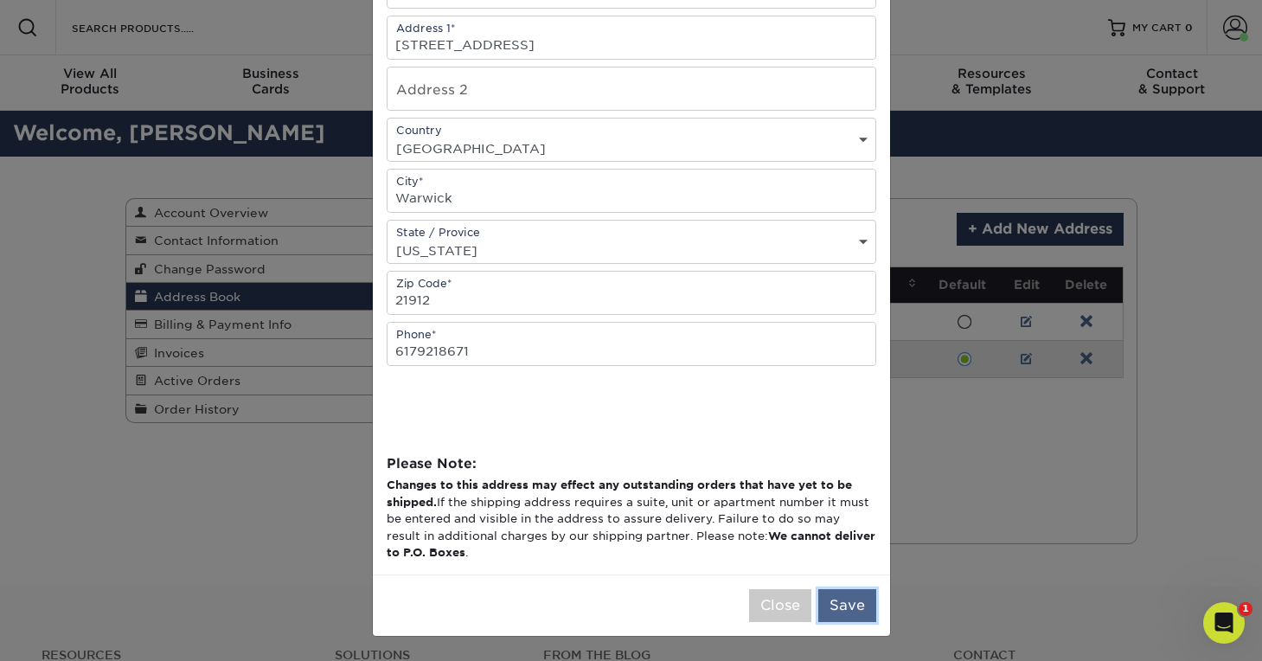
click at [857, 601] on button "Save" at bounding box center [847, 605] width 58 height 33
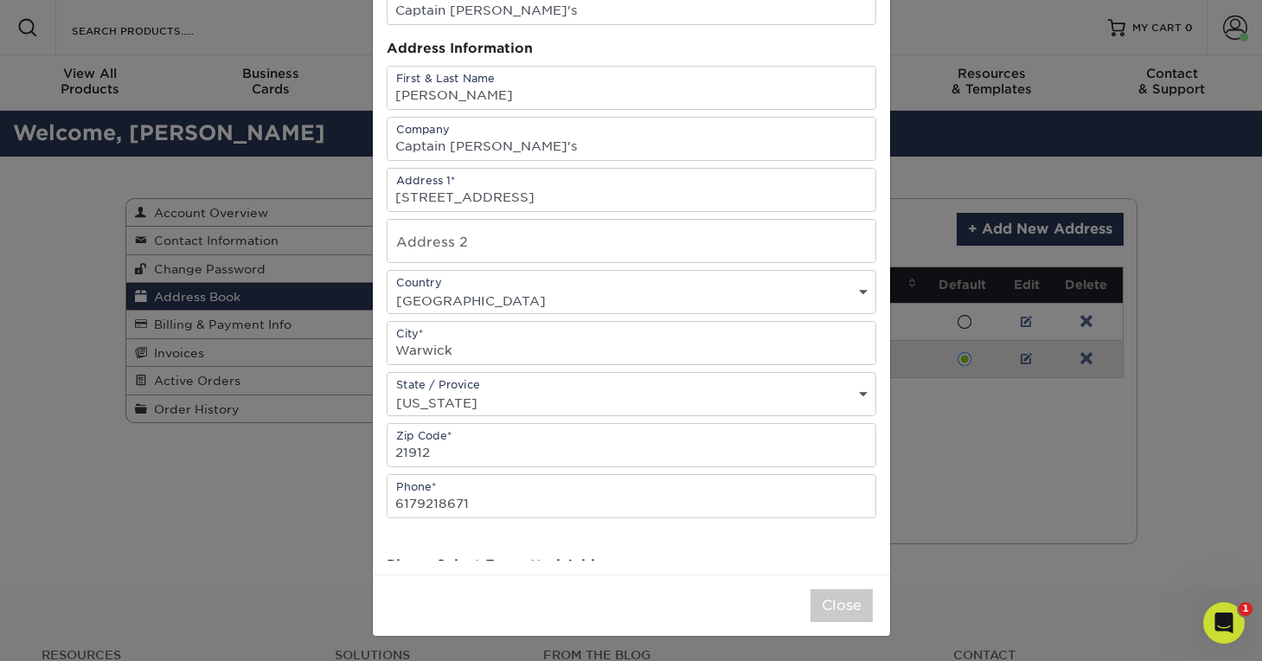
scroll to position [0, 0]
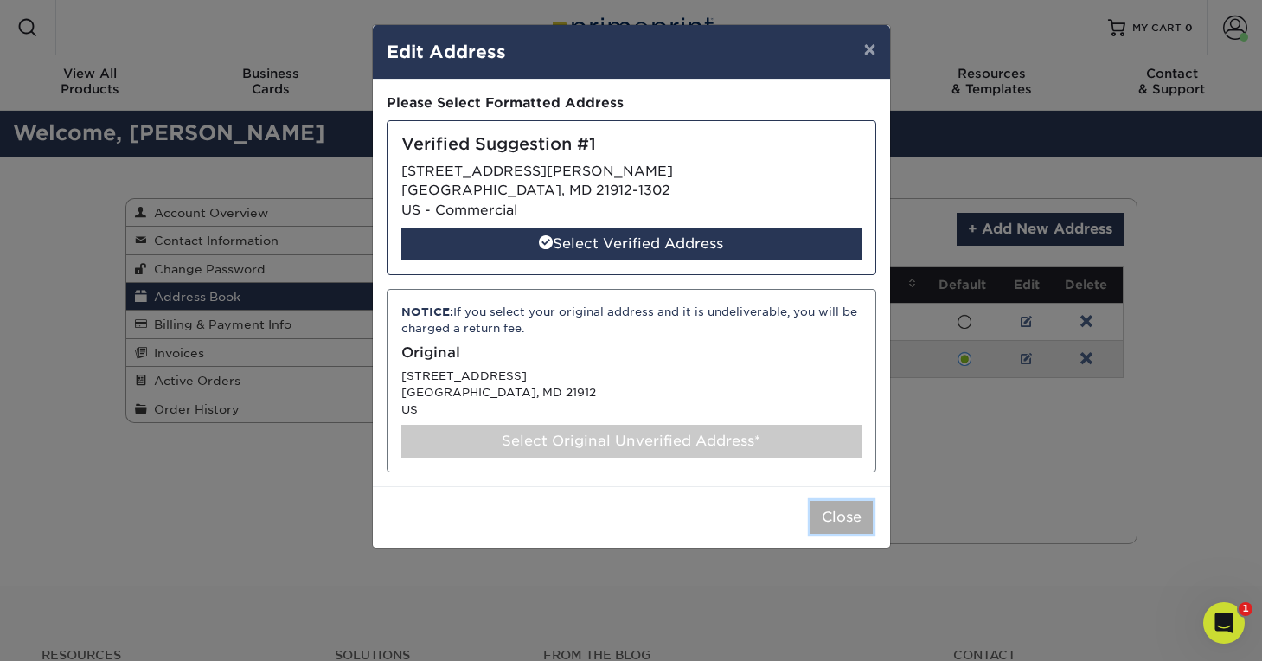
click at [839, 518] on button "Close" at bounding box center [841, 517] width 62 height 33
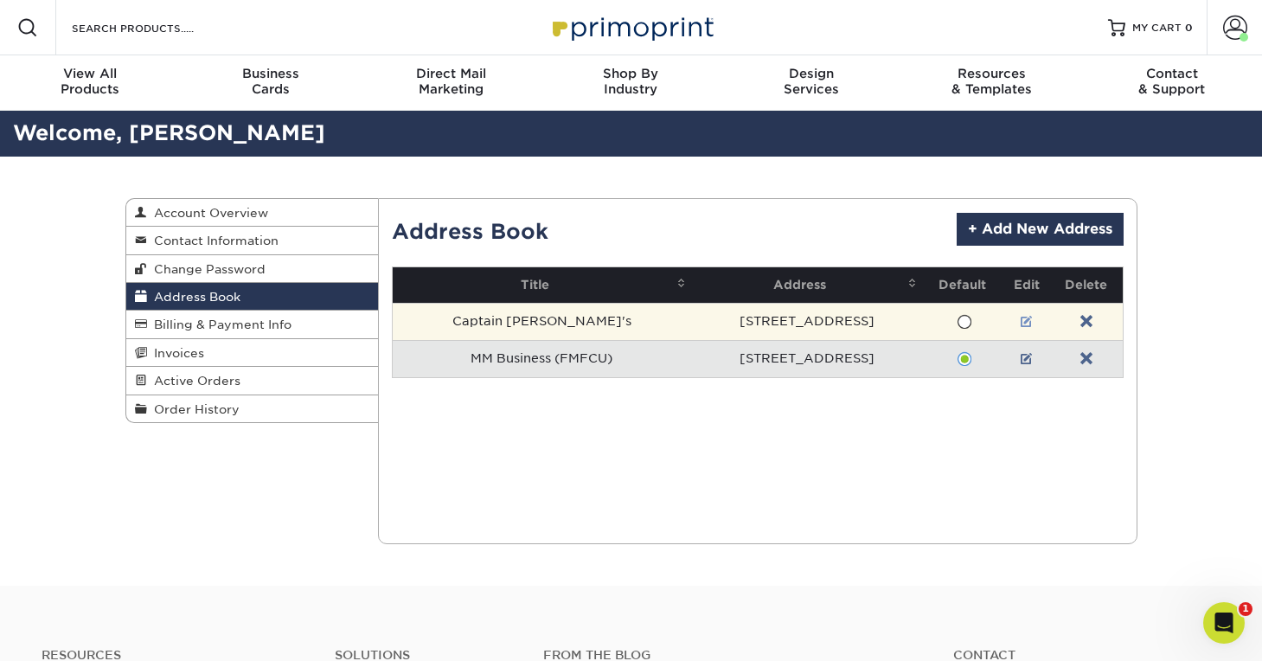
click at [1021, 324] on link at bounding box center [1027, 322] width 12 height 14
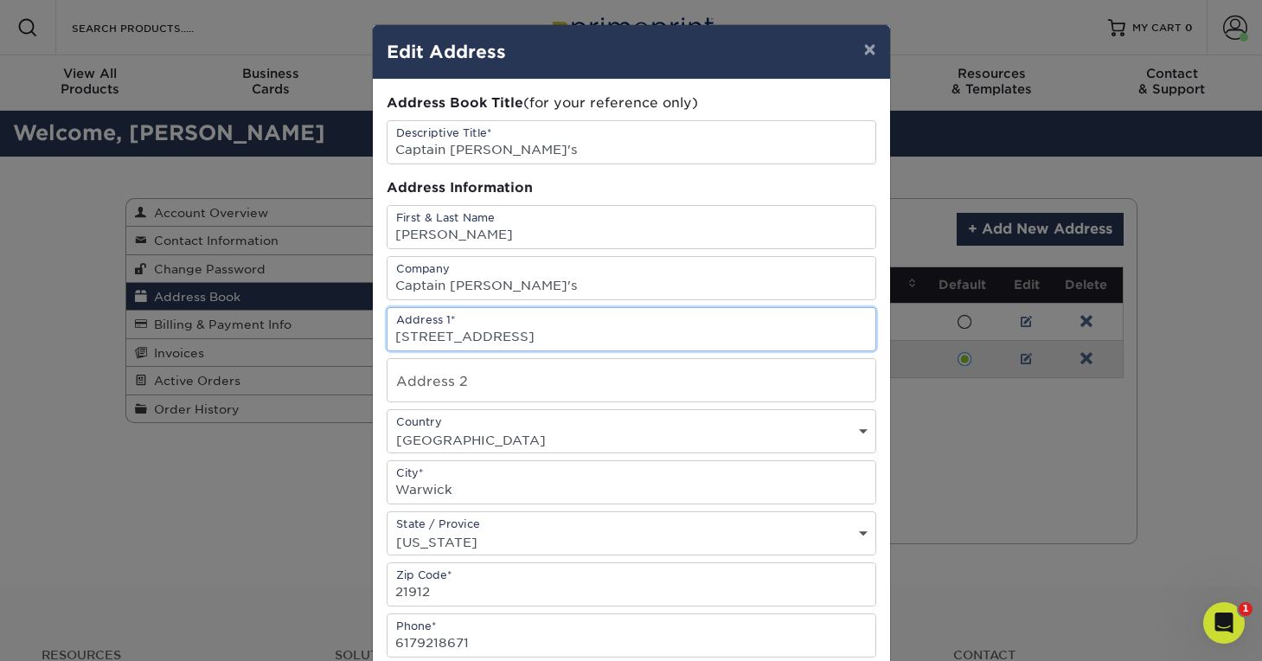
drag, startPoint x: 642, startPoint y: 333, endPoint x: 387, endPoint y: 326, distance: 255.3
click at [387, 326] on input "[STREET_ADDRESS]" at bounding box center [631, 329] width 488 height 42
type input "565 cecilton warwick road"
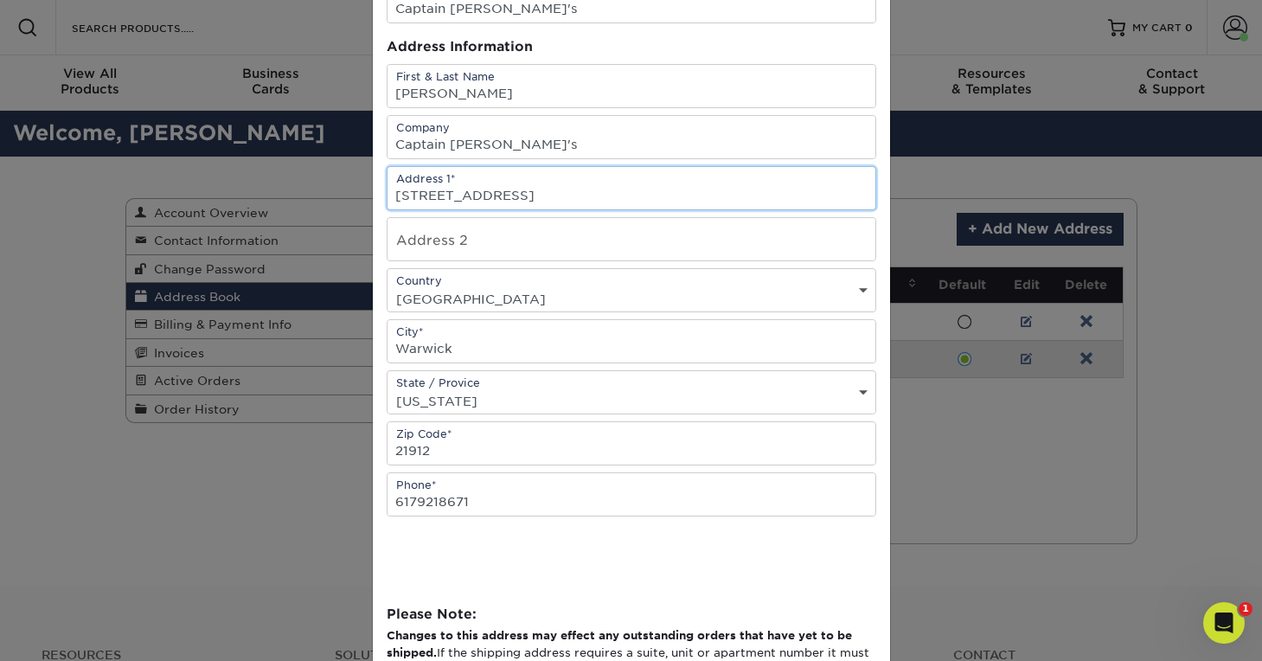
scroll to position [291, 0]
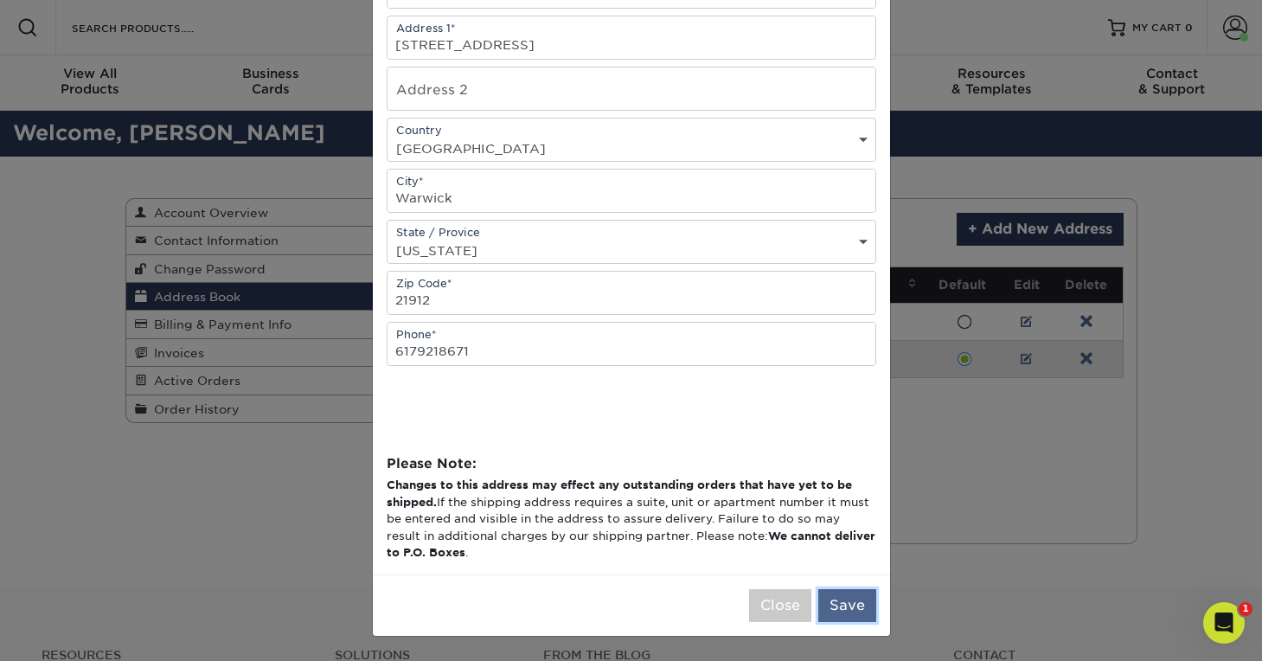
click at [856, 602] on button "Save" at bounding box center [847, 605] width 58 height 33
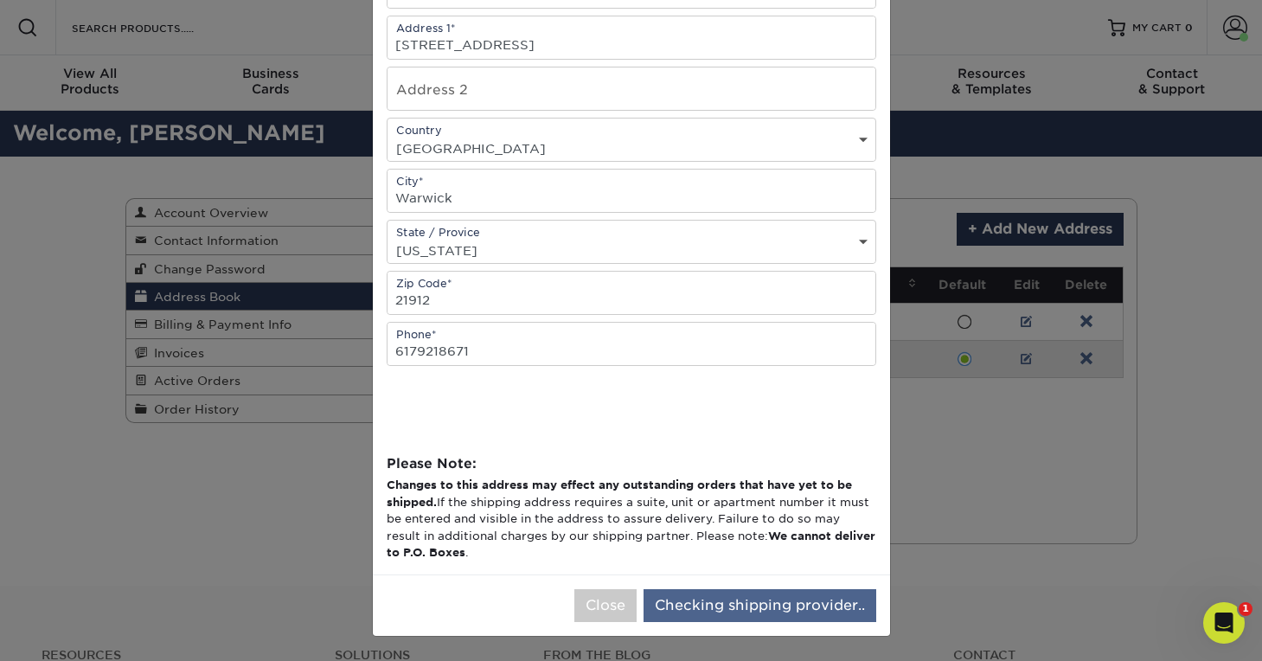
scroll to position [0, 0]
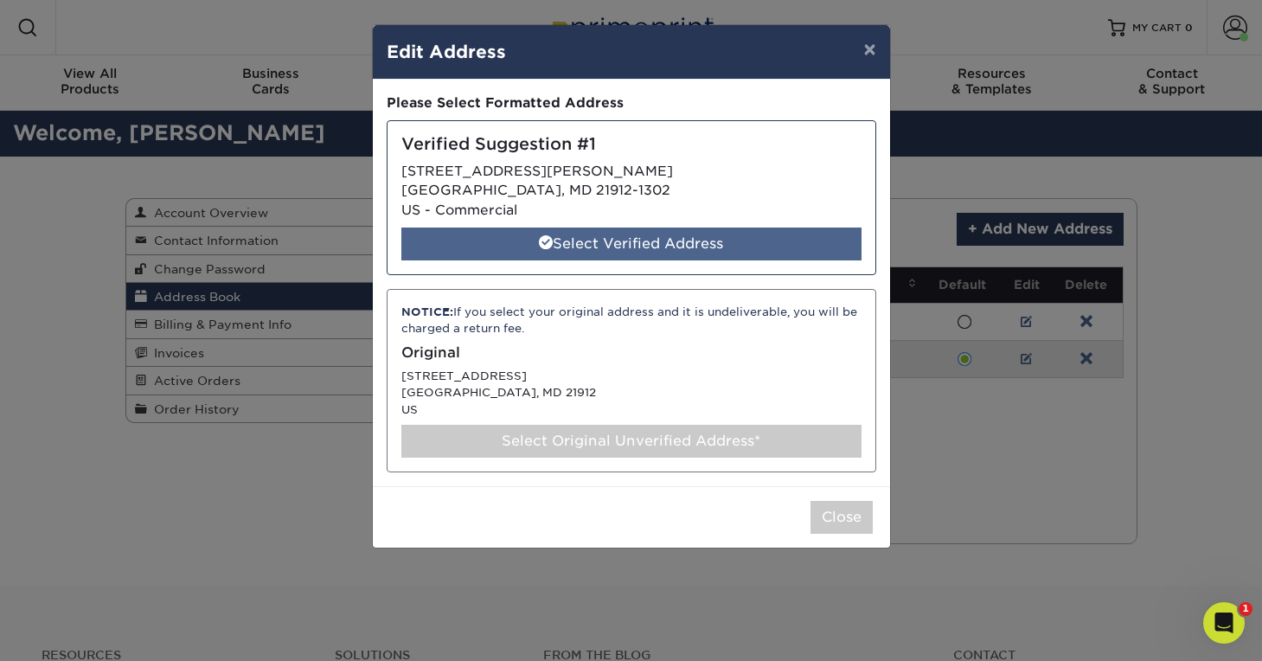
click at [744, 243] on div "Select Verified Address" at bounding box center [631, 243] width 460 height 33
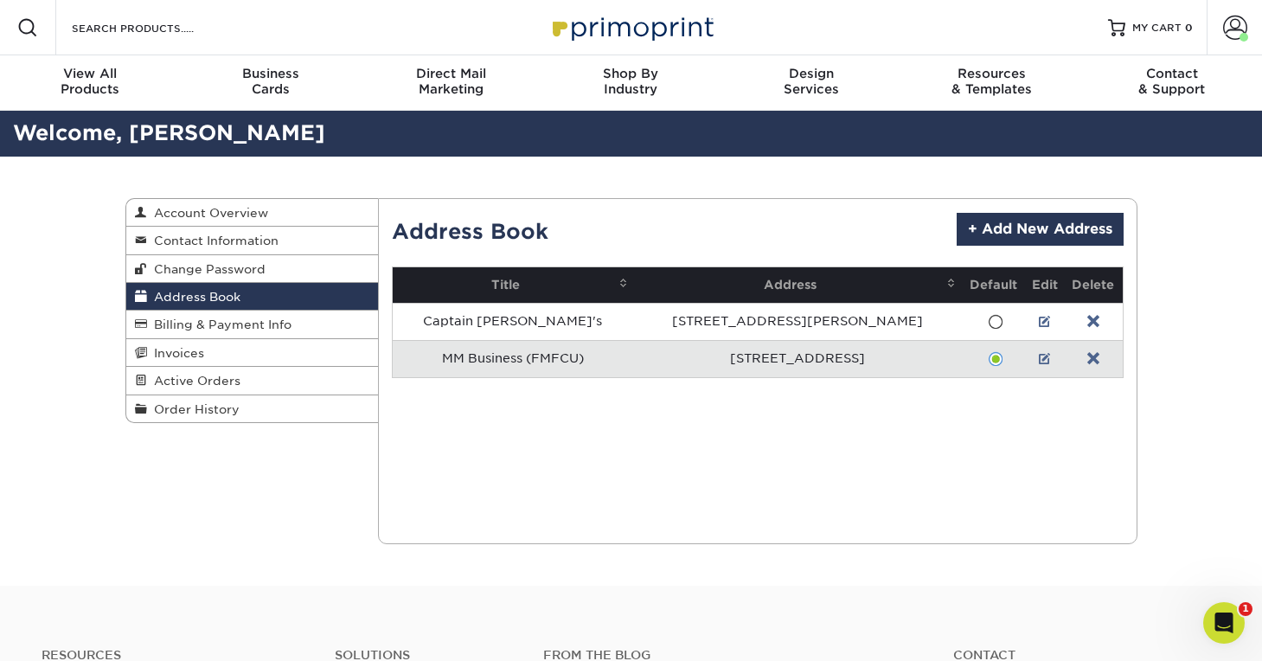
click at [872, 499] on div "Current Orders 0 Active 0 Missing Files" at bounding box center [757, 371] width 759 height 346
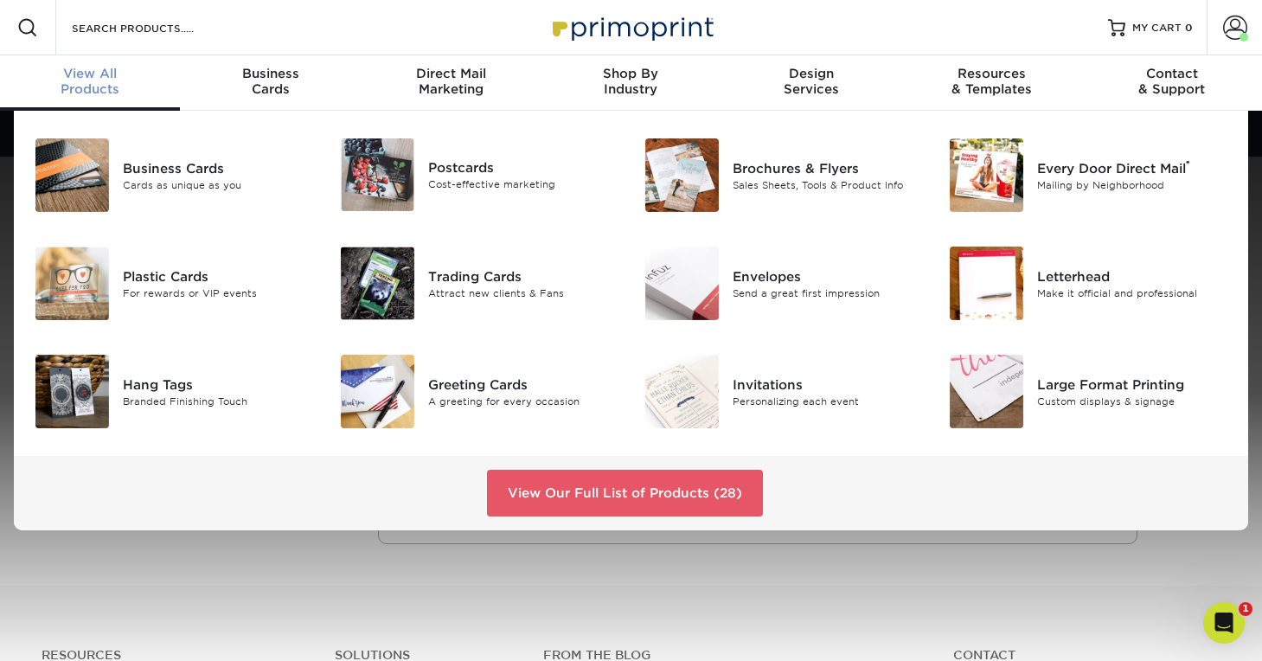
click at [102, 57] on link "View All Products" at bounding box center [90, 82] width 180 height 55
click at [126, 139] on div "Business Cards Cards as unique as you" at bounding box center [224, 175] width 203 height 74
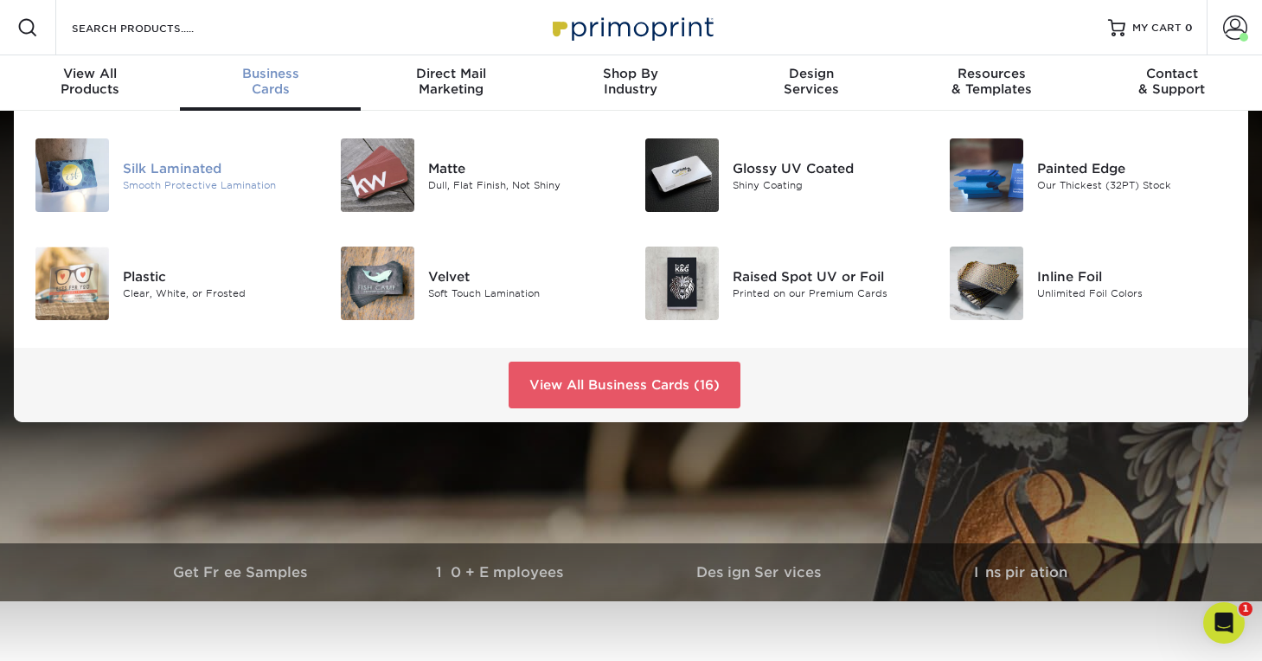
click at [161, 164] on div "Silk Laminated" at bounding box center [218, 167] width 190 height 19
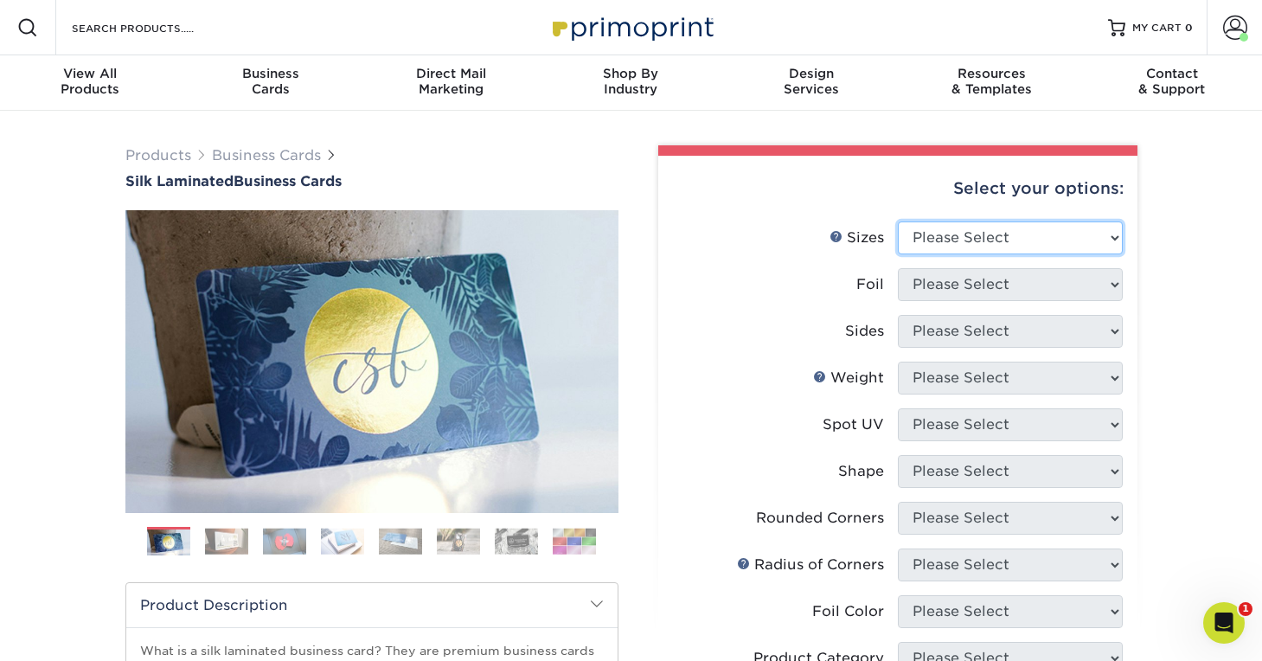
click at [970, 231] on select "Please Select 1.5" x 3.5" - Mini 1.75" x 3.5" - Mini 2" x 2" - Square 2" x 3" -…" at bounding box center [1010, 237] width 225 height 33
select select "2.00x3.50"
click at [898, 221] on select "Please Select 1.5" x 3.5" - Mini 1.75" x 3.5" - Mini 2" x 2" - Square 2" x 3" -…" at bounding box center [1010, 237] width 225 height 33
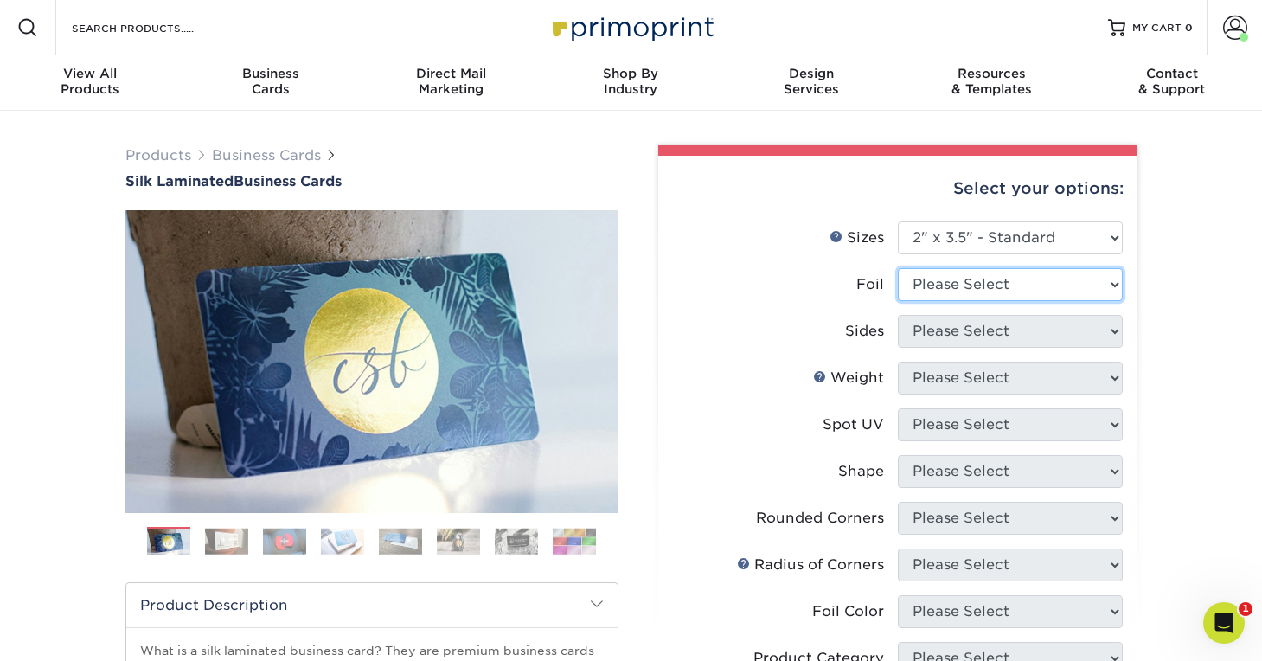
click at [1009, 272] on select "Please Select Yes No" at bounding box center [1010, 284] width 225 height 33
select select "0"
click at [898, 268] on select "Please Select Yes No" at bounding box center [1010, 284] width 225 height 33
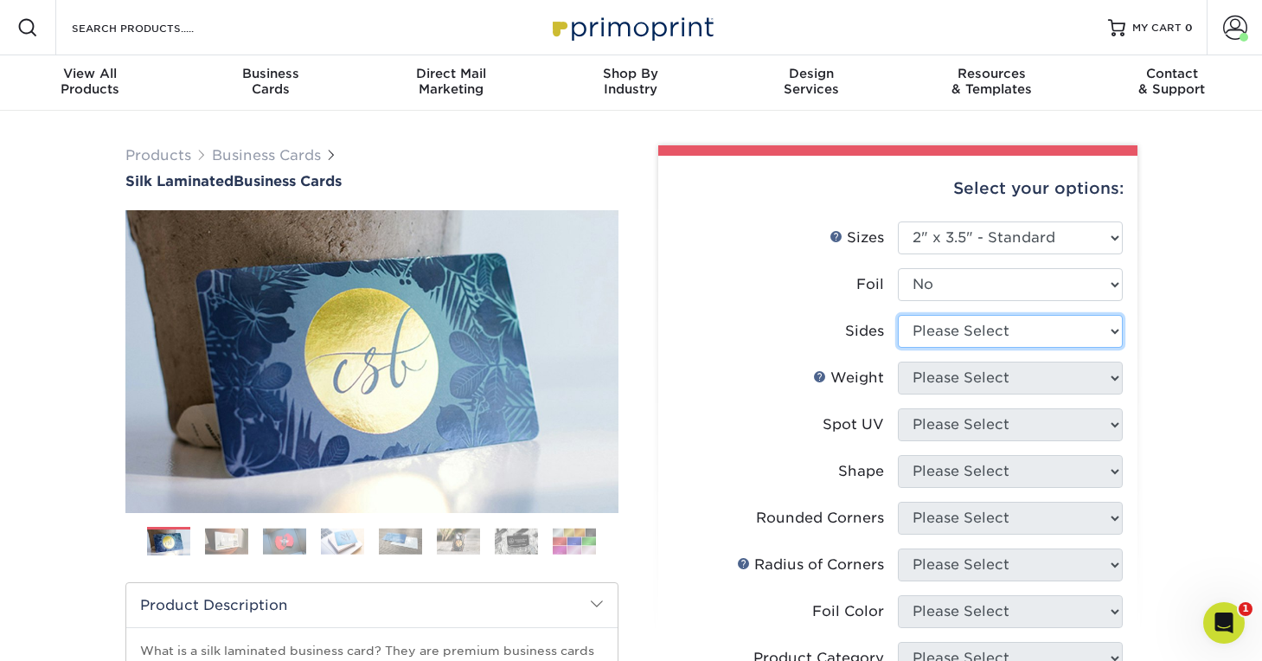
click at [1002, 331] on select "Please Select Print Both Sides Print Front Only" at bounding box center [1010, 331] width 225 height 33
select select "13abbda7-1d64-4f25-8bb2-c179b224825d"
click at [898, 315] on select "Please Select Print Both Sides Print Front Only" at bounding box center [1010, 331] width 225 height 33
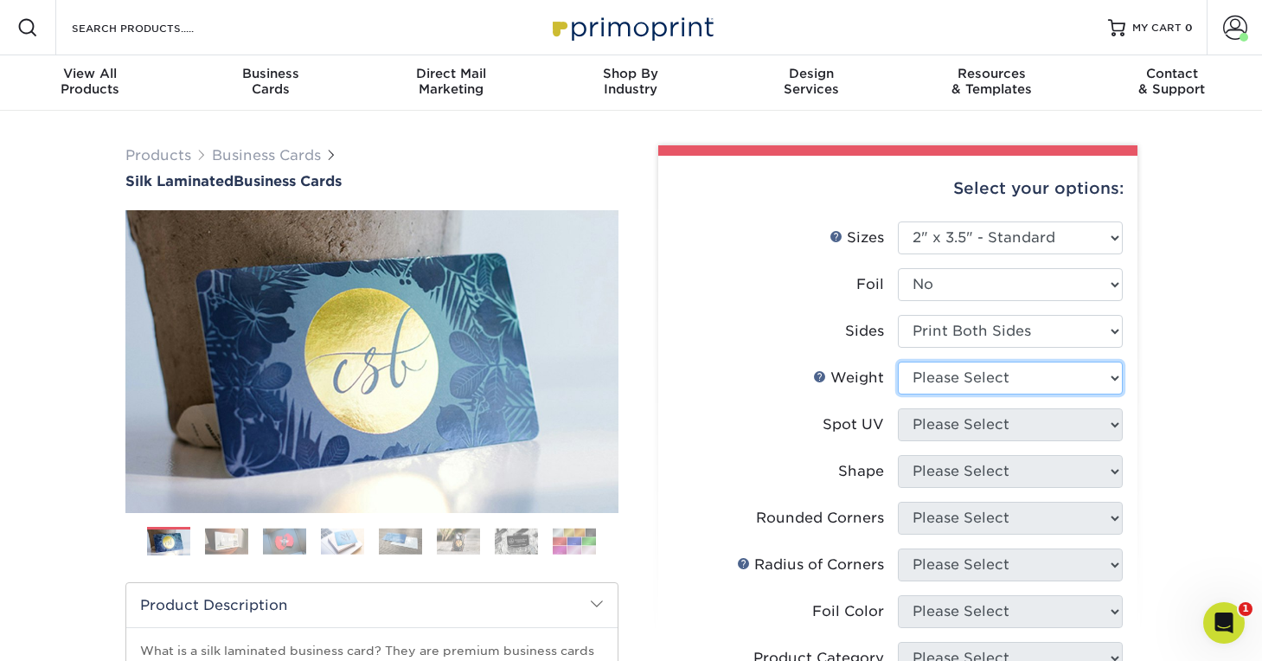
click at [1006, 384] on select "Please Select 16PT" at bounding box center [1010, 378] width 225 height 33
select select "16PT"
click at [898, 362] on select "Please Select 16PT" at bounding box center [1010, 378] width 225 height 33
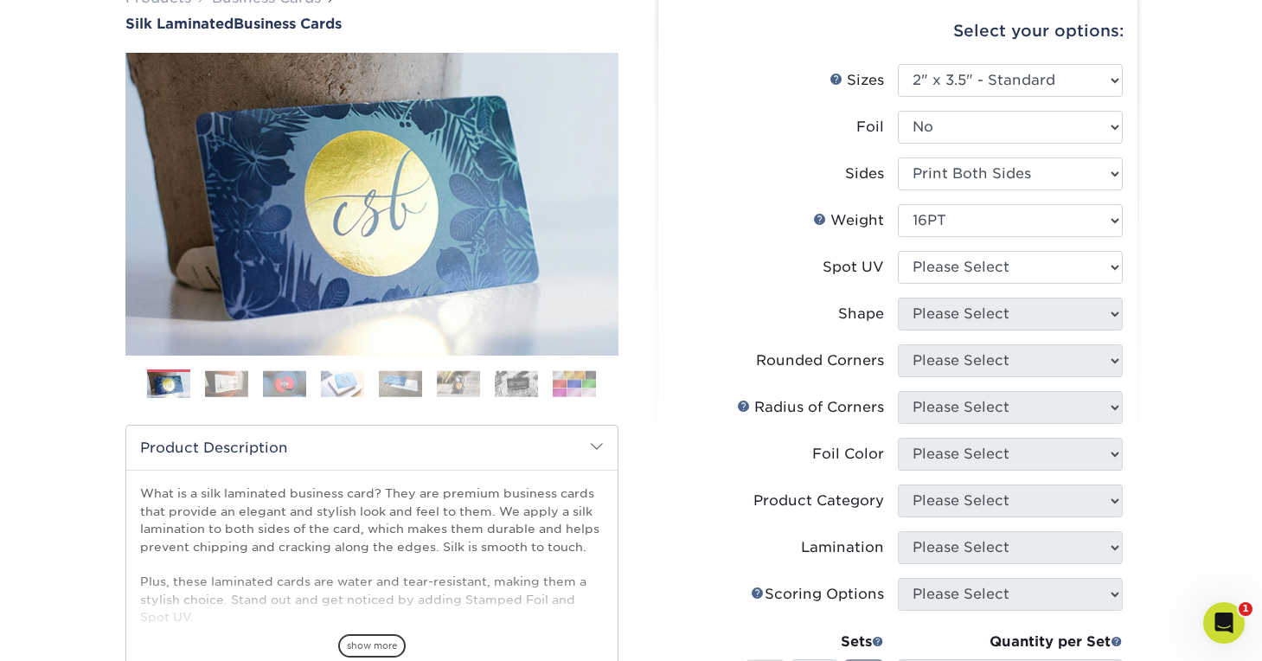
scroll to position [244, 0]
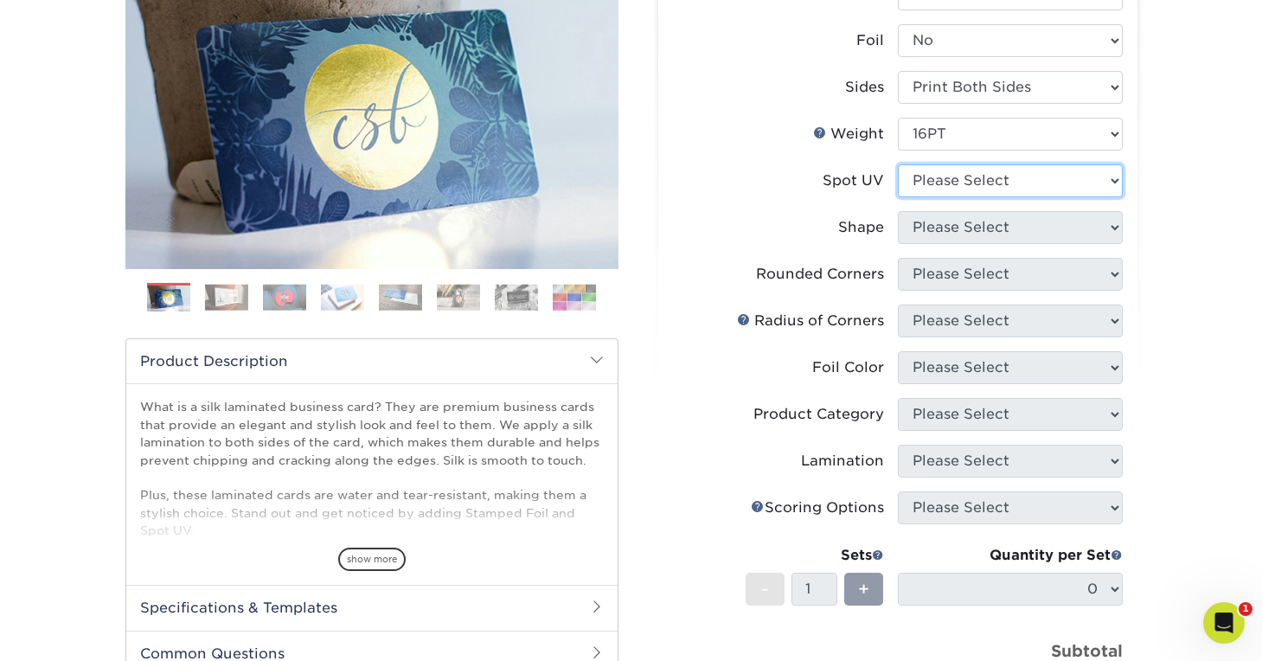
click at [1114, 172] on select "Please Select No Spot UV Front and Back (Both Sides) Front Only Back Only" at bounding box center [1010, 180] width 225 height 33
click at [1105, 177] on select "Please Select No Spot UV Front and Back (Both Sides) Front Only Back Only" at bounding box center [1010, 180] width 225 height 33
select select "3"
click at [898, 164] on select "Please Select No Spot UV Front and Back (Both Sides) Front Only Back Only" at bounding box center [1010, 180] width 225 height 33
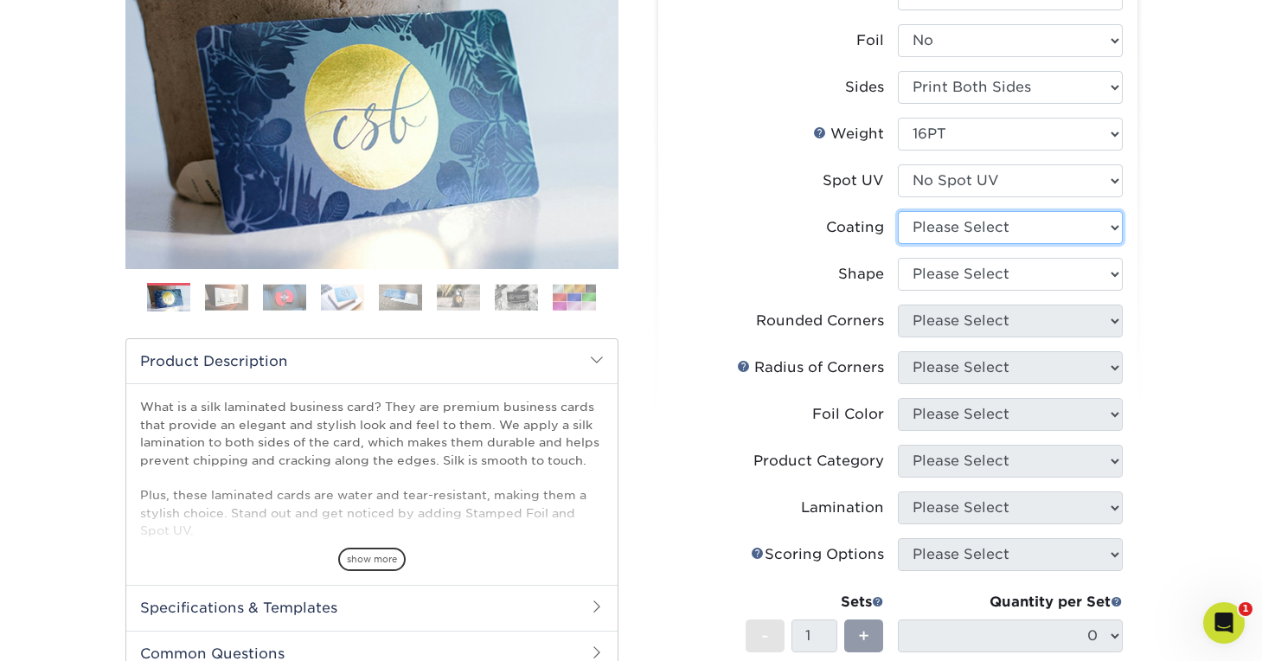
click at [1094, 227] on select at bounding box center [1010, 227] width 225 height 33
select select "3e7618de-abca-4bda-9f97-8b9129e913d8"
click at [898, 211] on select at bounding box center [1010, 227] width 225 height 33
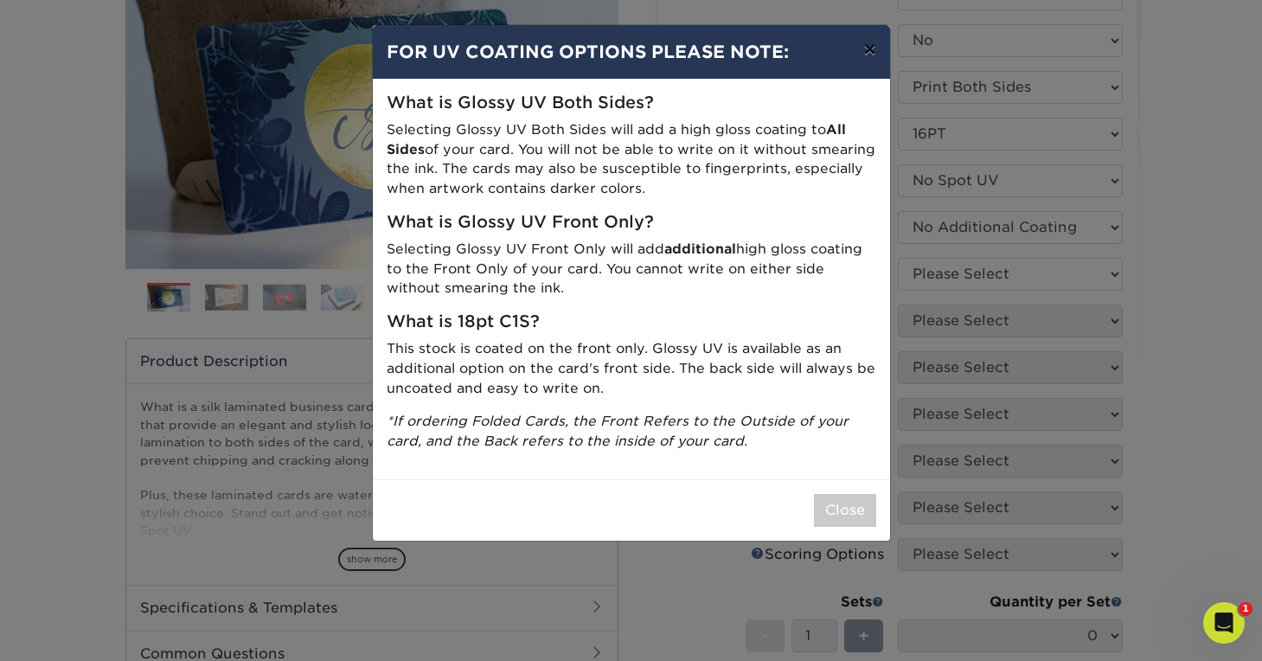
click at [868, 51] on button "×" at bounding box center [869, 49] width 40 height 48
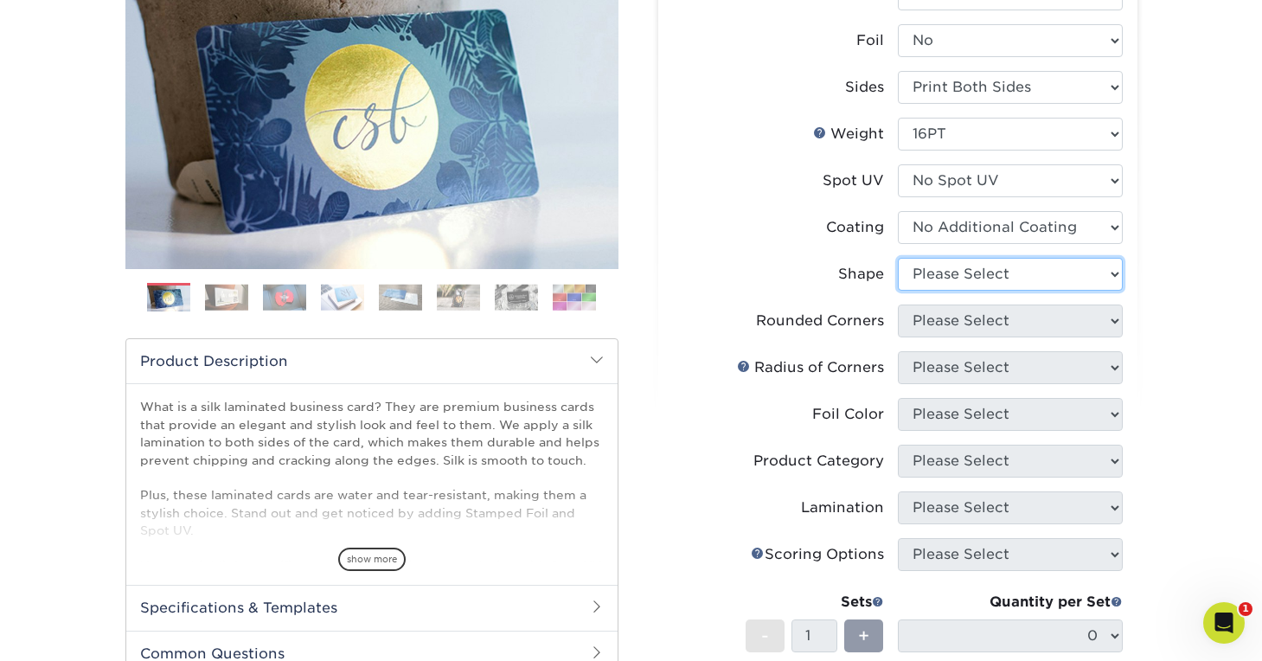
click at [1059, 272] on select "Please Select Standard Oval" at bounding box center [1010, 274] width 225 height 33
select select "standard"
click at [898, 258] on select "Please Select Standard Oval" at bounding box center [1010, 274] width 225 height 33
click at [1056, 329] on select "Please Select Yes - Round 2 Corners Yes - Round 4 Corners No" at bounding box center [1010, 320] width 225 height 33
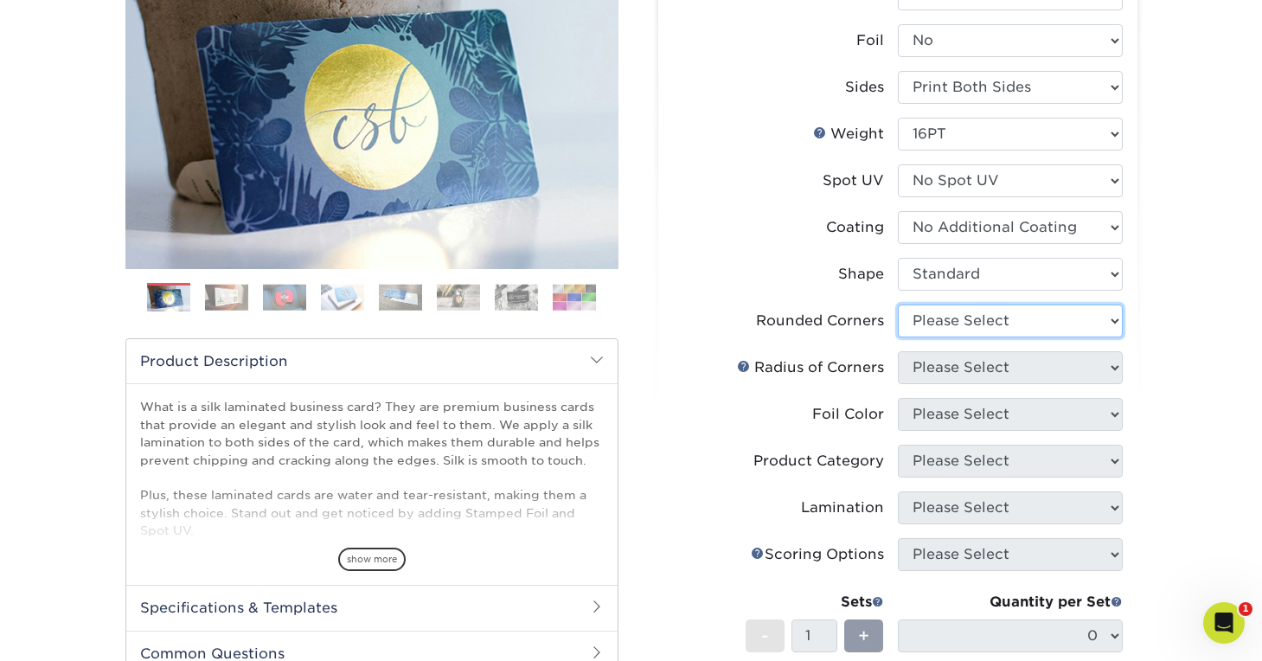
select select "7672df9e-0e0a-464d-8e1f-920c575e4da3"
click at [898, 304] on select "Please Select Yes - Round 2 Corners Yes - Round 4 Corners No" at bounding box center [1010, 320] width 225 height 33
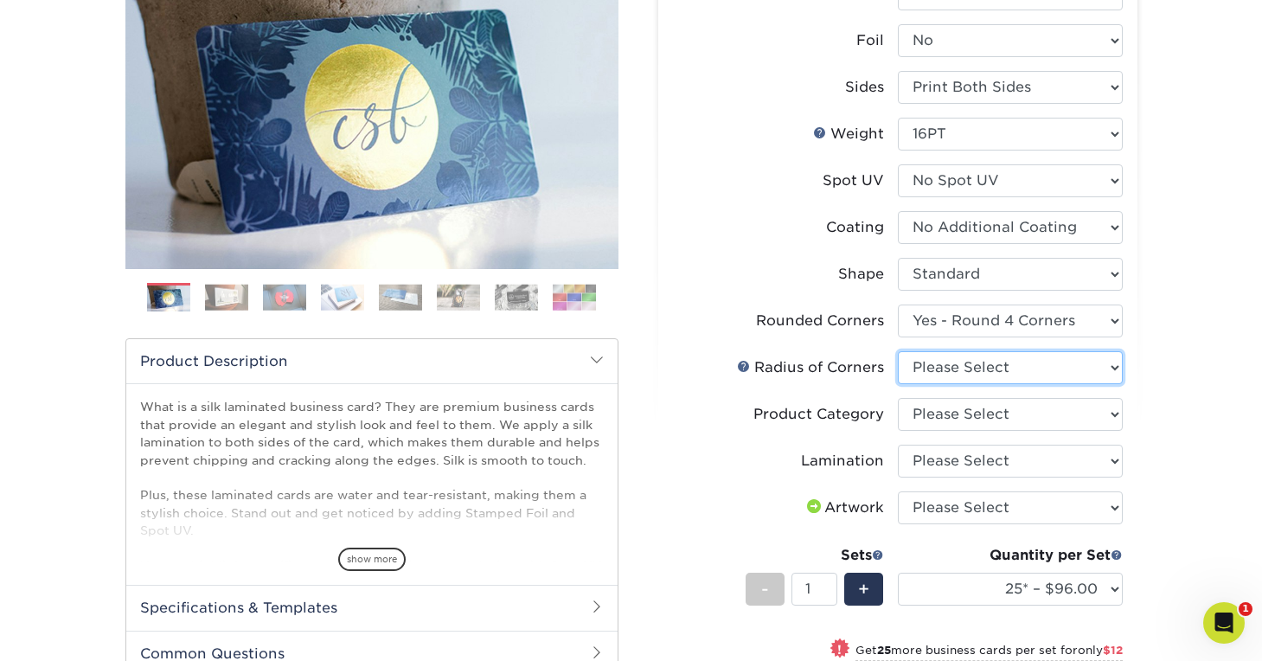
click at [1059, 367] on select "Please Select Rounded 1/8" Rounded 1/4"" at bounding box center [1010, 367] width 225 height 33
select select "589680c7-ee9a-431b-9d12-d7aeb1386a97"
click at [898, 351] on select "Please Select Rounded 1/8" Rounded 1/4"" at bounding box center [1010, 367] width 225 height 33
click at [1060, 407] on select "Please Select Business Cards" at bounding box center [1010, 414] width 225 height 33
select select "3b5148f1-0588-4f88-a218-97bcfdce65c1"
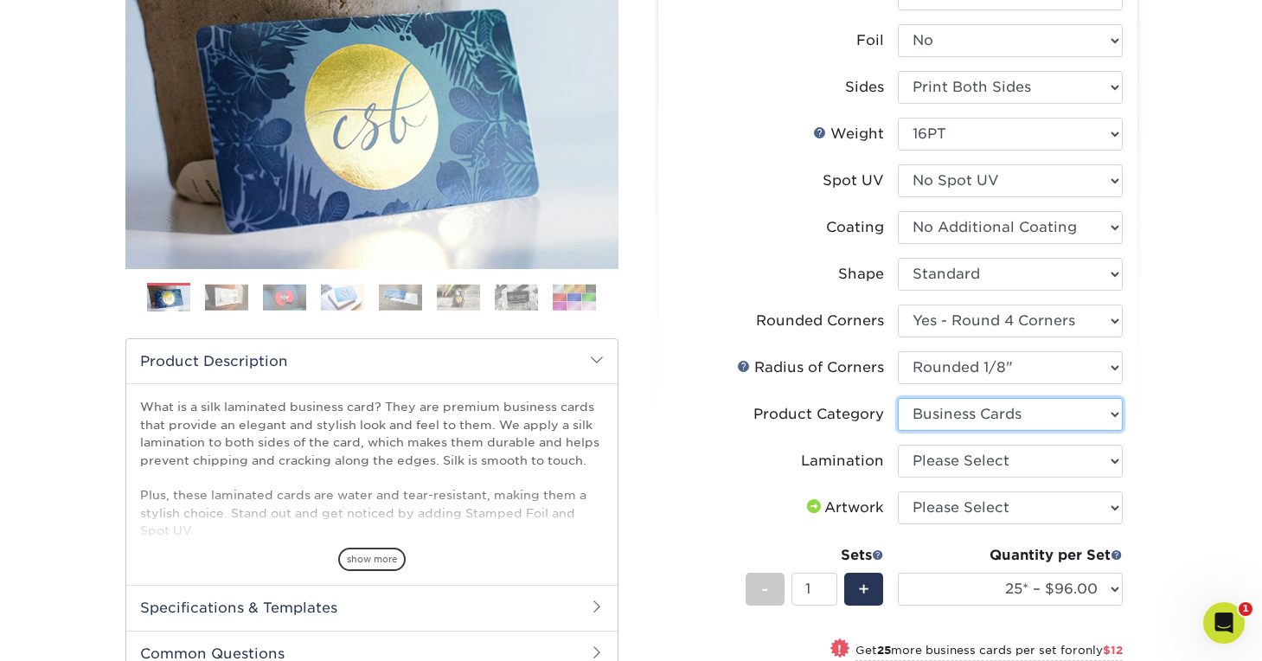
click at [898, 398] on select "Please Select Business Cards" at bounding box center [1010, 414] width 225 height 33
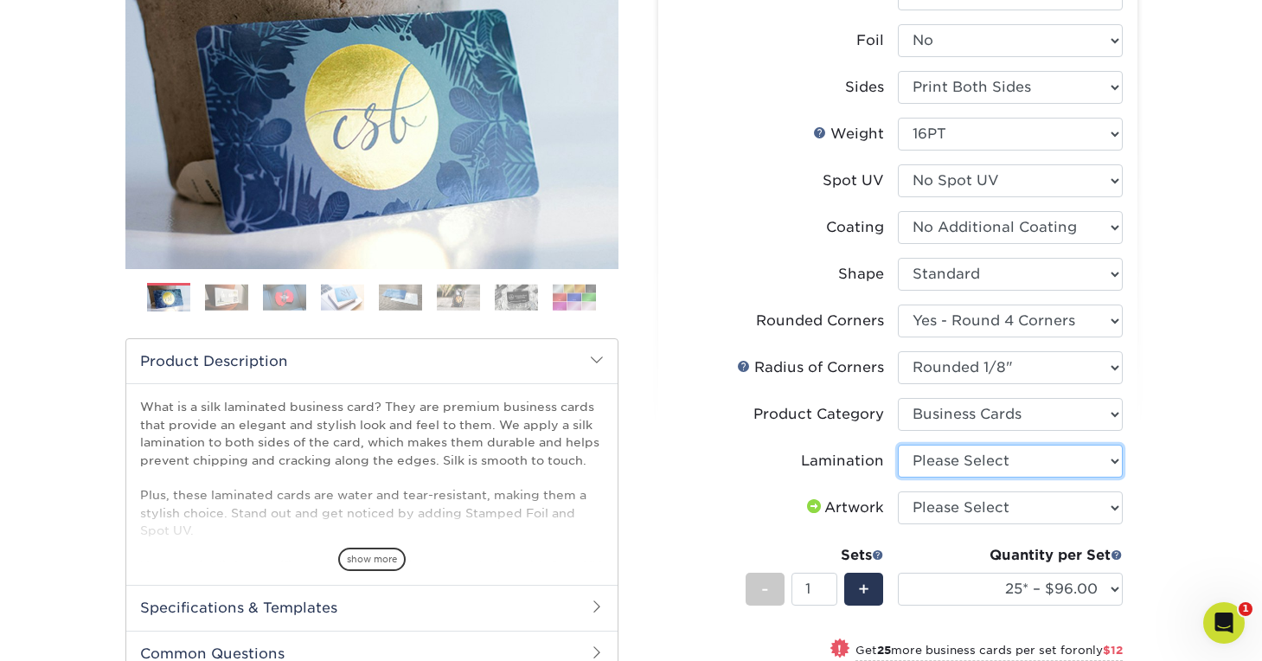
click at [1058, 460] on select "Please Select Silk" at bounding box center [1010, 461] width 225 height 33
select select "ccacb42f-45f7-42d3-bbd3-7c8421cf37f0"
click at [898, 445] on select "Please Select Silk" at bounding box center [1010, 461] width 225 height 33
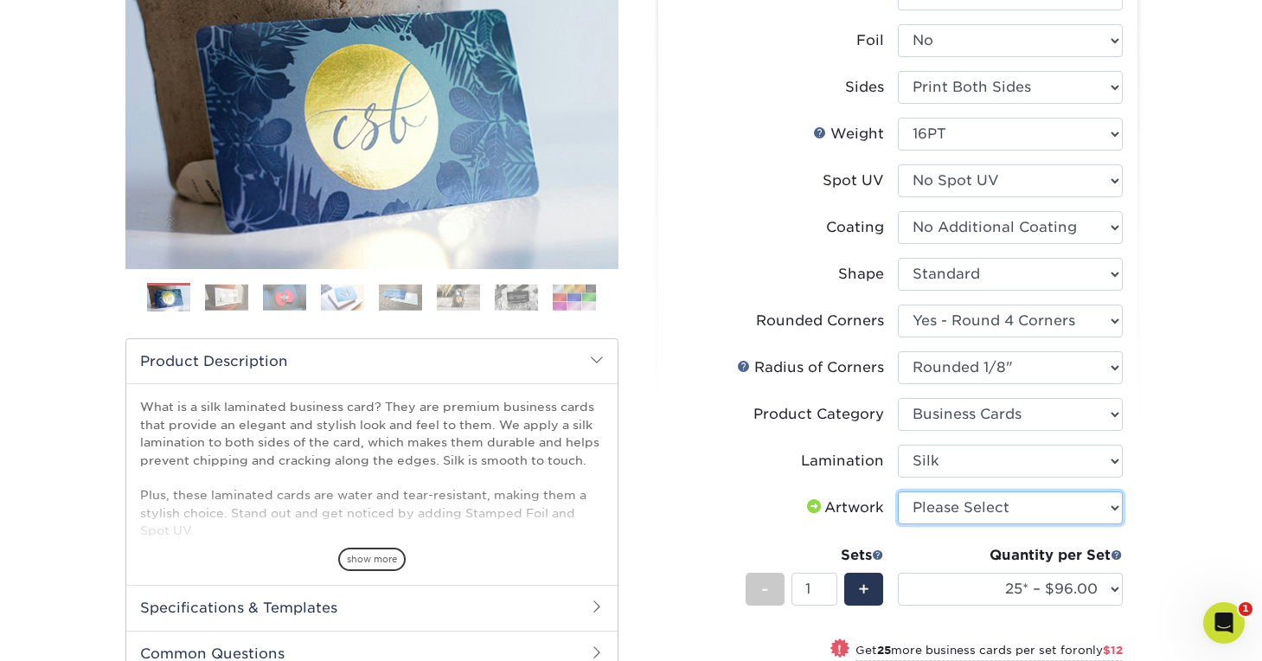
click at [1054, 508] on select "Please Select I will upload files I need a design - $100" at bounding box center [1010, 507] width 225 height 33
select select "upload"
click at [898, 491] on select "Please Select I will upload files I need a design - $100" at bounding box center [1010, 507] width 225 height 33
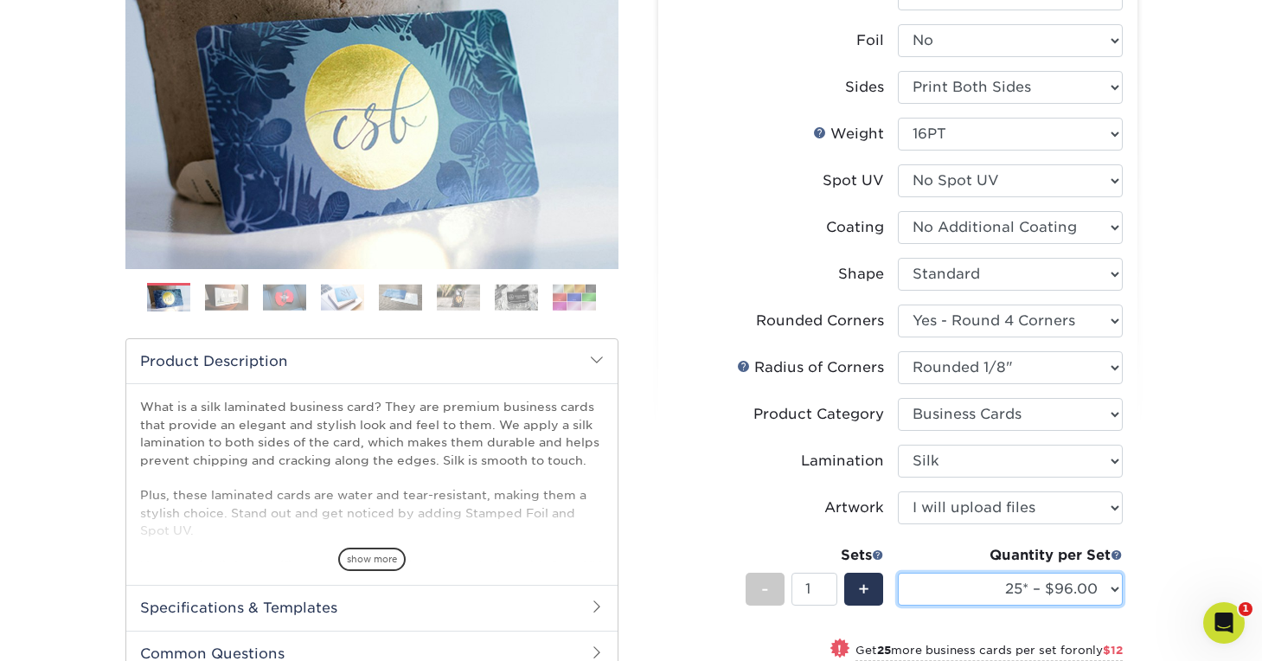
click at [1111, 573] on select "25* – $96.00 50* – $108.00 75* – $120.00 100* – $128.00 250* – $136.00 500 – $1…" at bounding box center [1010, 589] width 225 height 33
select select "1000 – $156.00"
click at [898, 573] on select "25* – $96.00 50* – $108.00 75* – $120.00 100* – $128.00 250* – $136.00 500 – $1…" at bounding box center [1010, 589] width 225 height 33
click at [740, 501] on label "Artwork" at bounding box center [785, 507] width 225 height 33
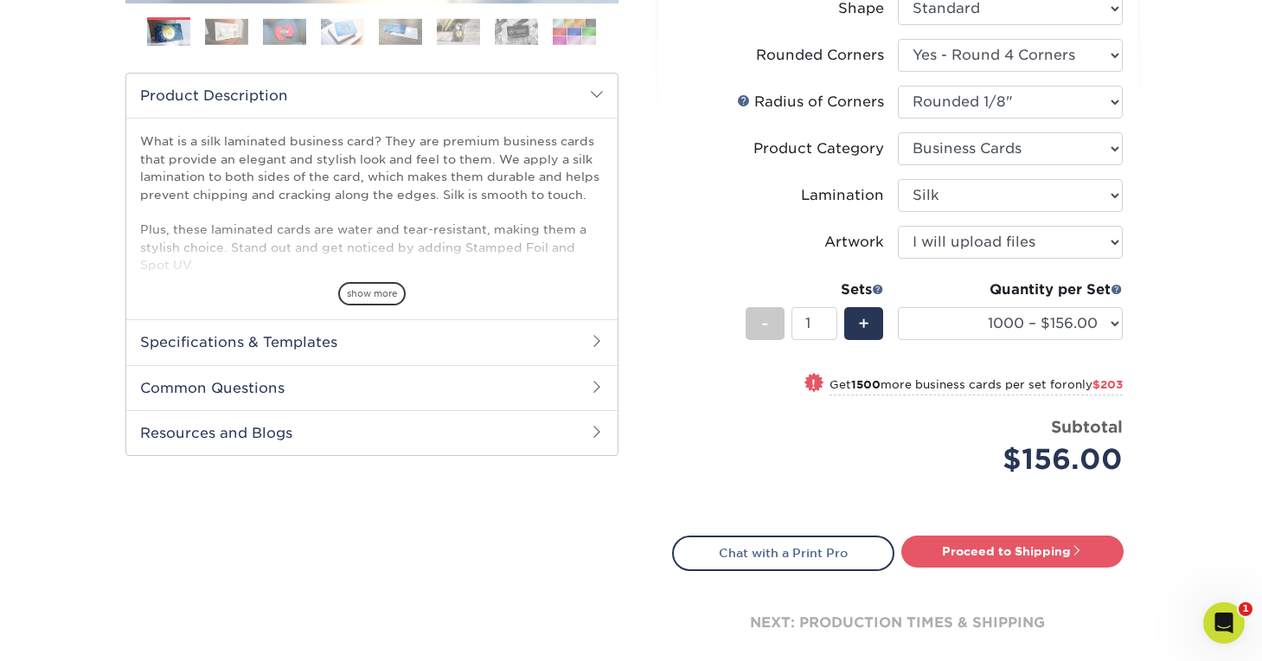
scroll to position [502, 0]
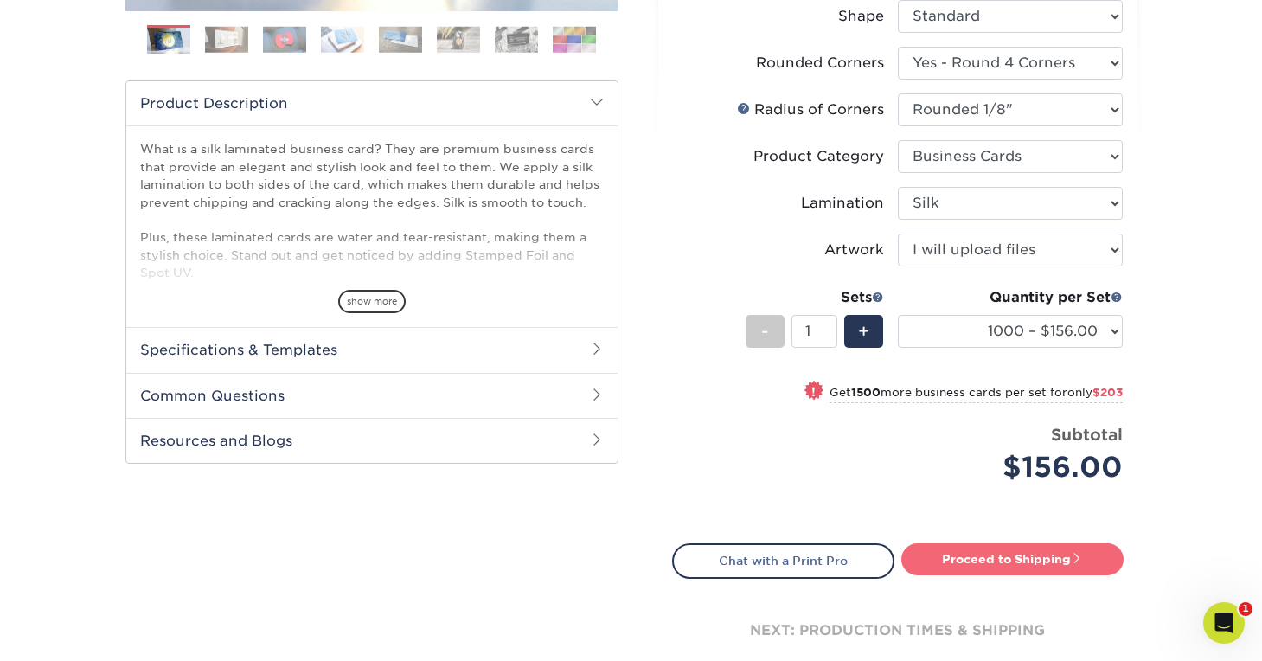
click at [948, 554] on link "Proceed to Shipping" at bounding box center [1012, 558] width 222 height 31
type input "Set 1"
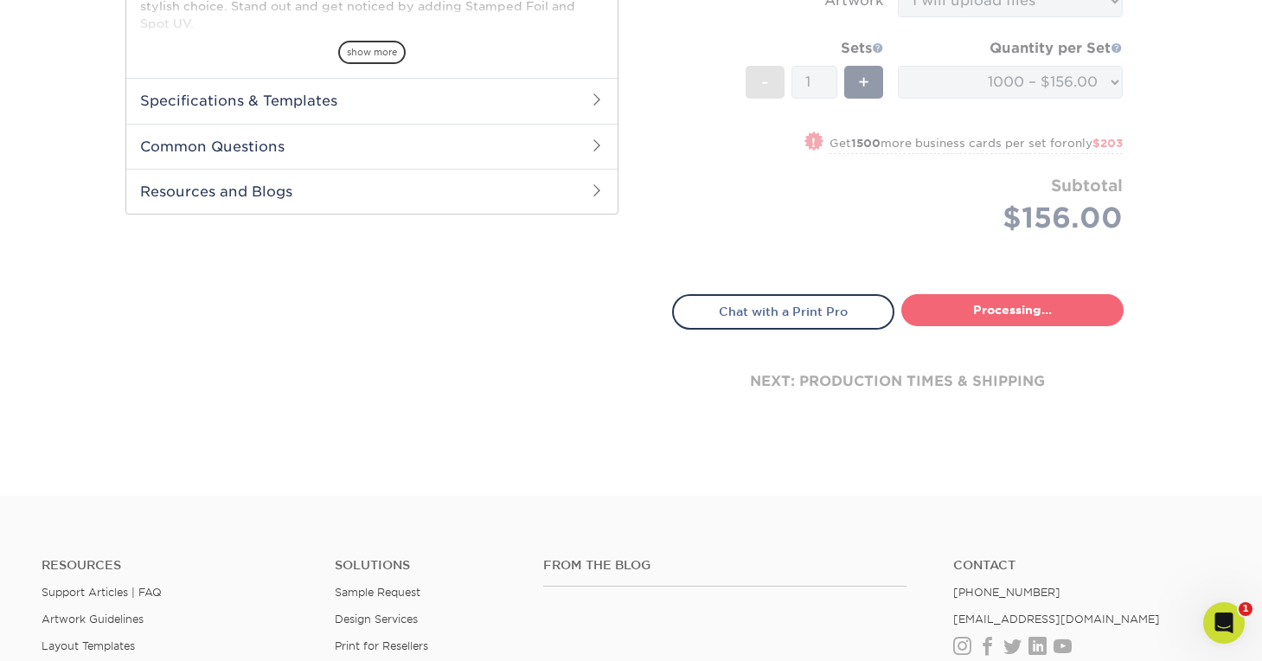
select select "91acc967-e865-41c5-a9f5-fc4e1b1f6724"
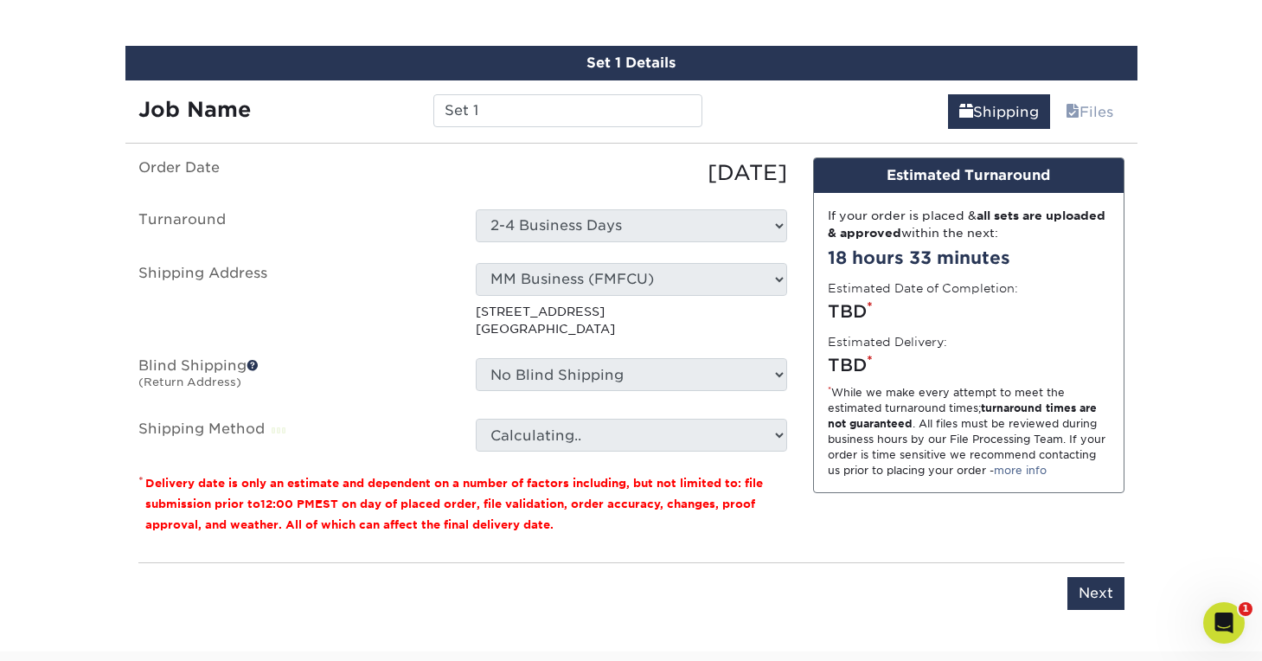
scroll to position [1092, 0]
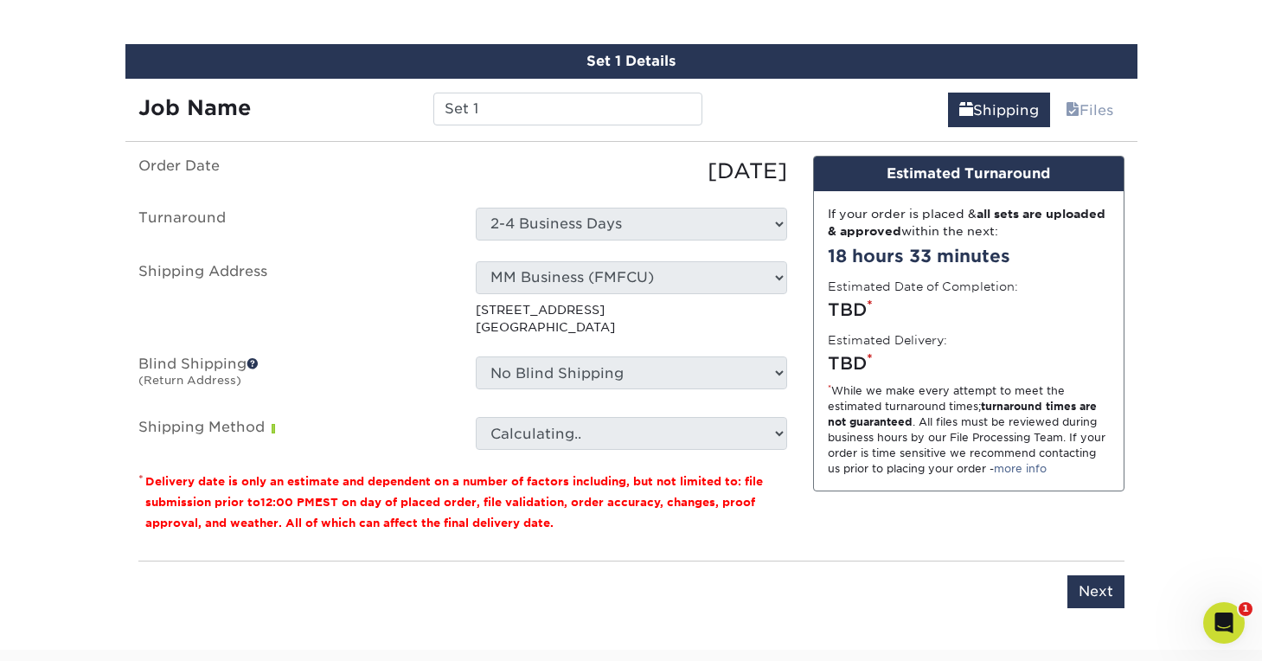
click at [703, 270] on select "Select One Captain [PERSON_NAME]'s MM Business (FMFCU) + Add New Address" at bounding box center [631, 277] width 311 height 33
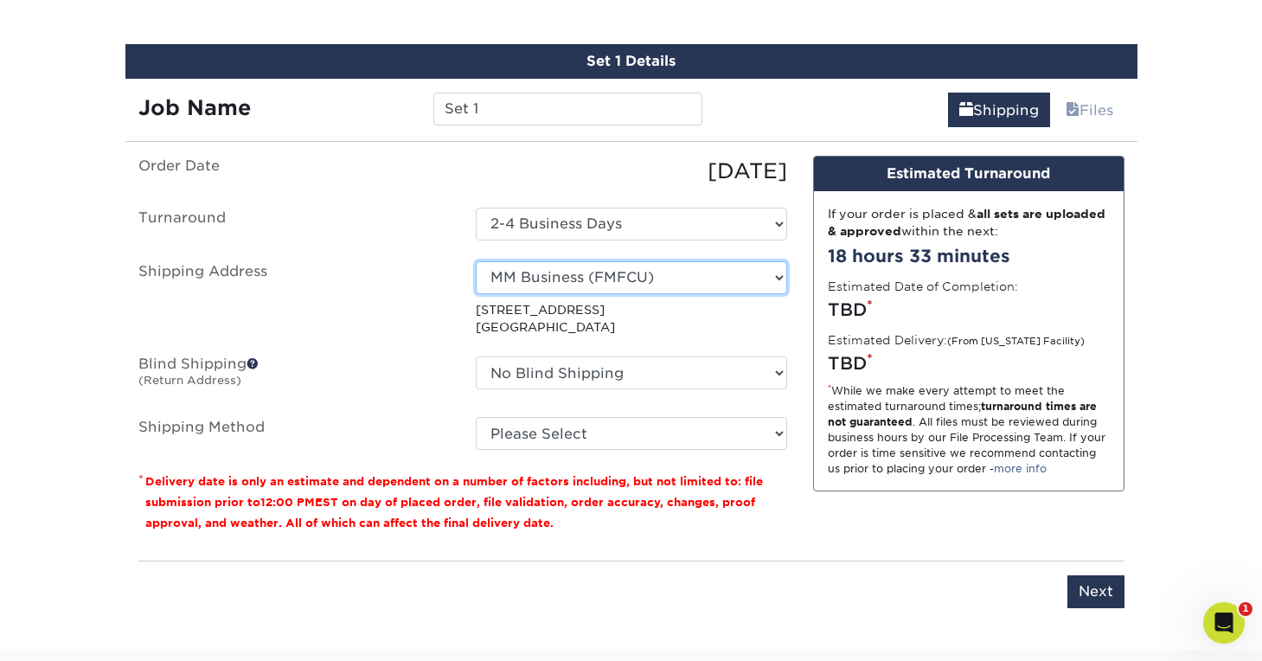
click at [703, 270] on select "Select One Captain [PERSON_NAME]'s MM Business (FMFCU) + Add New Address" at bounding box center [631, 277] width 311 height 33
select select "286561"
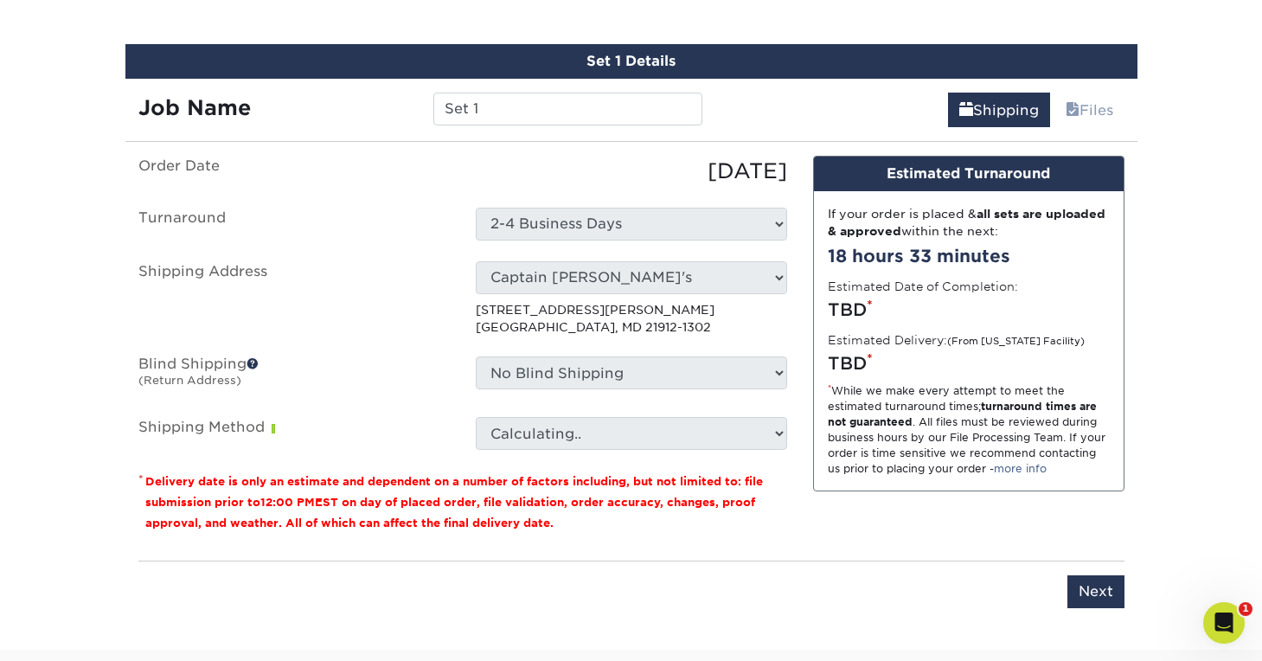
click at [716, 330] on p "[STREET_ADDRESS][PERSON_NAME]" at bounding box center [631, 318] width 311 height 35
drag, startPoint x: 832, startPoint y: 337, endPoint x: 900, endPoint y: 362, distance: 71.7
click at [900, 362] on div "If your order is placed & all sets are uploaded & approved within the next: 18 …" at bounding box center [969, 341] width 310 height 300
click at [900, 362] on div "TBD *" at bounding box center [969, 363] width 282 height 26
drag, startPoint x: 909, startPoint y: 362, endPoint x: 821, endPoint y: 336, distance: 92.2
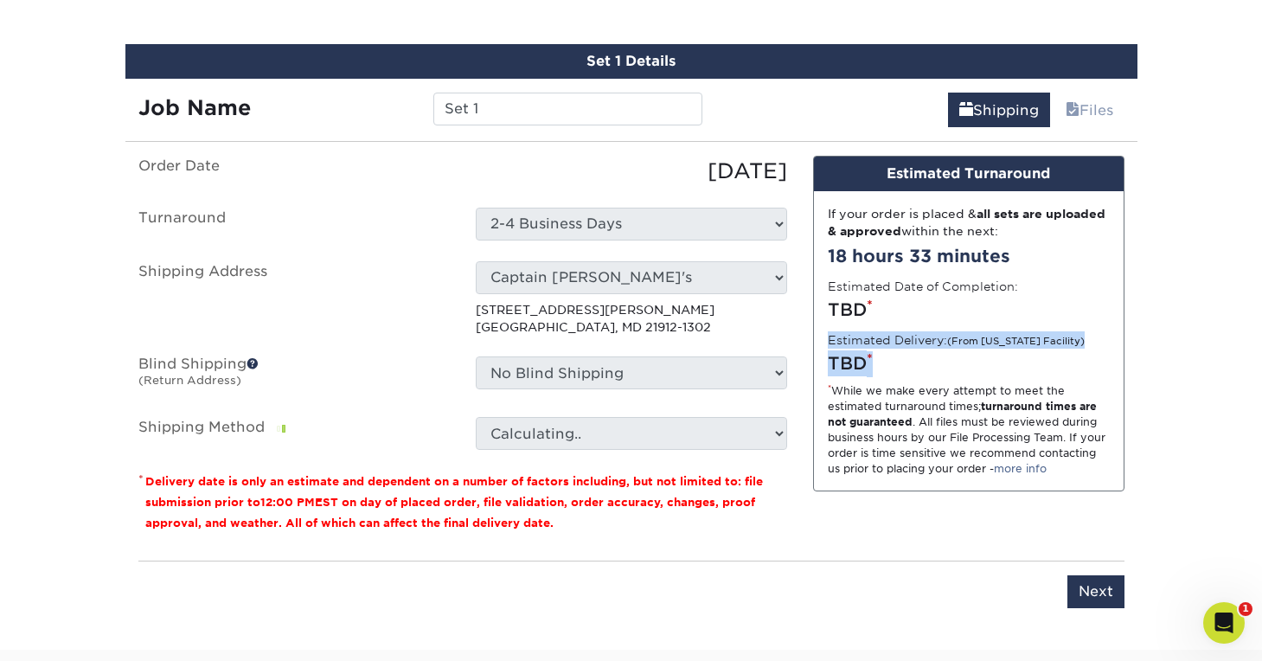
click at [821, 336] on div "If your order is placed & all sets are uploaded & approved within the next: 18 …" at bounding box center [969, 341] width 310 height 300
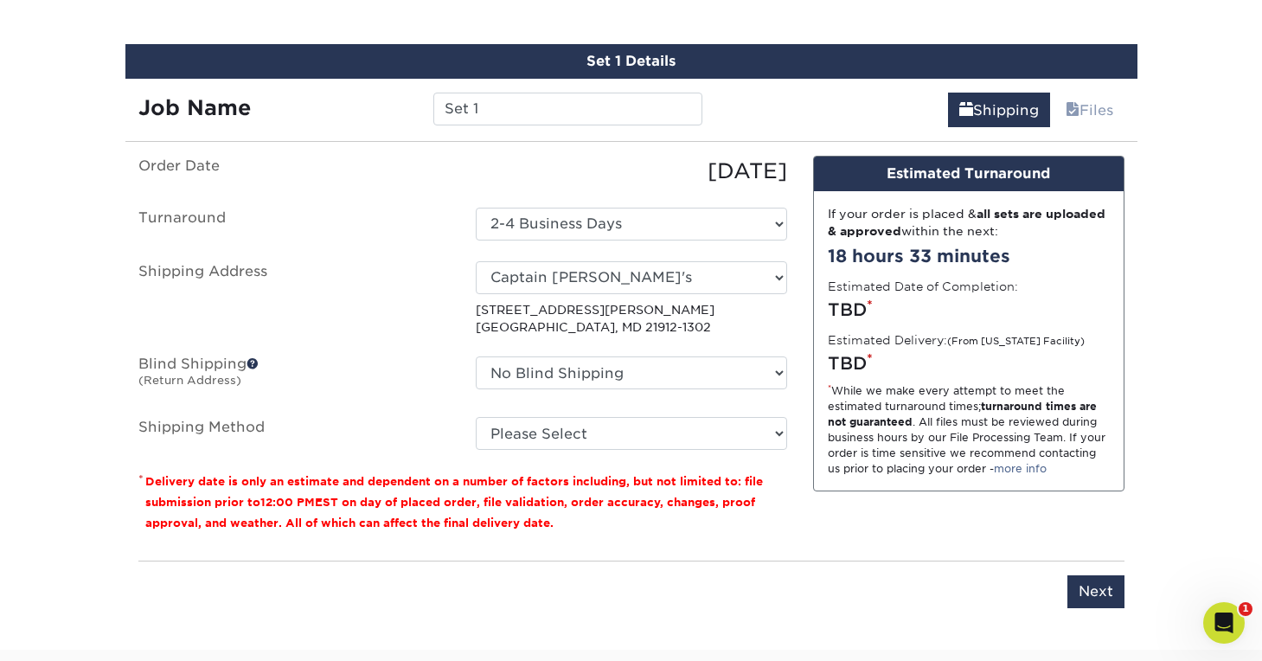
click at [826, 336] on div "If your order is placed & all sets are uploaded & approved within the next: 18 …" at bounding box center [969, 341] width 310 height 300
drag, startPoint x: 826, startPoint y: 336, endPoint x: 895, endPoint y: 355, distance: 71.8
click at [895, 355] on div "If your order is placed & all sets are uploaded & approved within the next: 18 …" at bounding box center [969, 341] width 310 height 300
click at [895, 355] on div "TBD *" at bounding box center [969, 363] width 282 height 26
drag, startPoint x: 900, startPoint y: 362, endPoint x: 829, endPoint y: 329, distance: 77.4
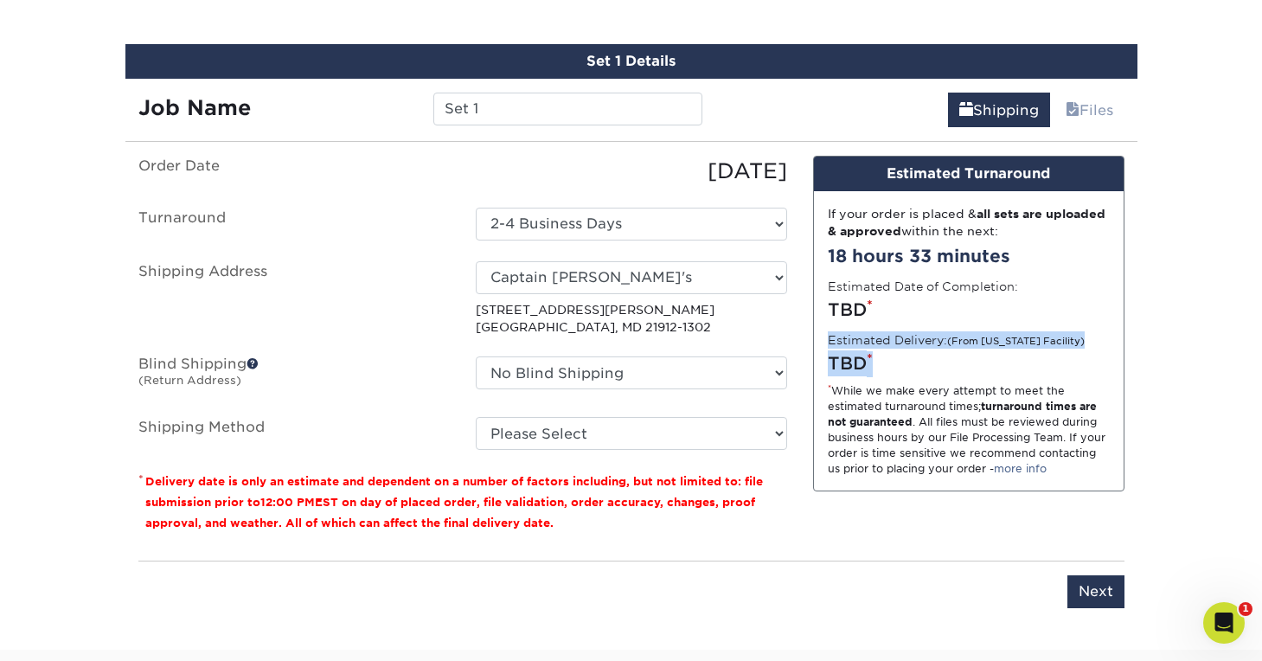
click at [829, 329] on div "If your order is placed & all sets are uploaded & approved within the next: 18 …" at bounding box center [969, 341] width 310 height 300
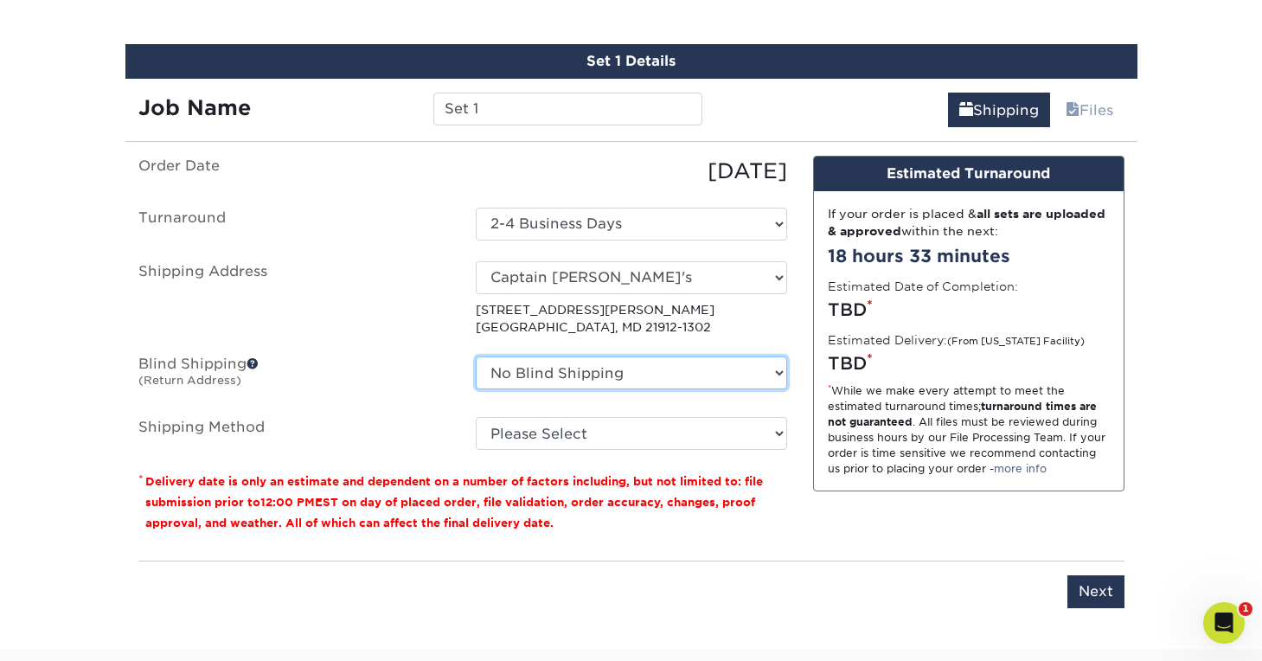
click at [776, 371] on select "No Blind Shipping Captain [PERSON_NAME]'s MM Business (FMFCU) + Add New Address" at bounding box center [631, 372] width 311 height 33
select select "286561"
click at [476, 356] on select "No Blind Shipping Captain [PERSON_NAME]'s MM Business (FMFCU) + Add New Address" at bounding box center [631, 372] width 311 height 33
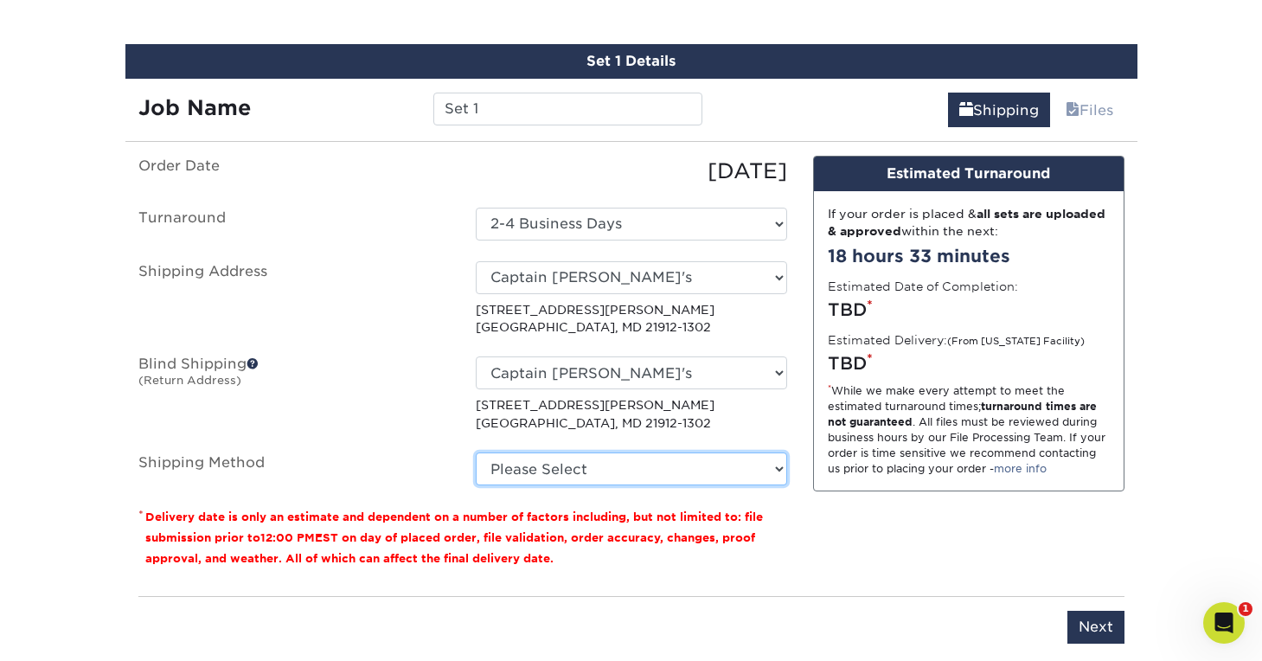
click at [758, 467] on select "Please Select Ground Shipping (+$8.96) 3 Day Shipping Service (+$19.60) 2 Day A…" at bounding box center [631, 468] width 311 height 33
select select "03"
click at [476, 452] on select "Please Select Ground Shipping (+$8.96) 3 Day Shipping Service (+$19.60) 2 Day A…" at bounding box center [631, 468] width 311 height 33
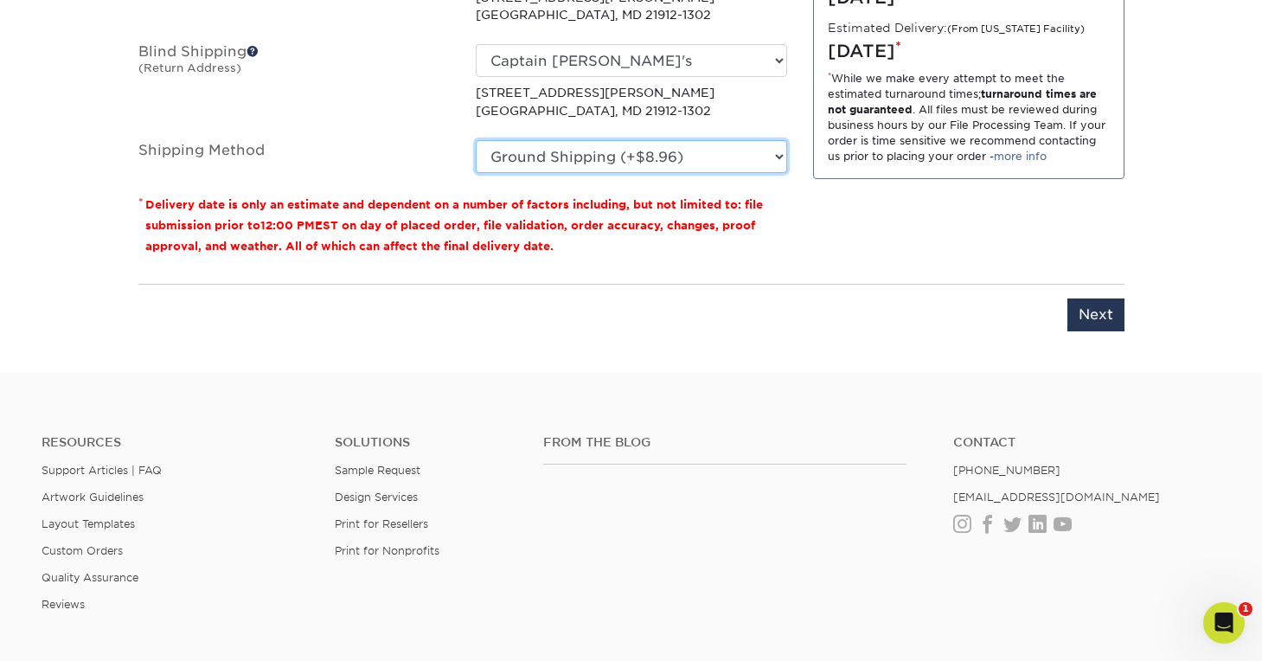
scroll to position [1403, 0]
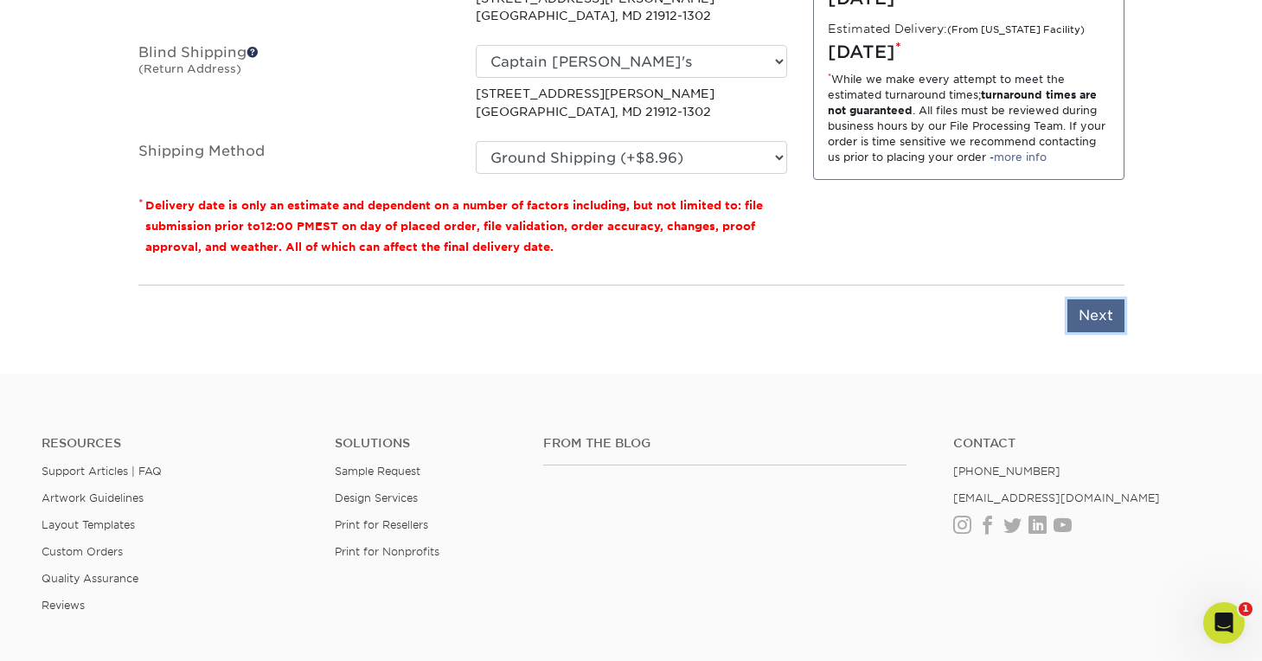
click at [1089, 322] on input "Next" at bounding box center [1095, 315] width 57 height 33
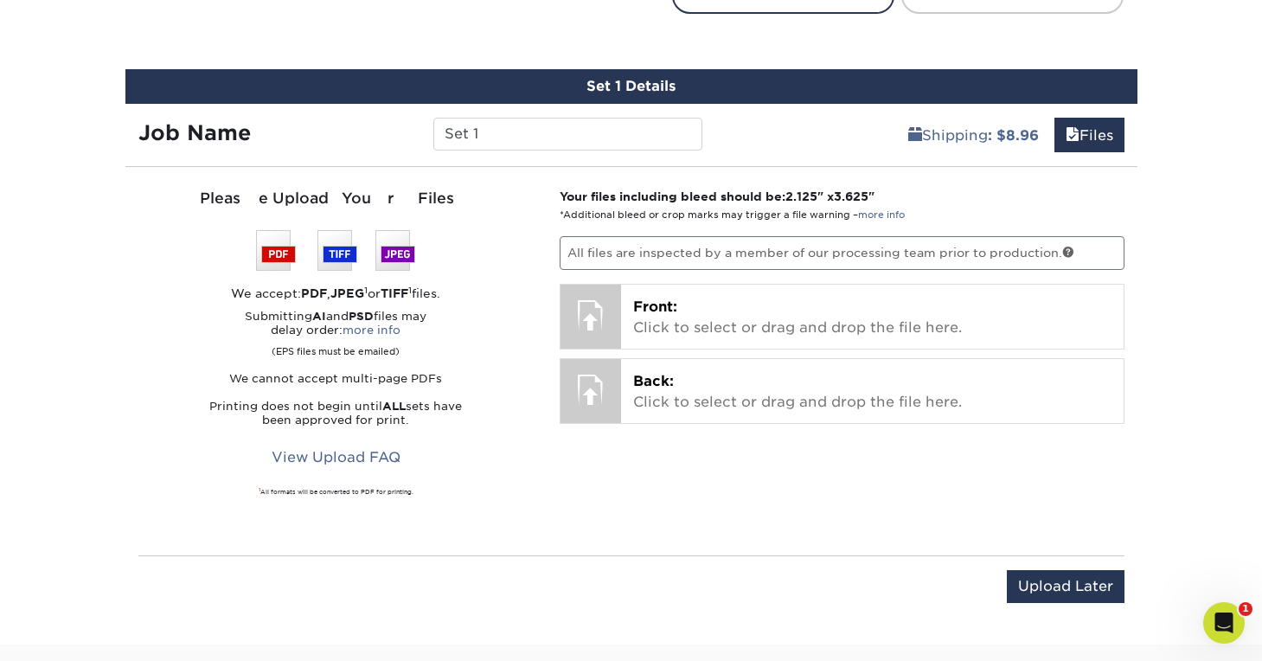
scroll to position [1058, 0]
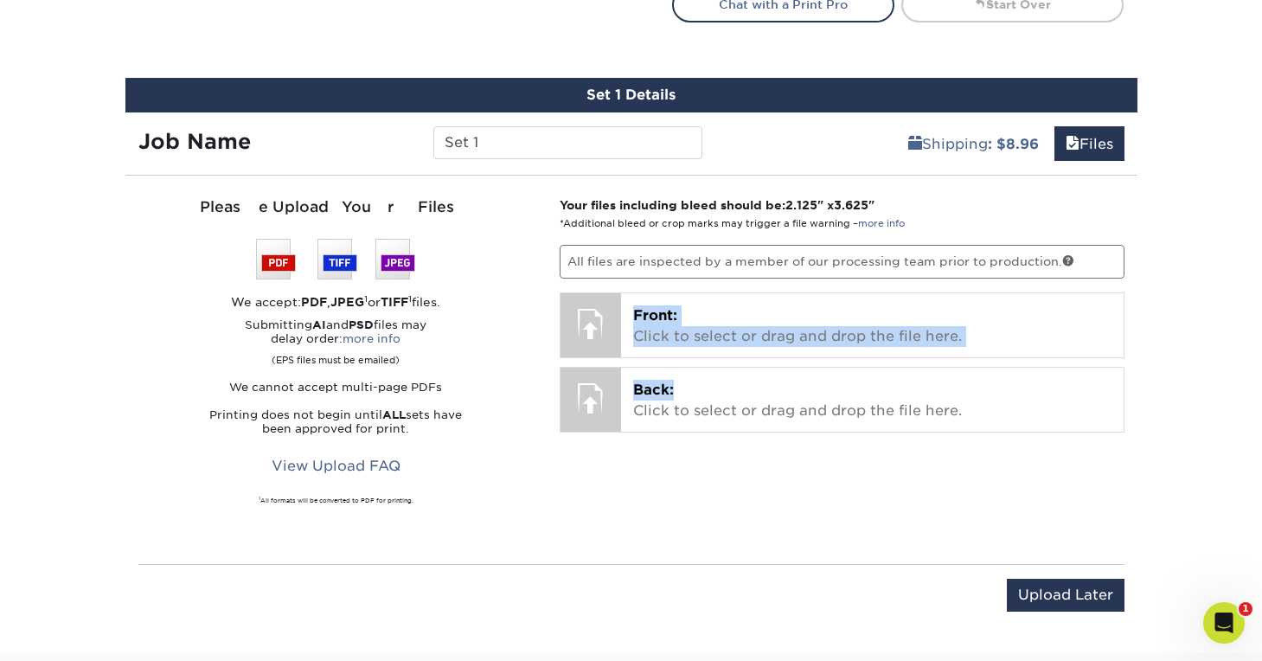
drag, startPoint x: 1159, startPoint y: 399, endPoint x: 1140, endPoint y: 303, distance: 97.9
click at [1140, 303] on div "Set 1 Details Job Name Set 1 Shipping : $8.96 Files You've choosen mailing serv…" at bounding box center [631, 355] width 1038 height 554
drag, startPoint x: 1140, startPoint y: 303, endPoint x: 1150, endPoint y: 447, distance: 144.8
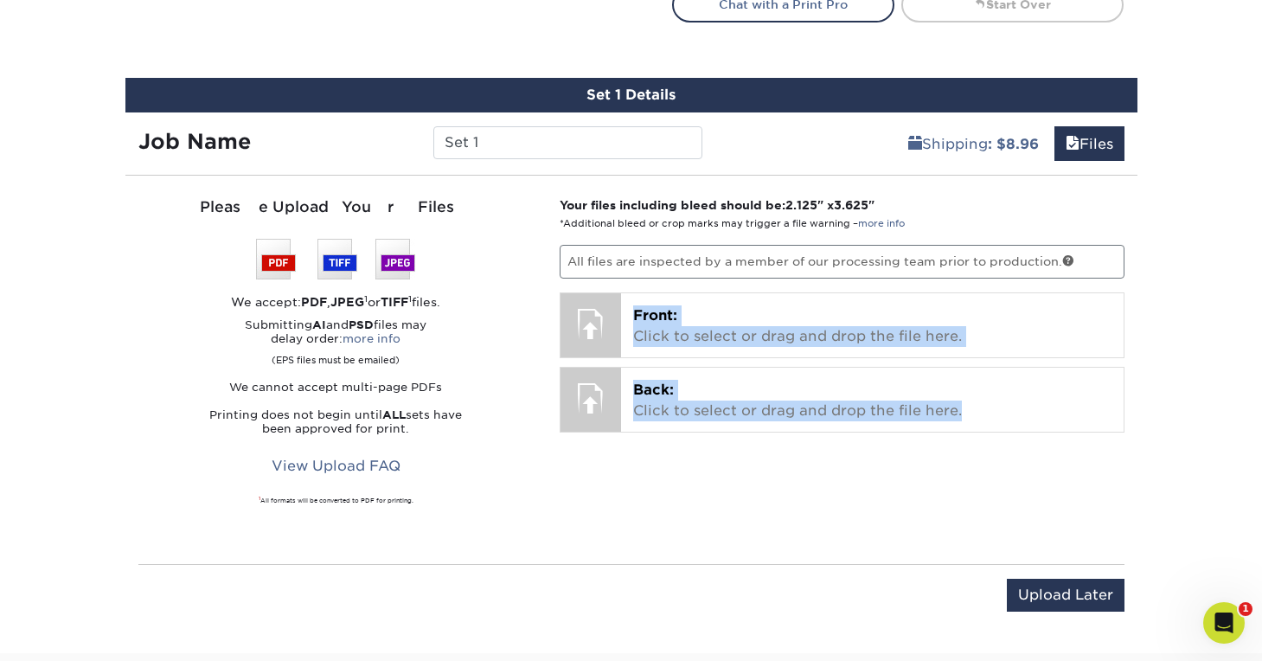
drag, startPoint x: 1158, startPoint y: 435, endPoint x: 1125, endPoint y: 272, distance: 166.7
click at [1125, 272] on div "Your files including bleed should be: 2.125 " x 3.625 " *Additional bleed or cr…" at bounding box center [842, 369] width 591 height 347
drag, startPoint x: 1125, startPoint y: 288, endPoint x: 1151, endPoint y: 449, distance: 163.0
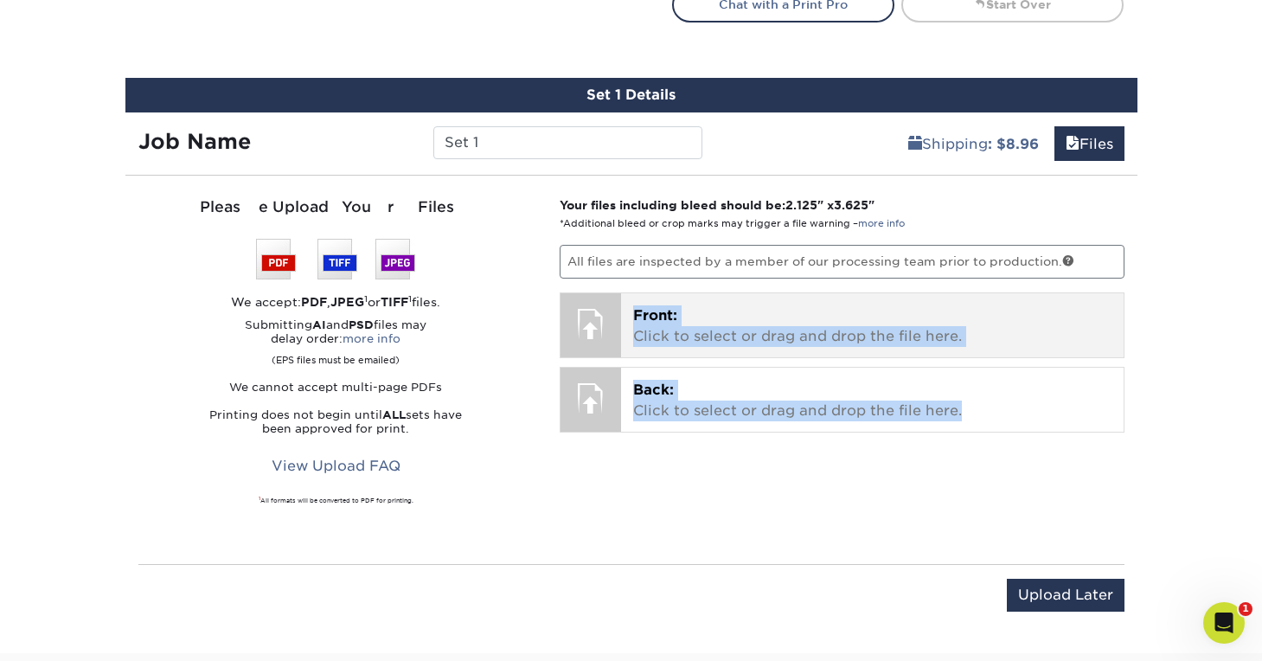
drag, startPoint x: 1156, startPoint y: 448, endPoint x: 1121, endPoint y: 292, distance: 159.7
click at [1121, 293] on div "Front: Click to select or drag and drop the file here. Choose file" at bounding box center [872, 325] width 503 height 64
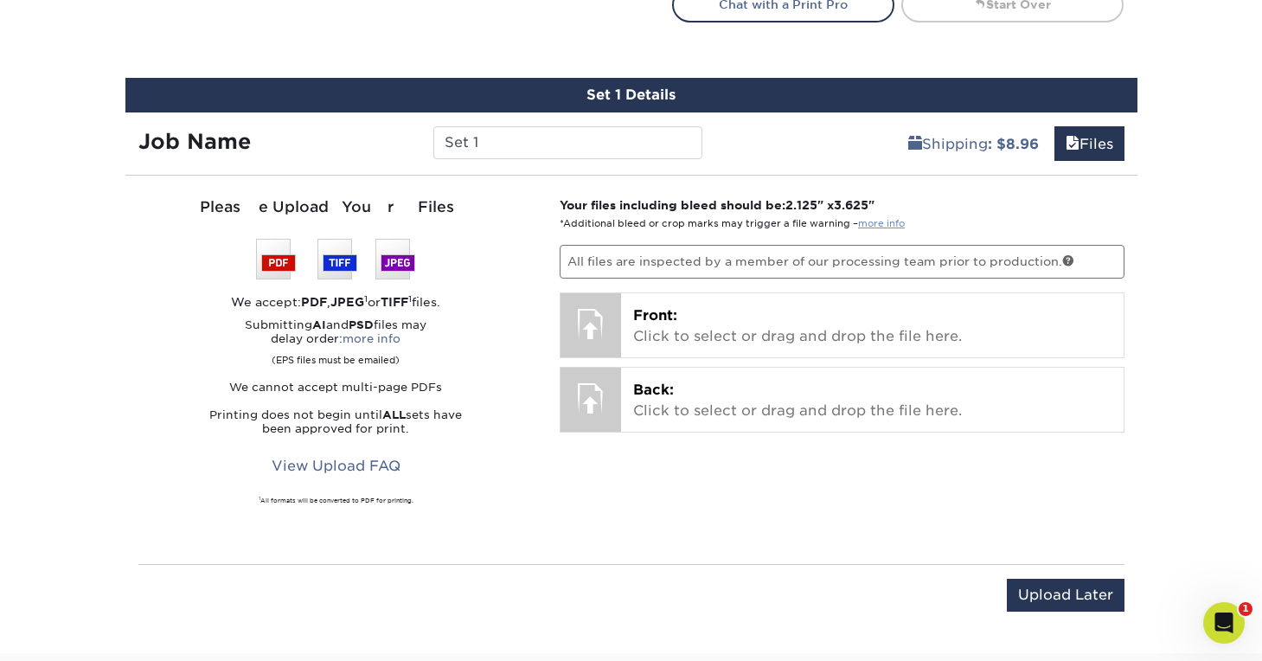
click at [893, 224] on link "more info" at bounding box center [881, 223] width 47 height 11
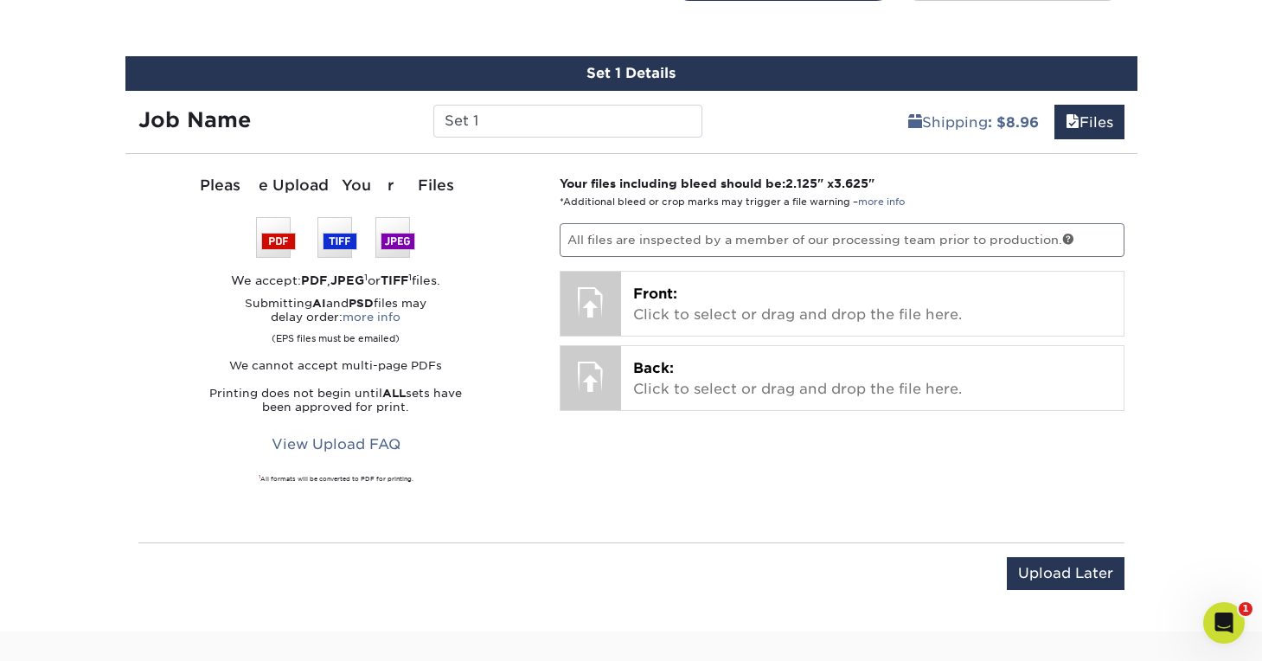
scroll to position [1085, 0]
